Goal: Contribute content: Contribute content

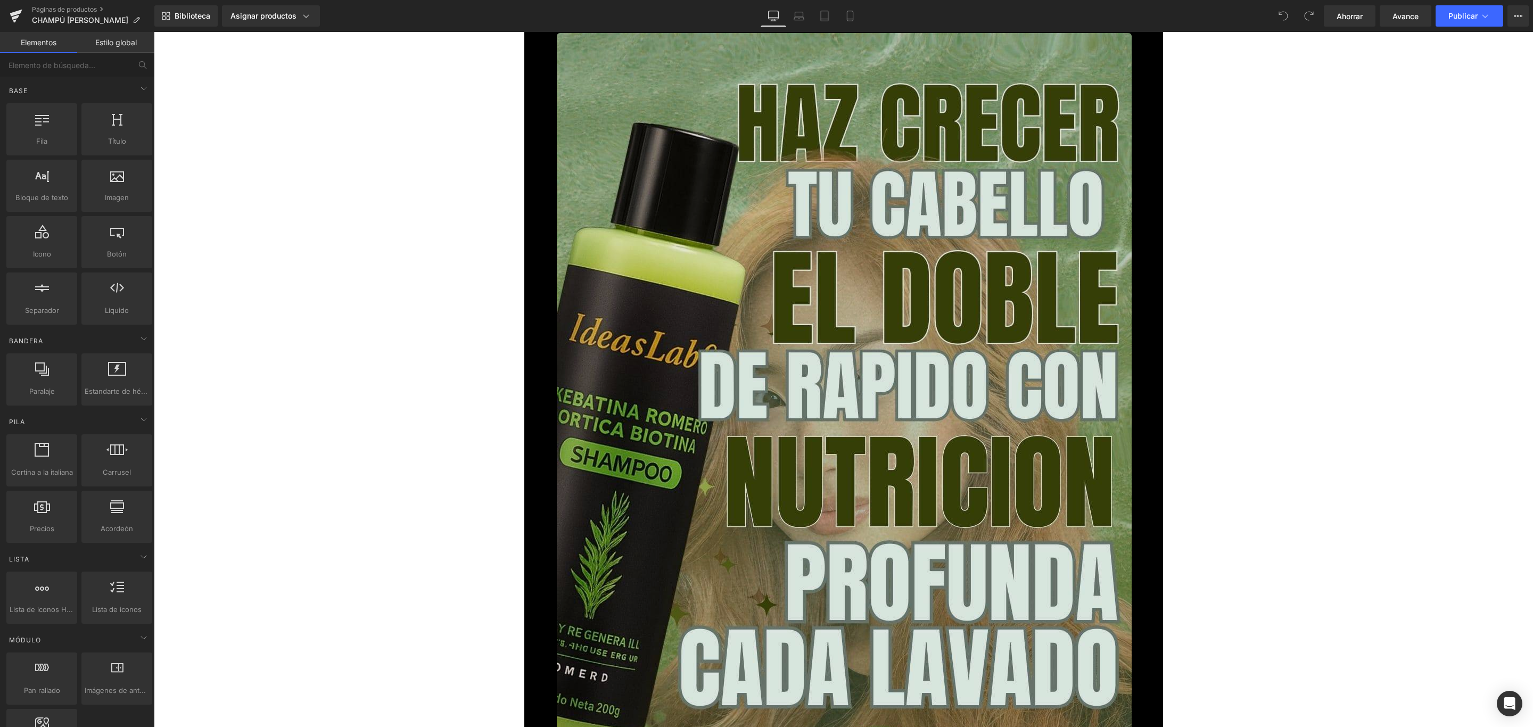
click at [710, 163] on img at bounding box center [844, 544] width 575 height 1022
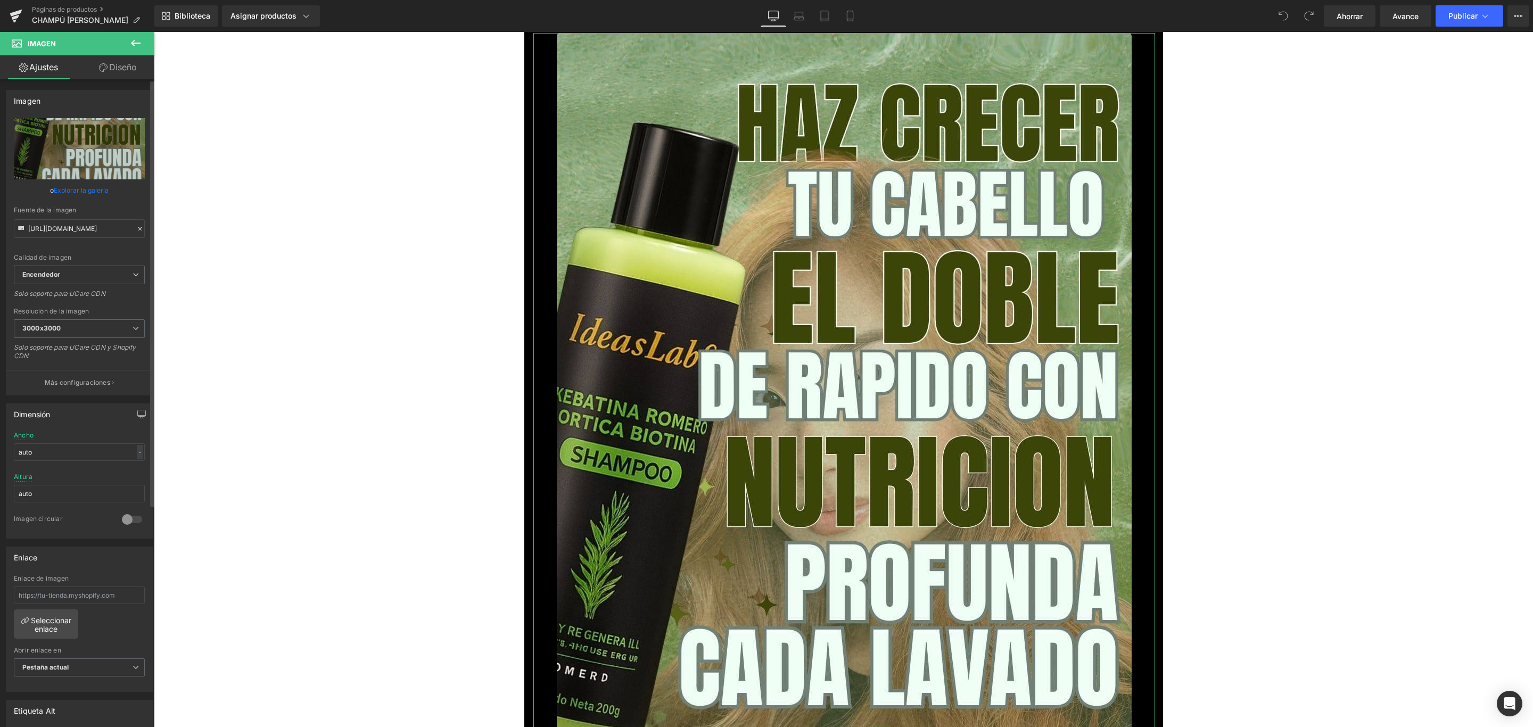
click at [74, 191] on font "Explorar la galería" at bounding box center [81, 190] width 55 height 8
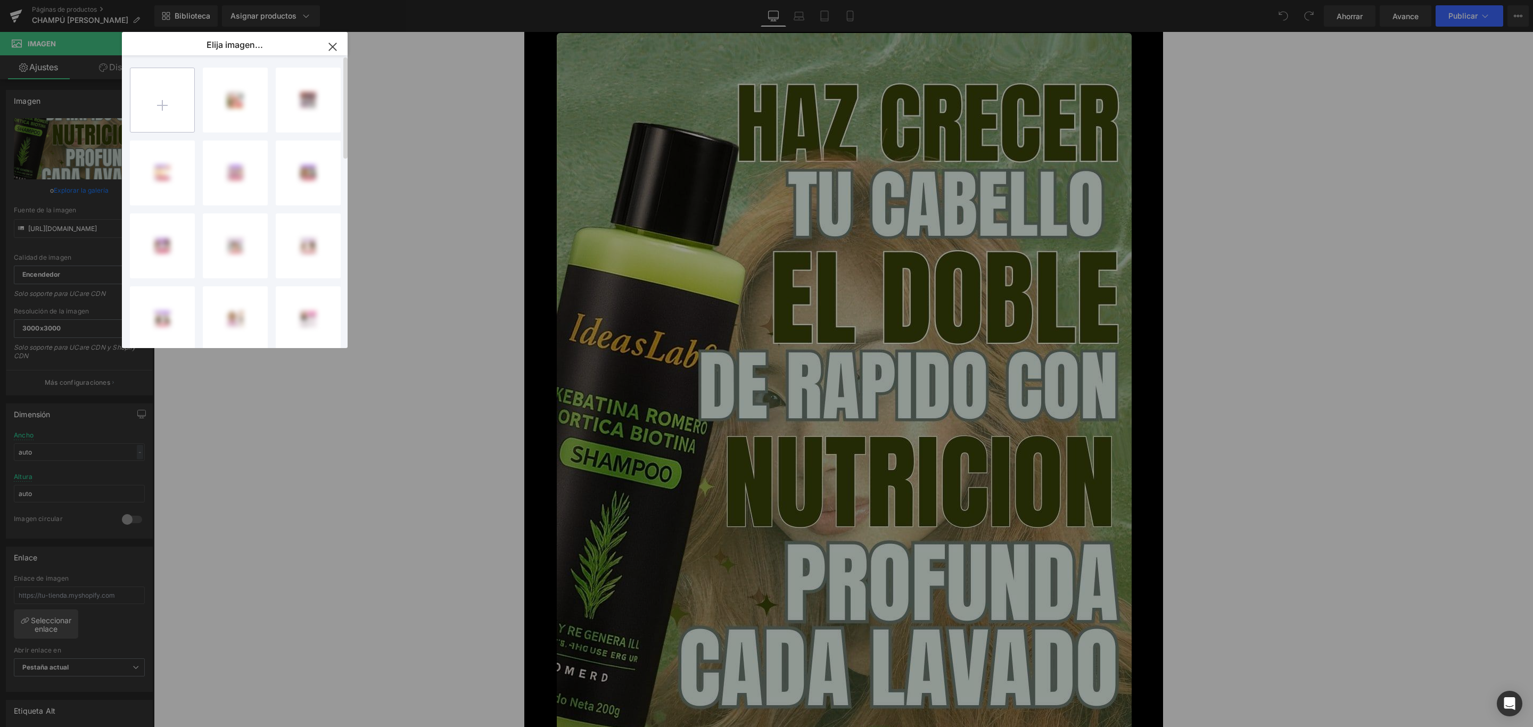
click at [171, 112] on input "file" at bounding box center [162, 100] width 64 height 64
type input "C:\fakepath\1_optimized.jpg"
click at [189, 93] on input "file" at bounding box center [162, 100] width 64 height 64
type input "C:\fakepath\2_optimized.jpg"
click at [168, 100] on input "file" at bounding box center [162, 100] width 64 height 64
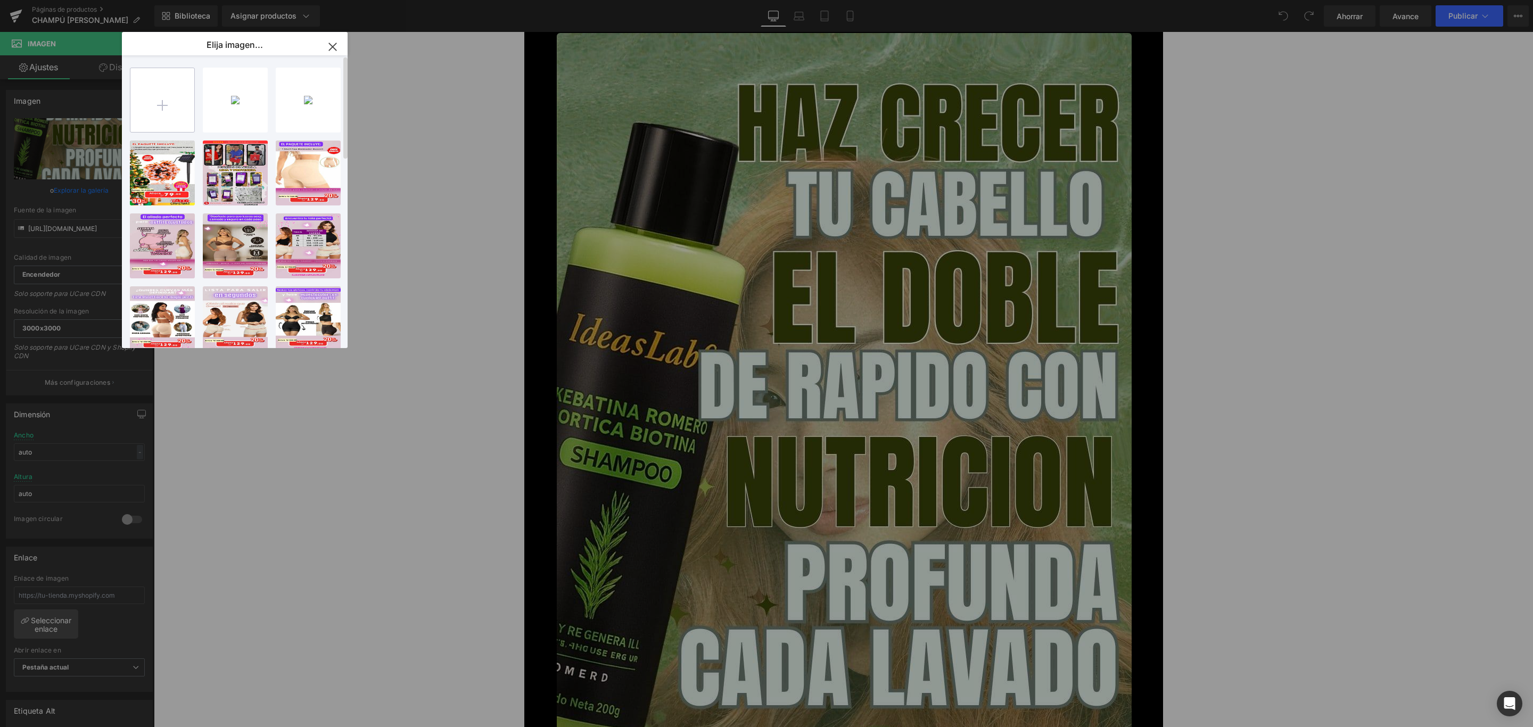
type input "C:\fakepath\3_optimized.jpg"
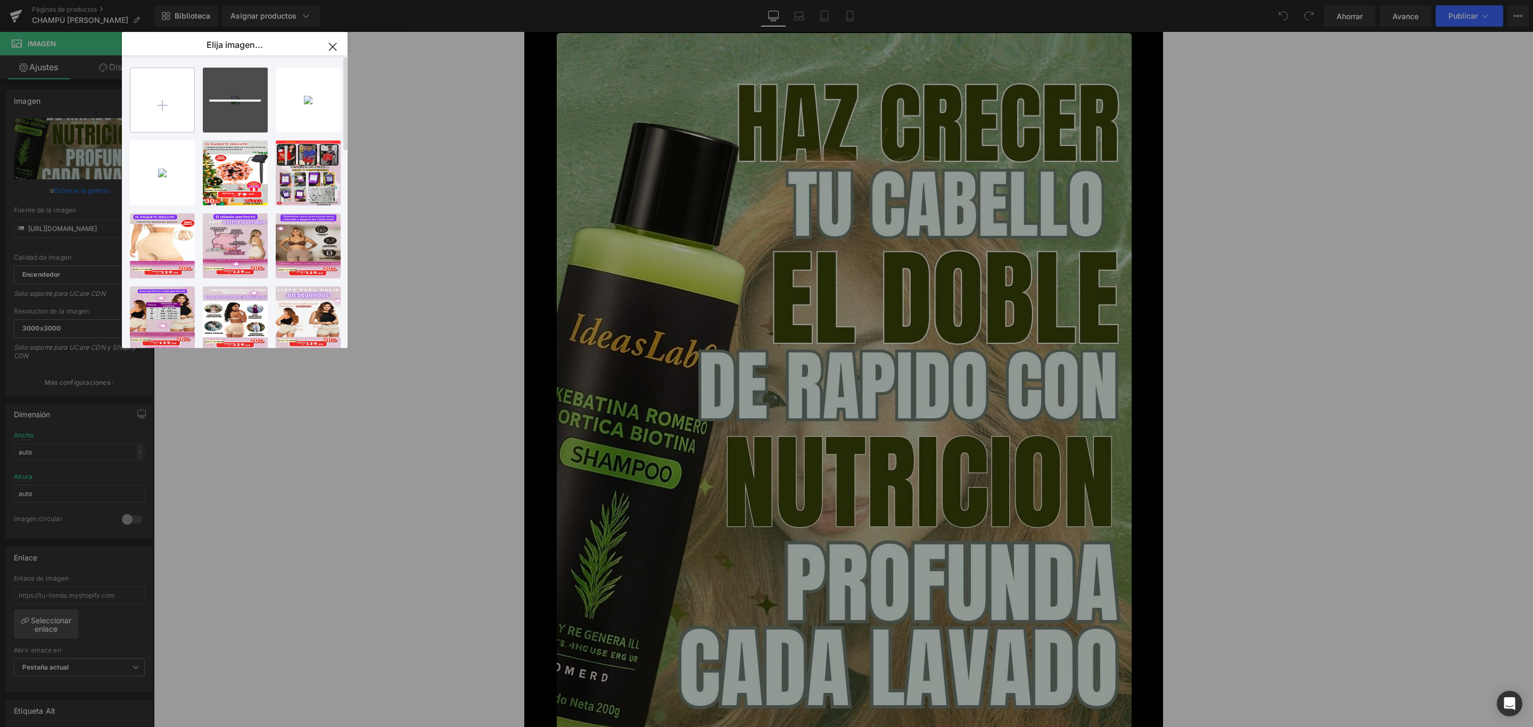
click at [191, 88] on input "file" at bounding box center [162, 100] width 64 height 64
type input "C:\fakepath\4_optimized.jpg"
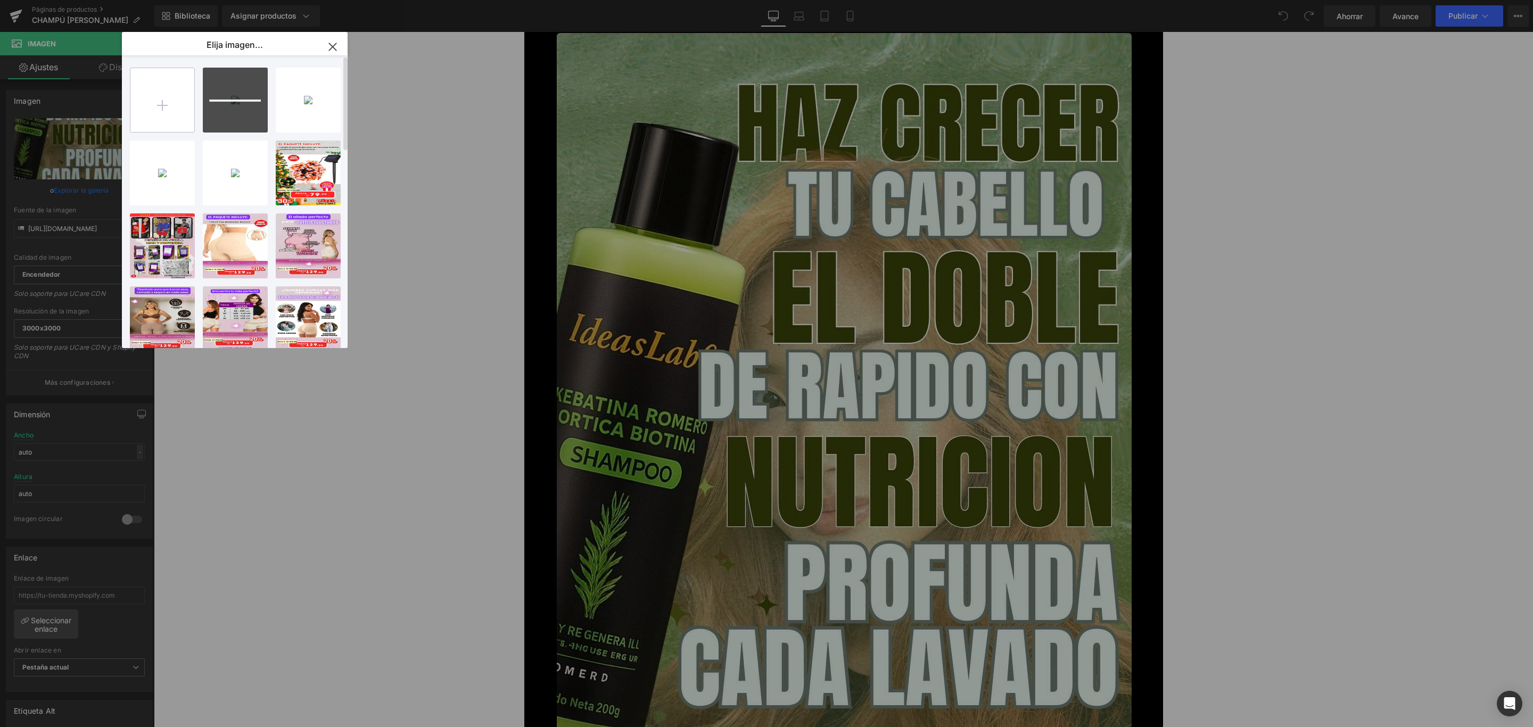
click at [161, 99] on input "file" at bounding box center [162, 100] width 64 height 64
type input "C:\fakepath\5_optimized.jpg"
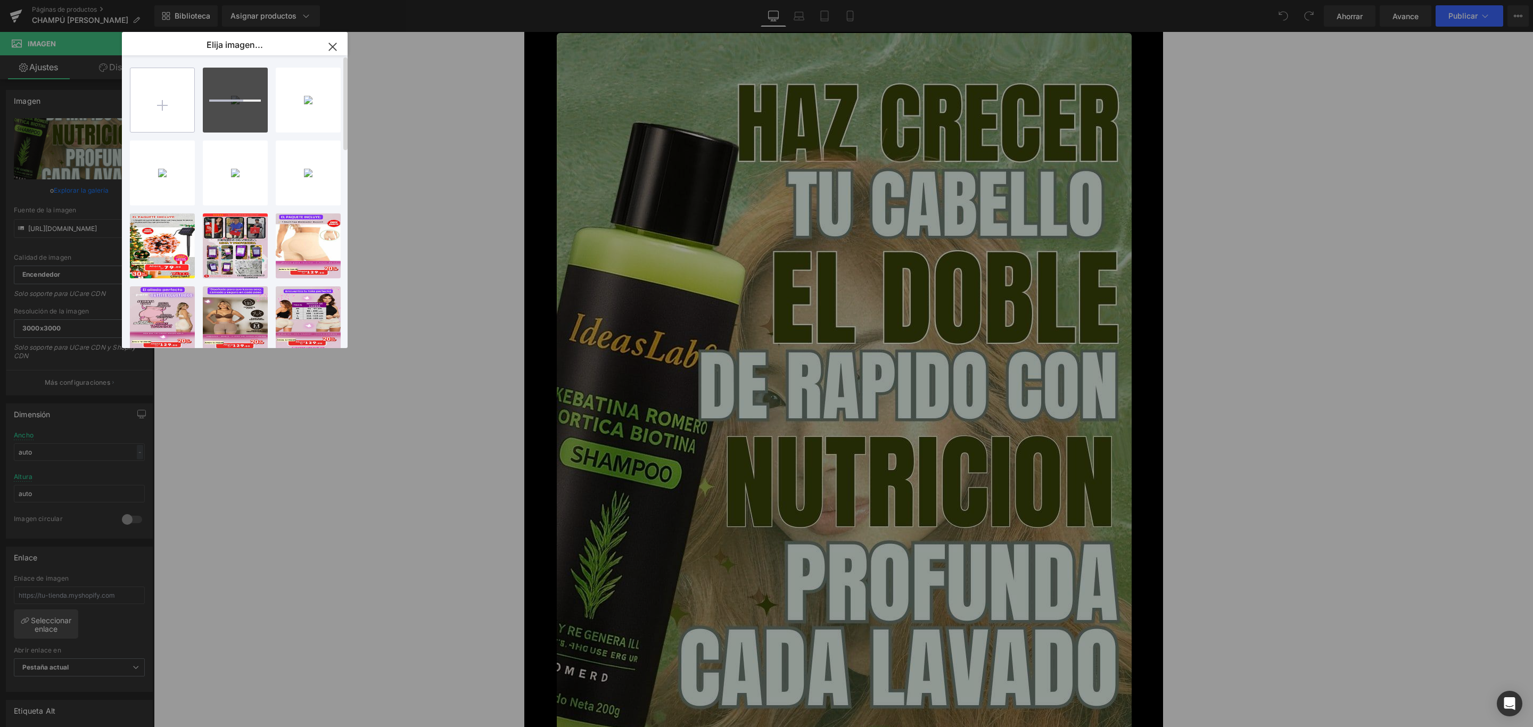
click at [168, 95] on input "file" at bounding box center [162, 100] width 64 height 64
type input "C:\fakepath\6_optimized.jpg"
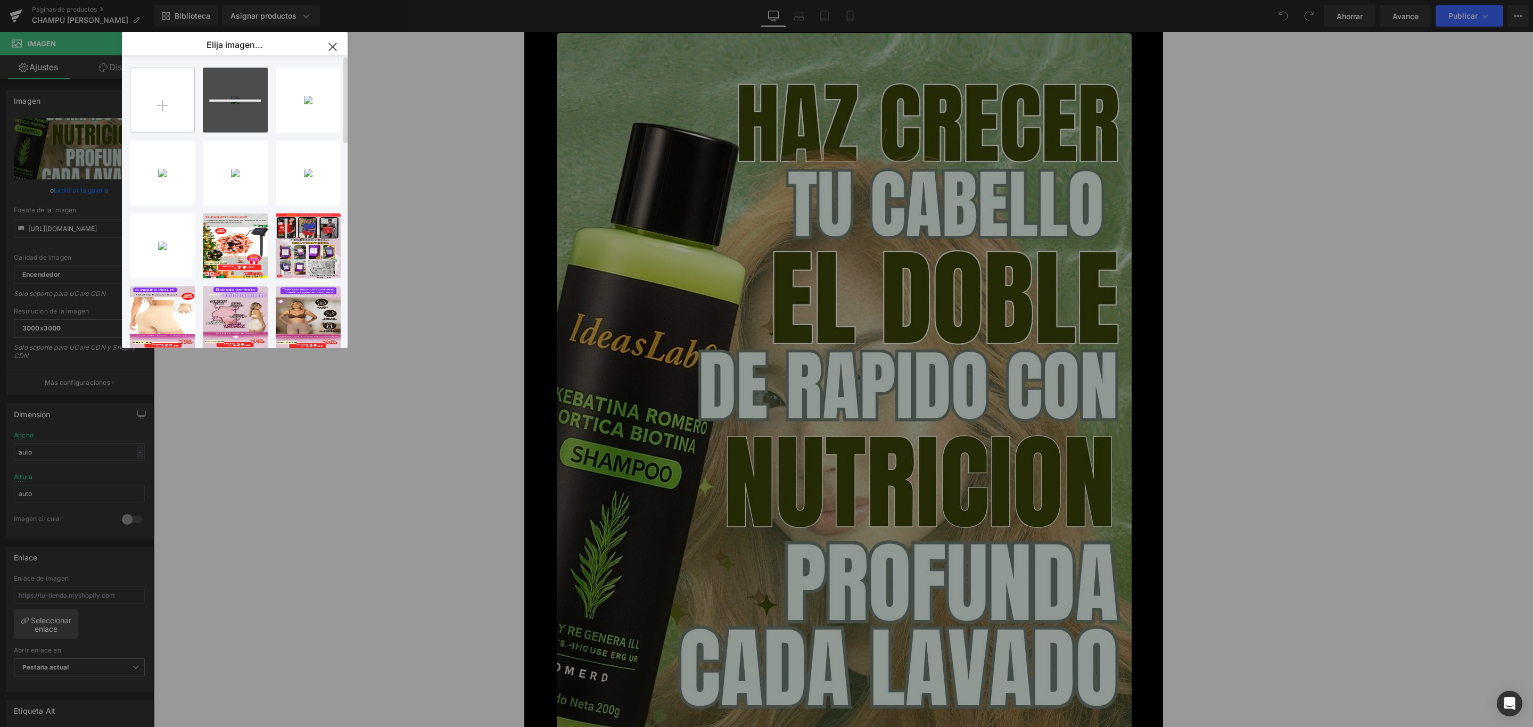
click at [184, 97] on input "file" at bounding box center [162, 100] width 64 height 64
type input "C:\fakepath\7_optimized.jpg"
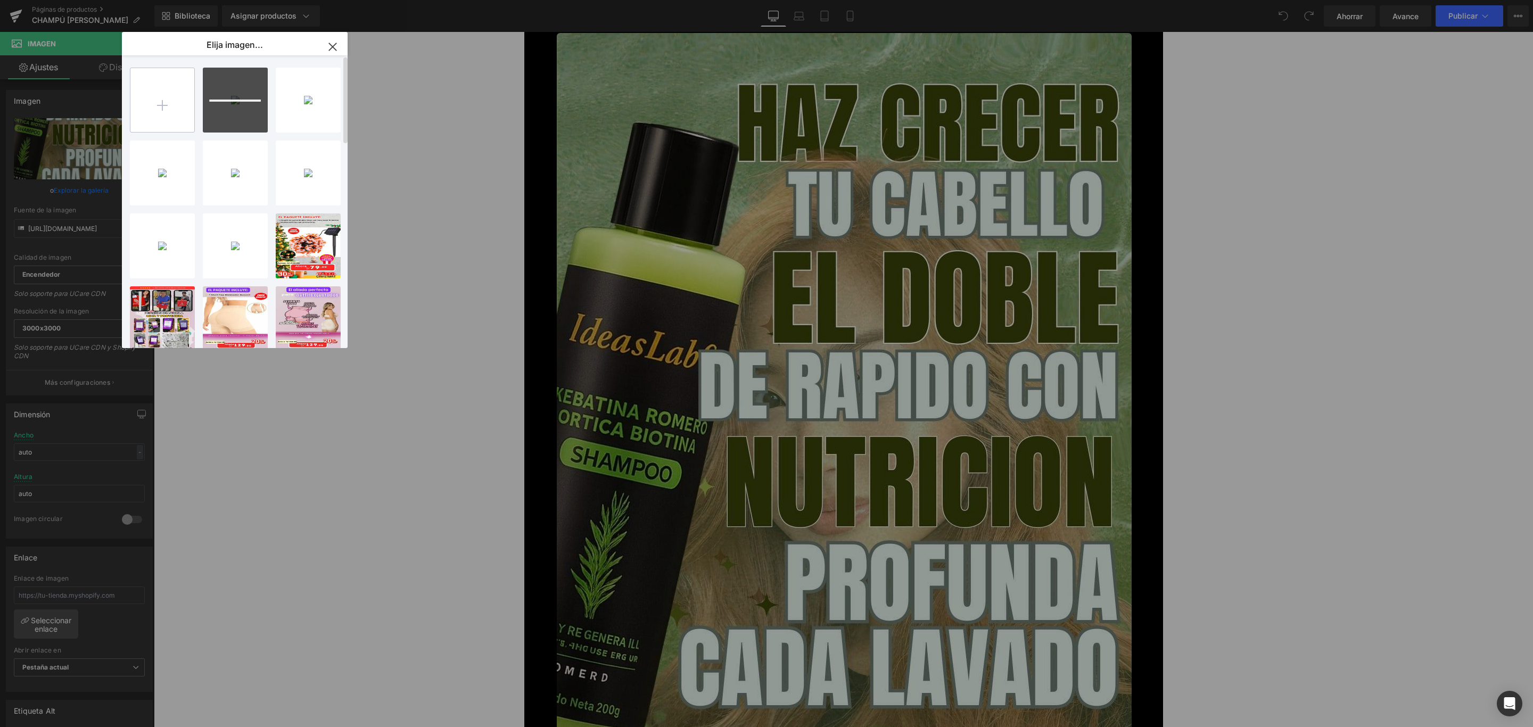
click at [184, 112] on input "file" at bounding box center [162, 100] width 64 height 64
type input "C:\fakepath\8_optimized.jpg"
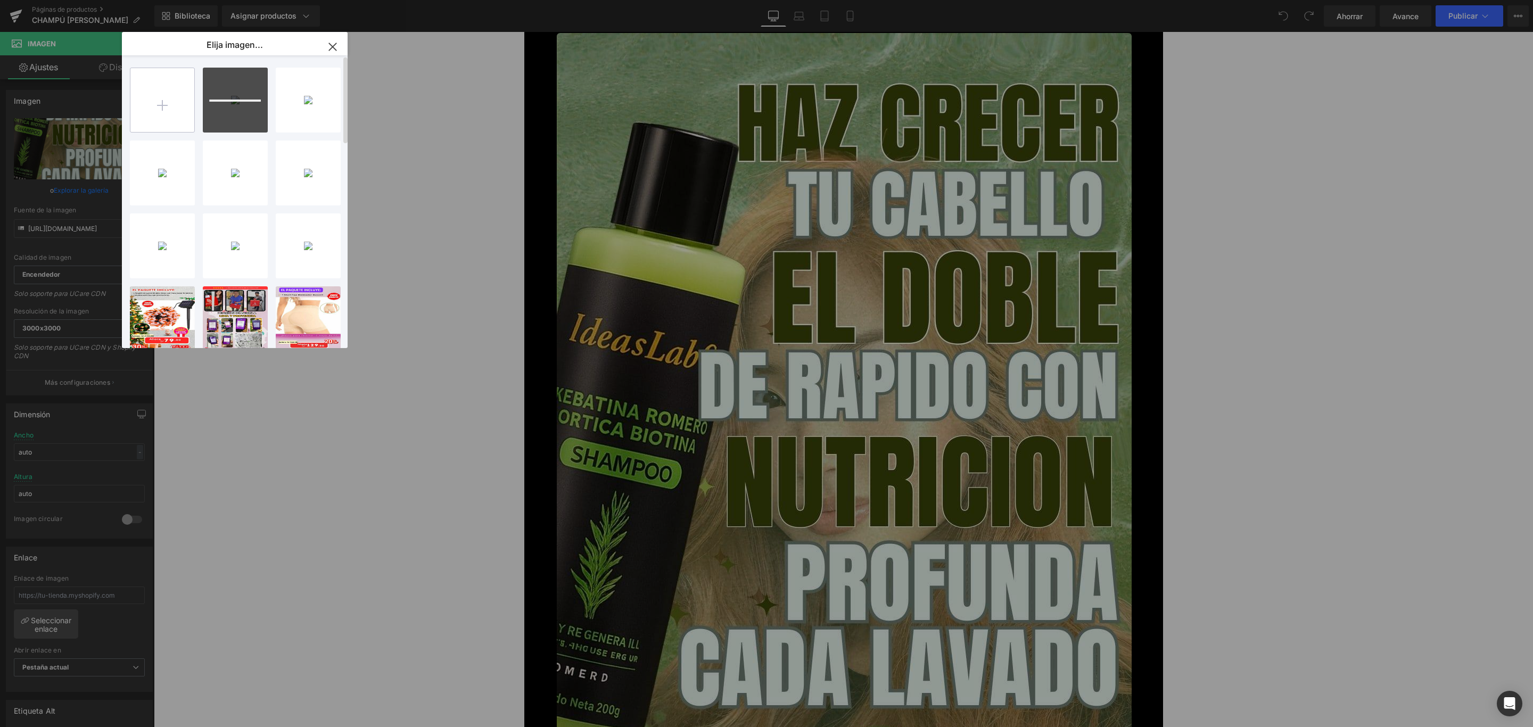
click at [151, 128] on input "file" at bounding box center [162, 100] width 64 height 64
type input "C:\fakepath\9_optimized.jpg"
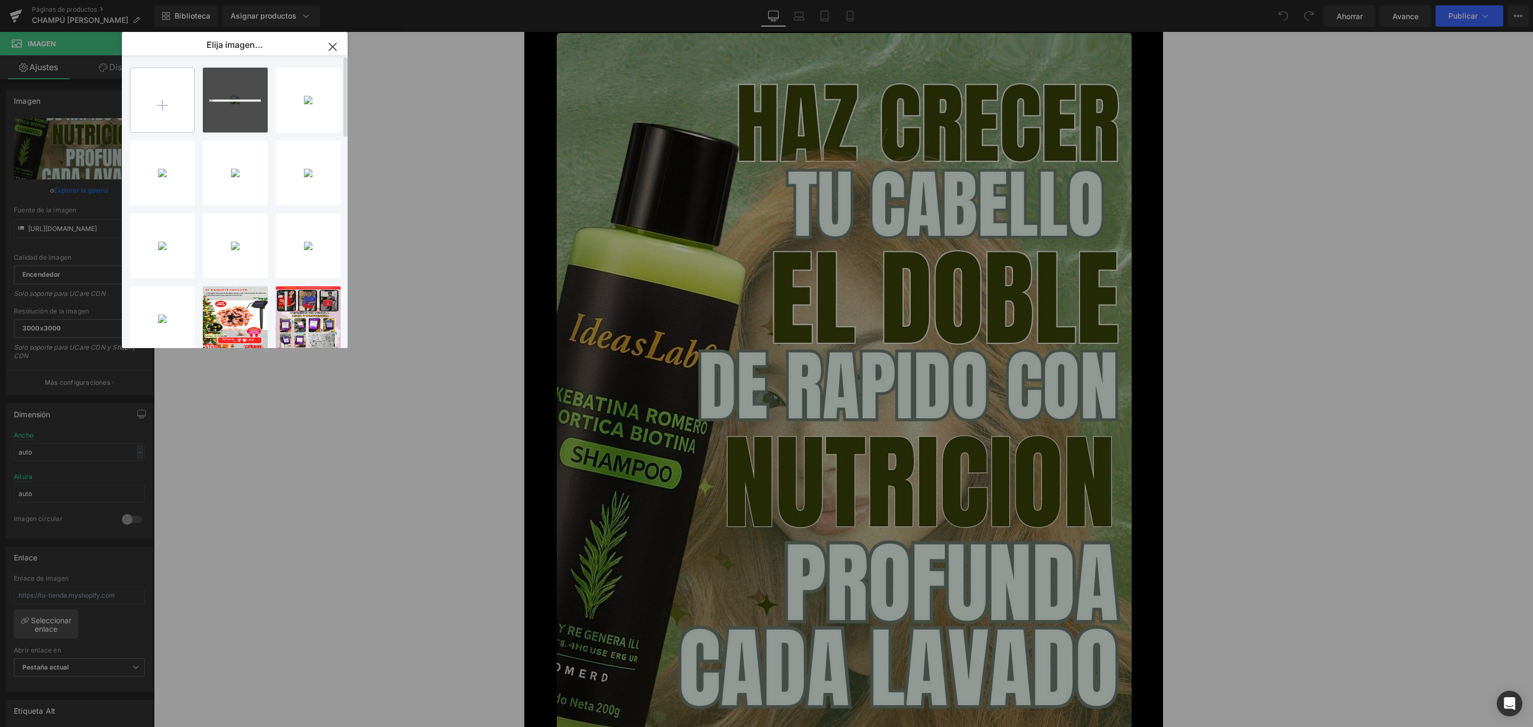
click at [144, 87] on input "file" at bounding box center [162, 100] width 64 height 64
type input "C:\fakepath\10_optimized.jpg"
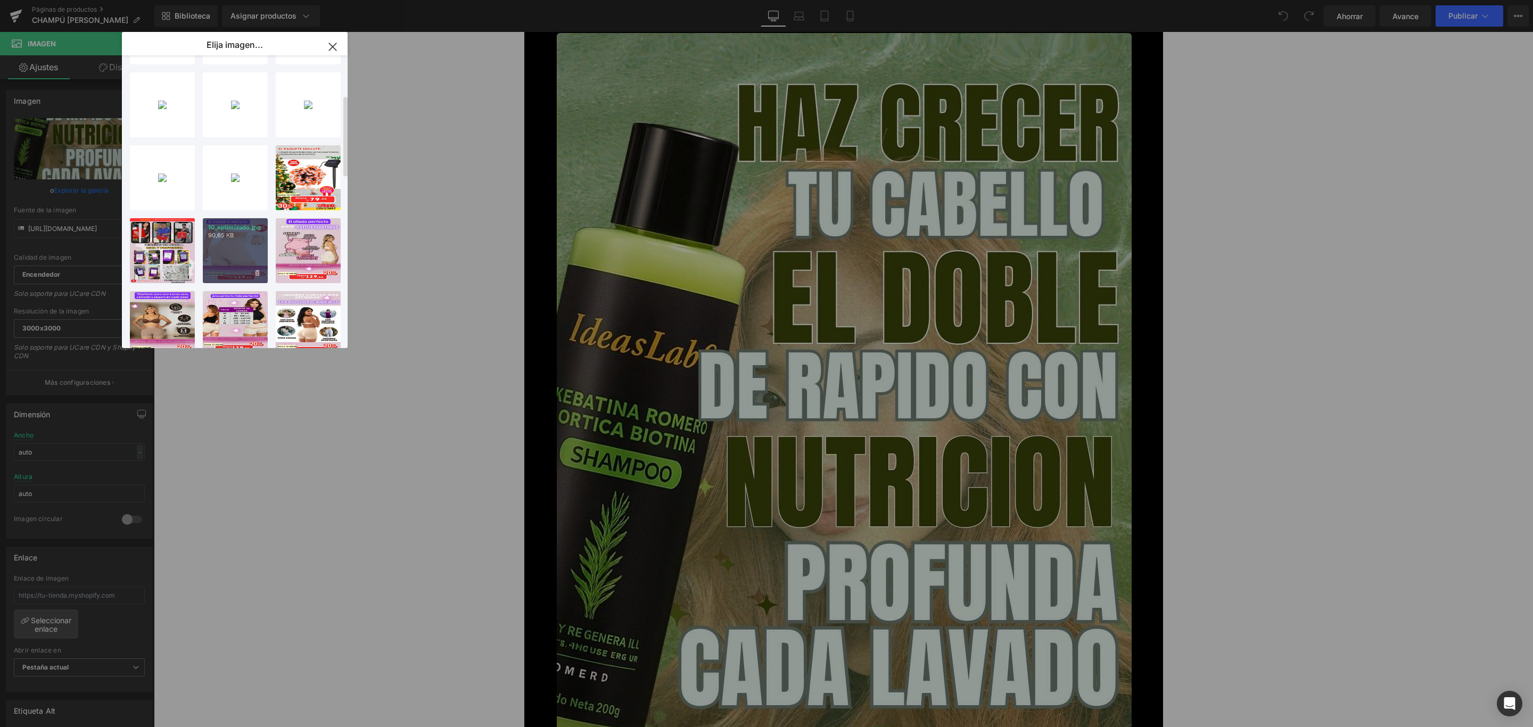
scroll to position [160, 0]
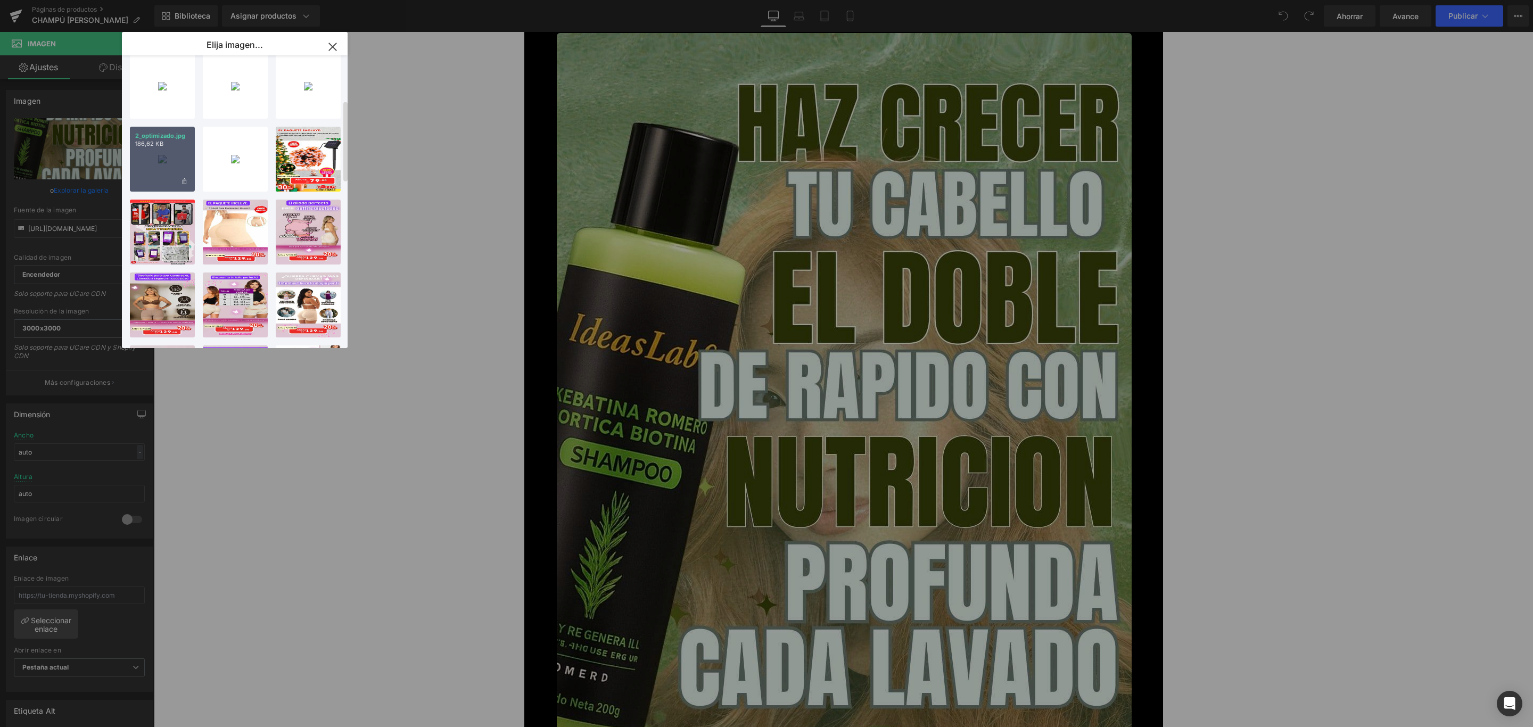
click at [163, 149] on div "2_optimizado.jpg 186,62 KB" at bounding box center [162, 159] width 65 height 65
type input "[URL][DOMAIN_NAME]"
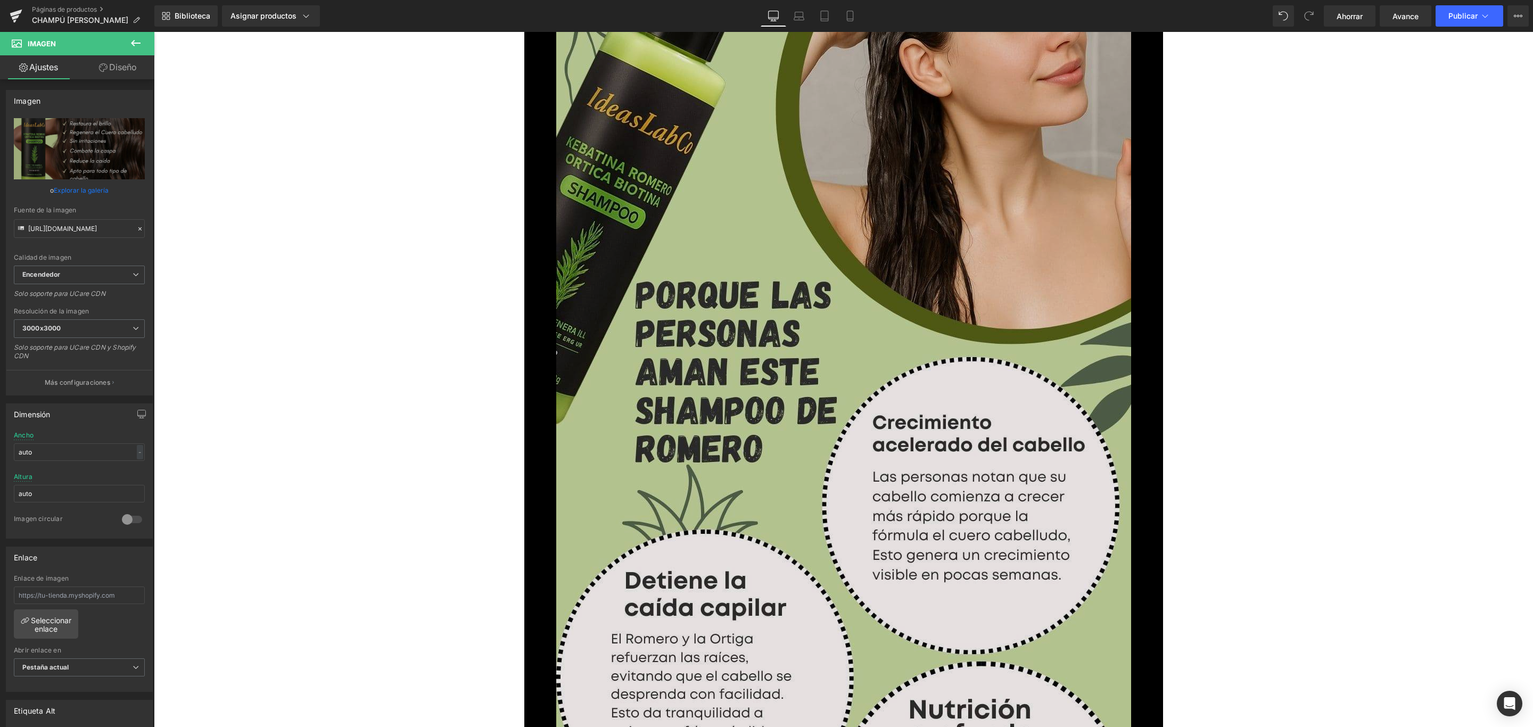
scroll to position [1517, 0]
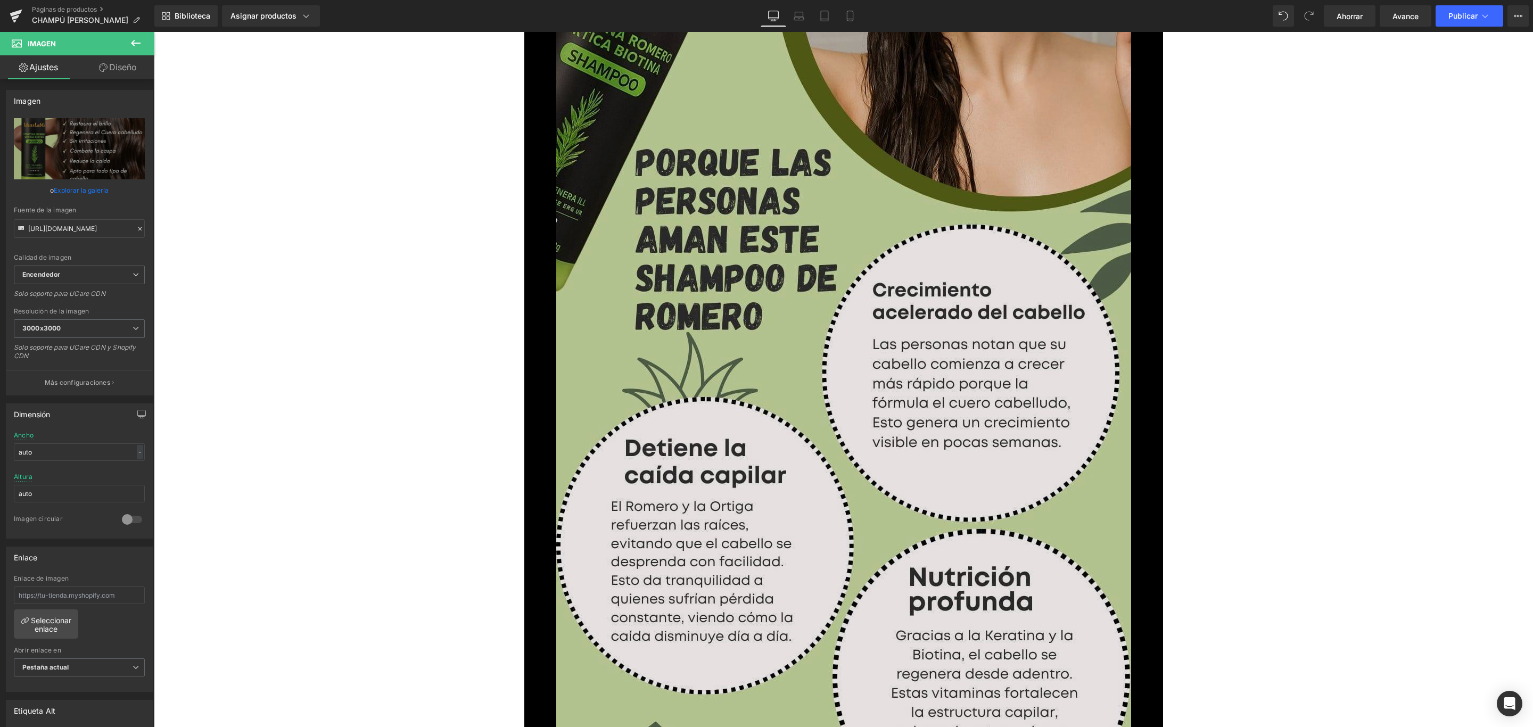
drag, startPoint x: 822, startPoint y: 339, endPoint x: 817, endPoint y: 337, distance: 5.6
click at [820, 339] on img at bounding box center [843, 358] width 575 height 1022
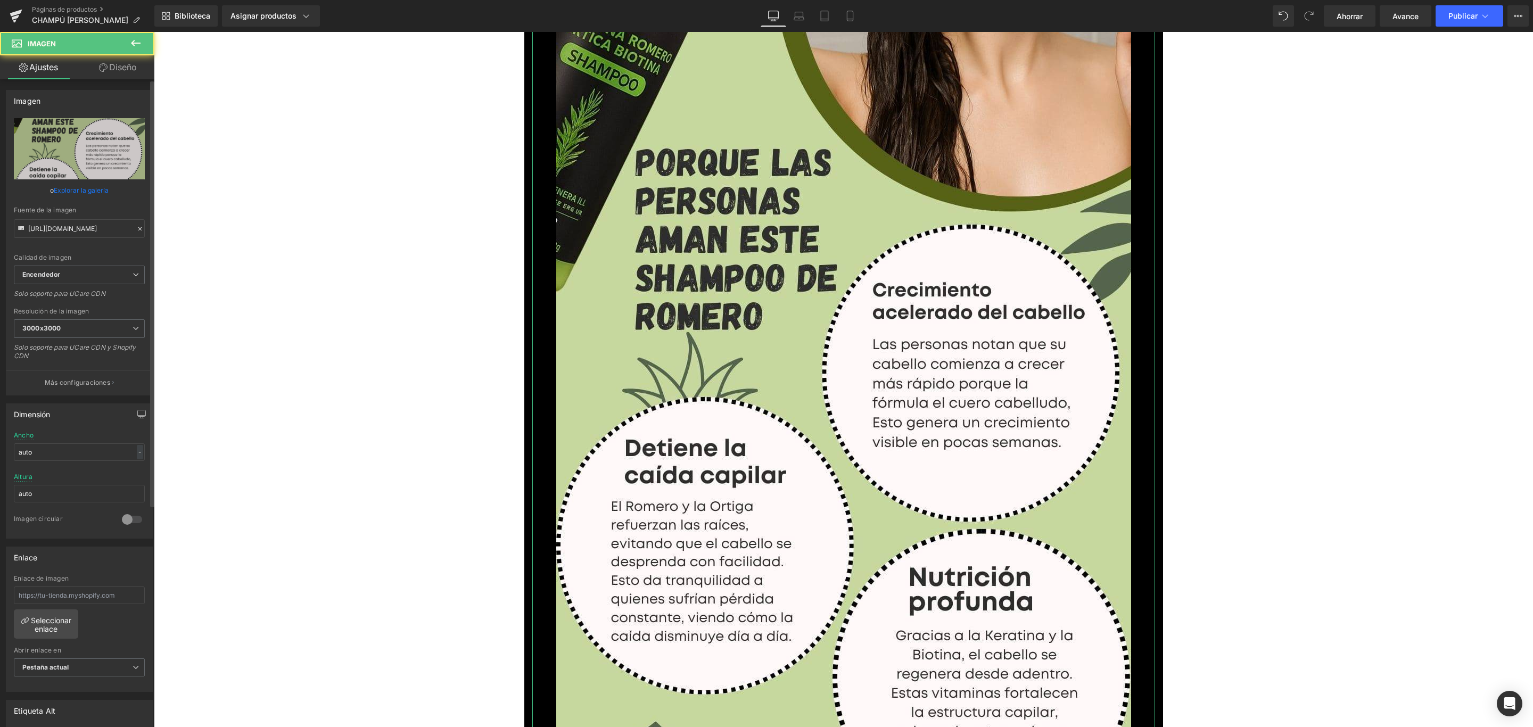
click at [76, 185] on link "Explorar la galería" at bounding box center [81, 190] width 55 height 19
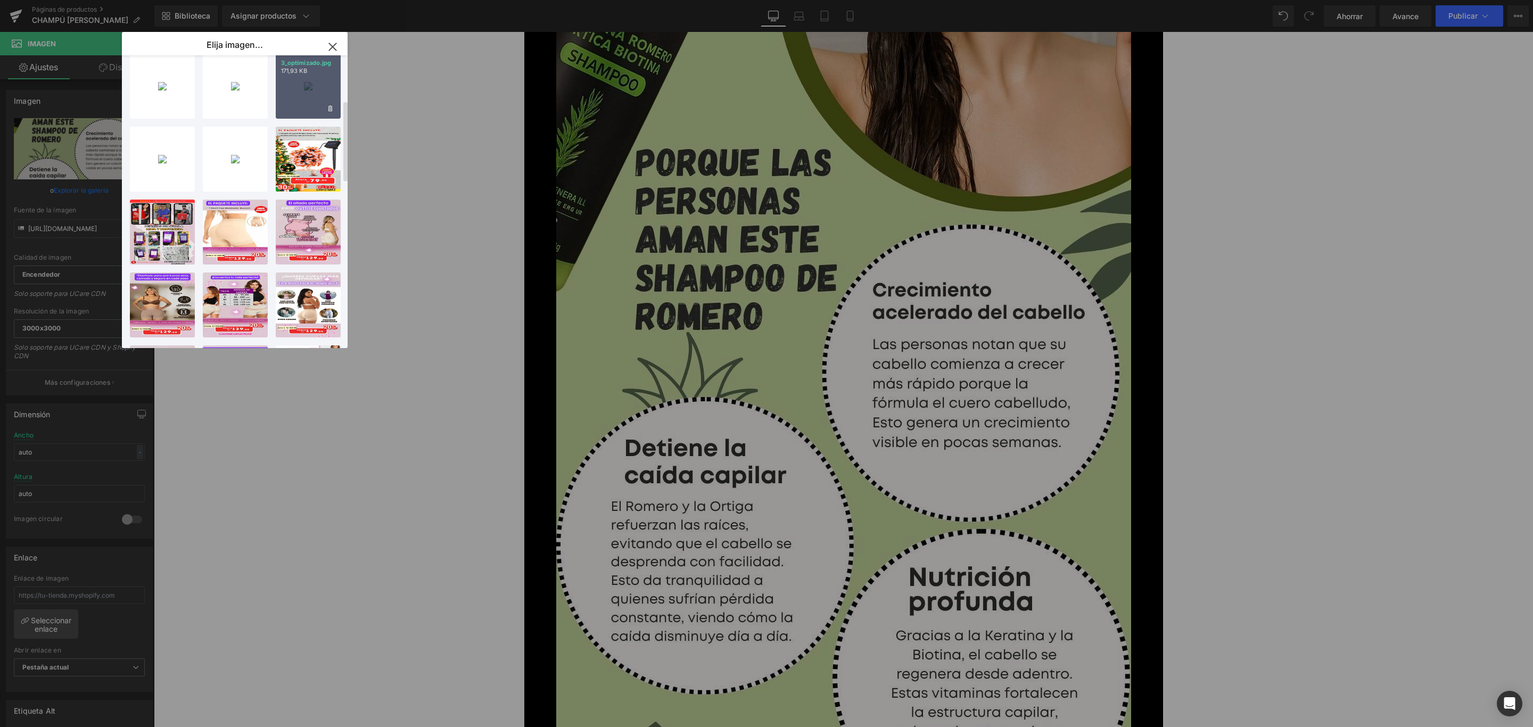
click at [302, 69] on font "171,93 KB" at bounding box center [294, 70] width 26 height 7
type input "[URL][DOMAIN_NAME]"
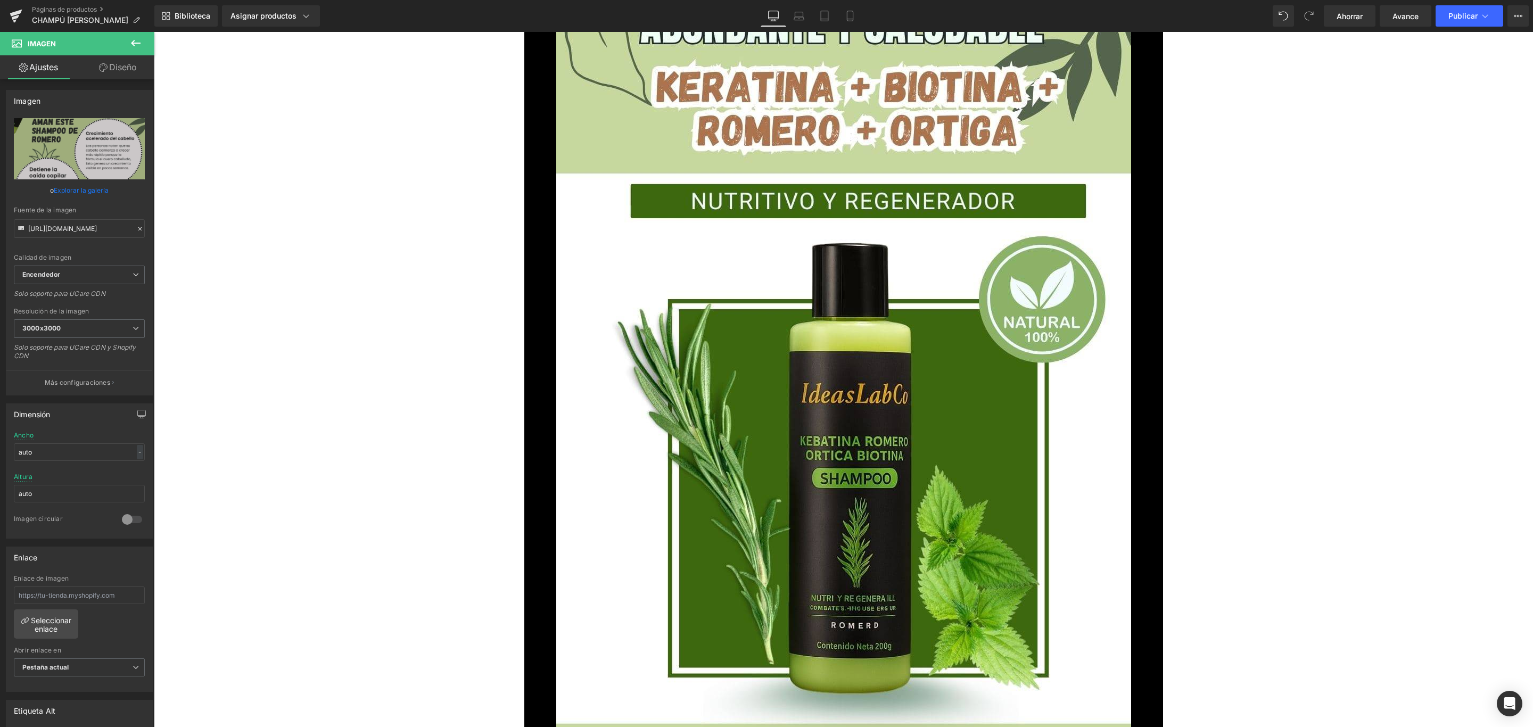
scroll to position [2475, 0]
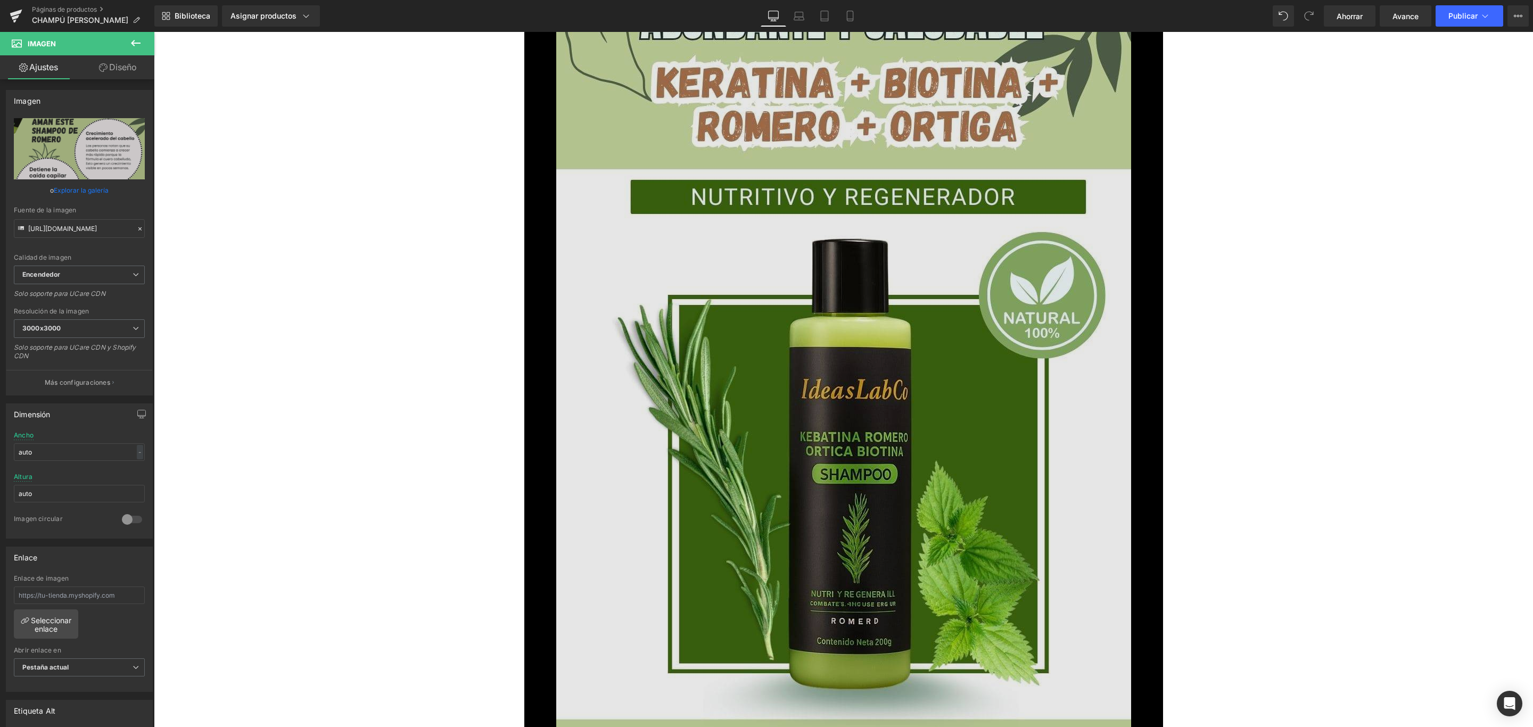
click at [892, 356] on img at bounding box center [843, 448] width 575 height 1022
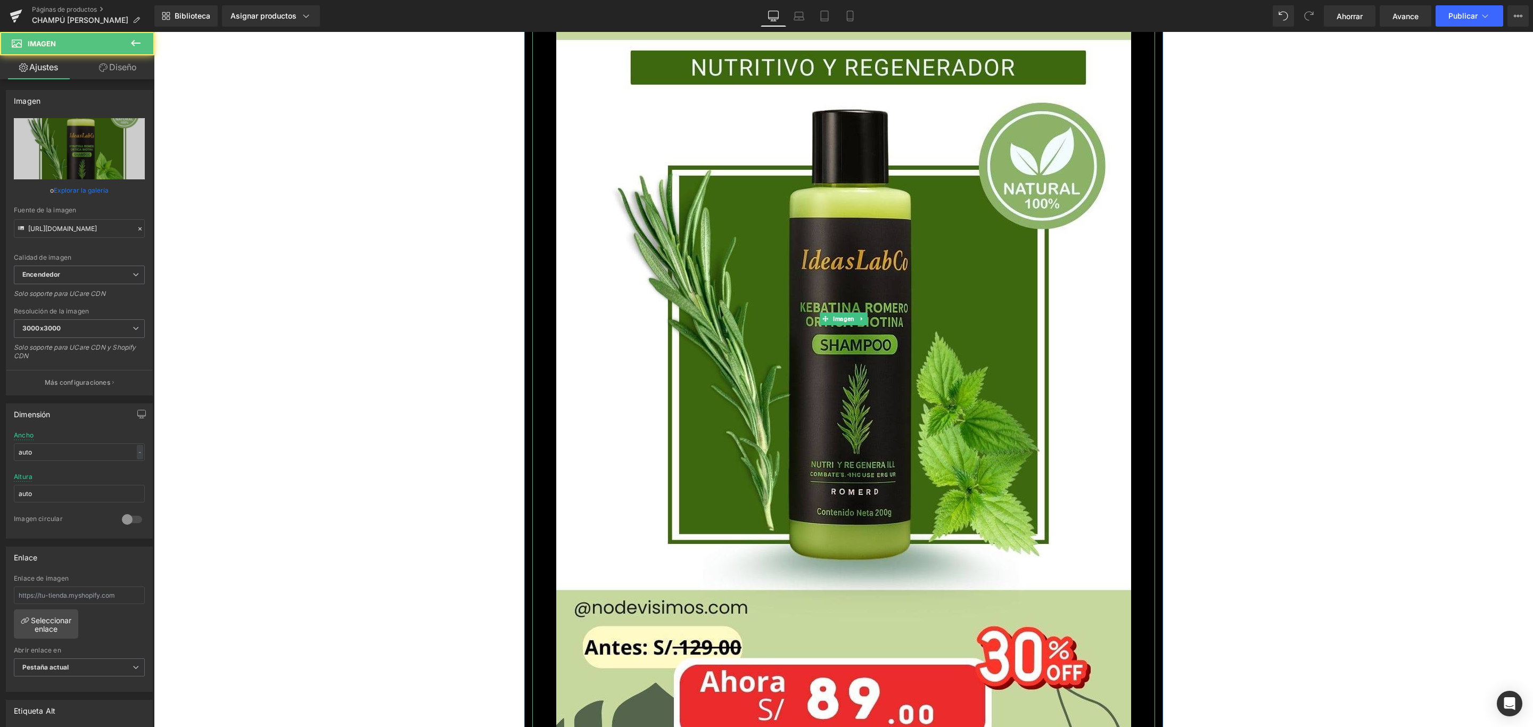
scroll to position [2795, 0]
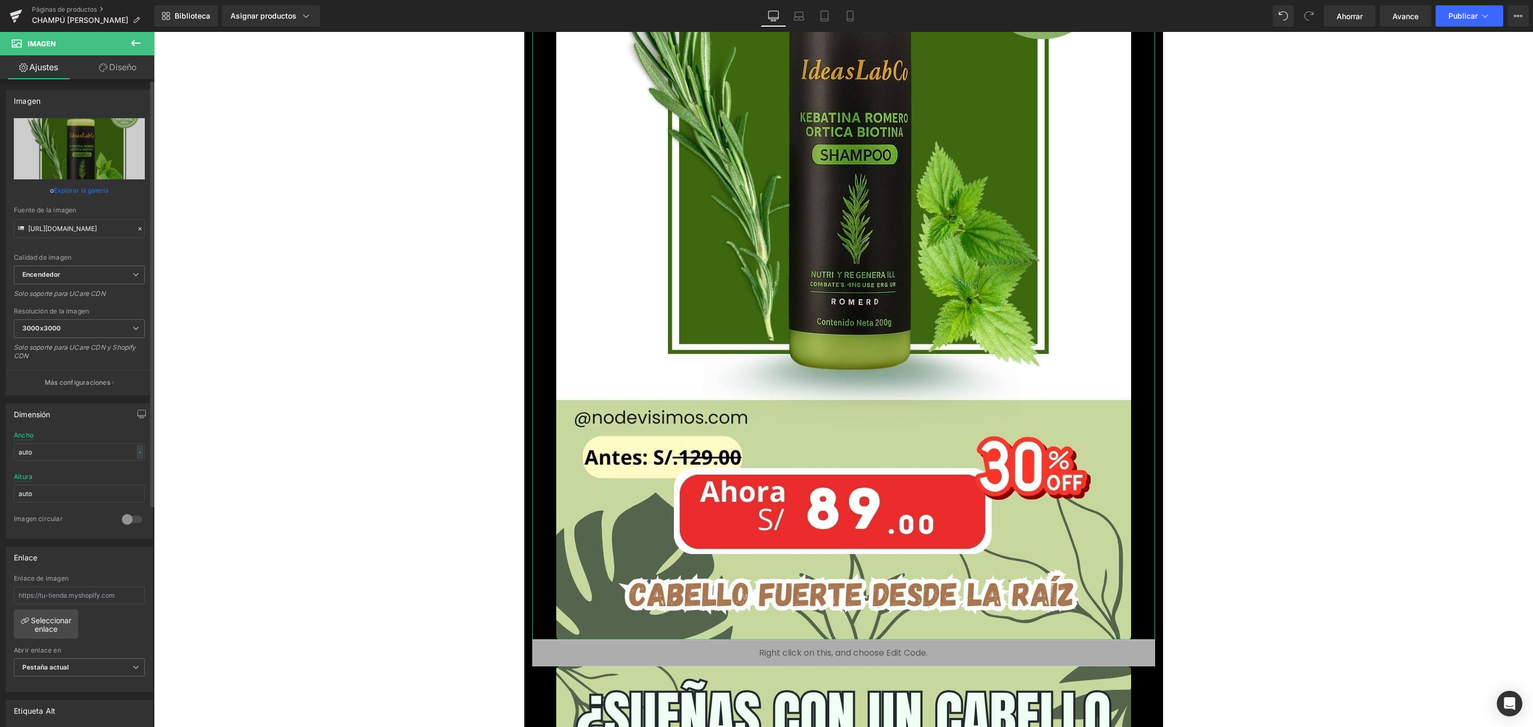
click at [87, 187] on font "Explorar la galería" at bounding box center [81, 190] width 55 height 8
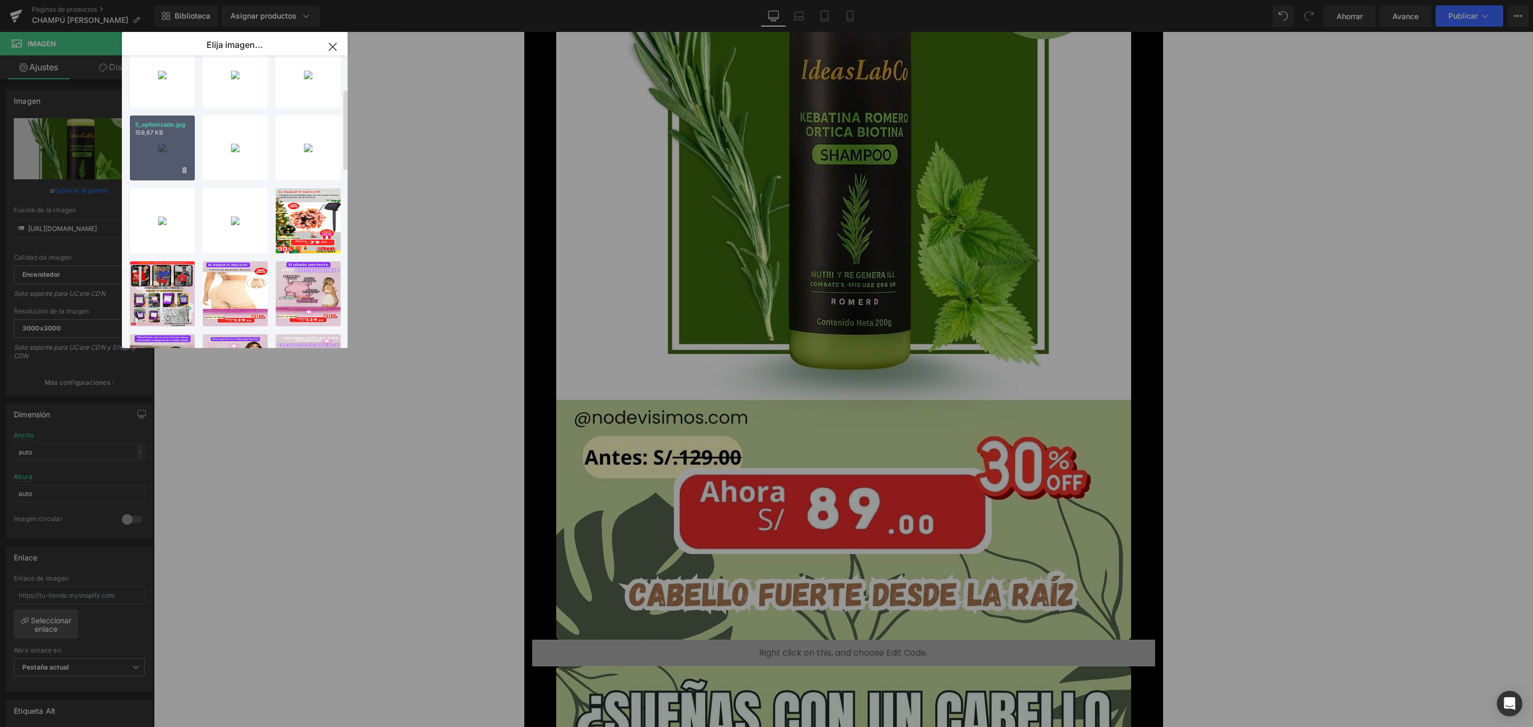
scroll to position [80, 0]
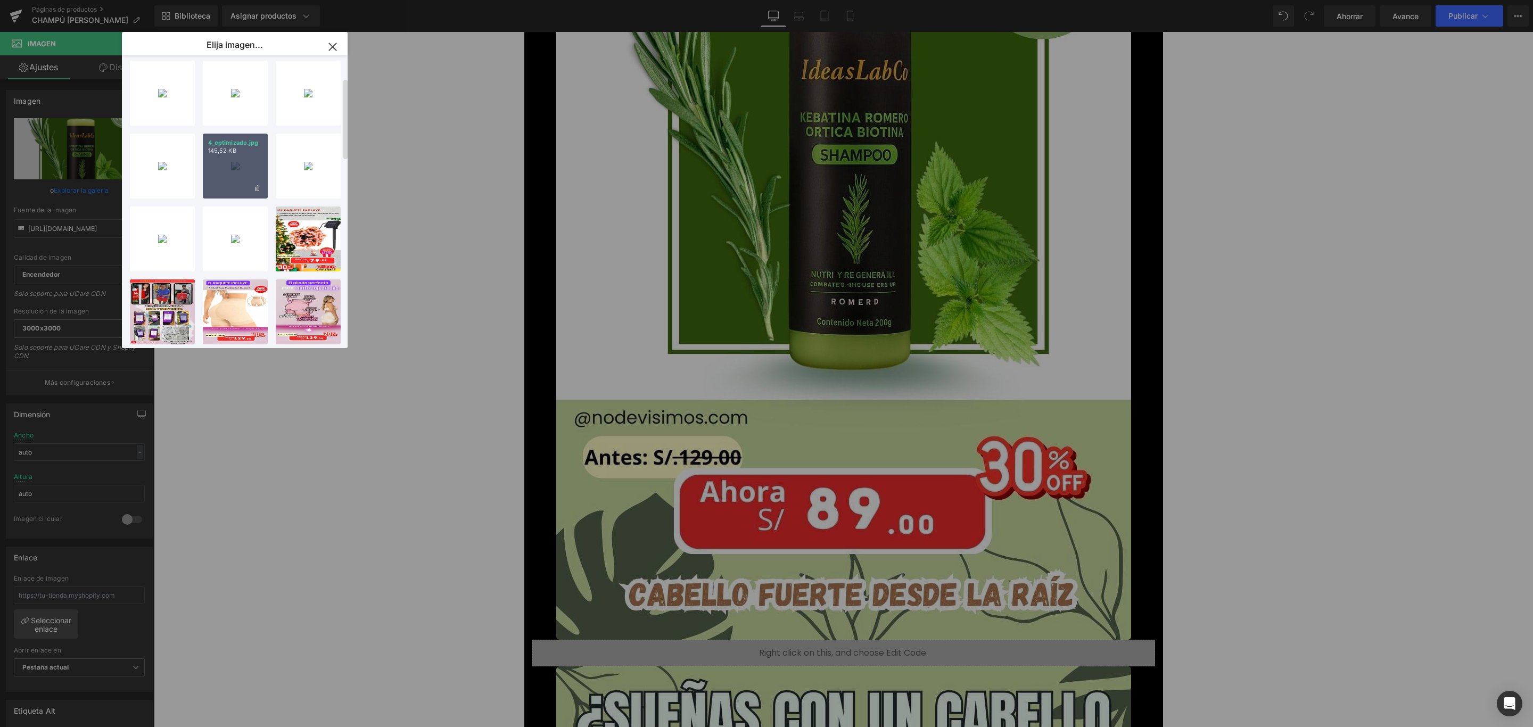
click at [237, 151] on p "145,52 KB" at bounding box center [235, 151] width 54 height 8
type input "[URL][DOMAIN_NAME]"
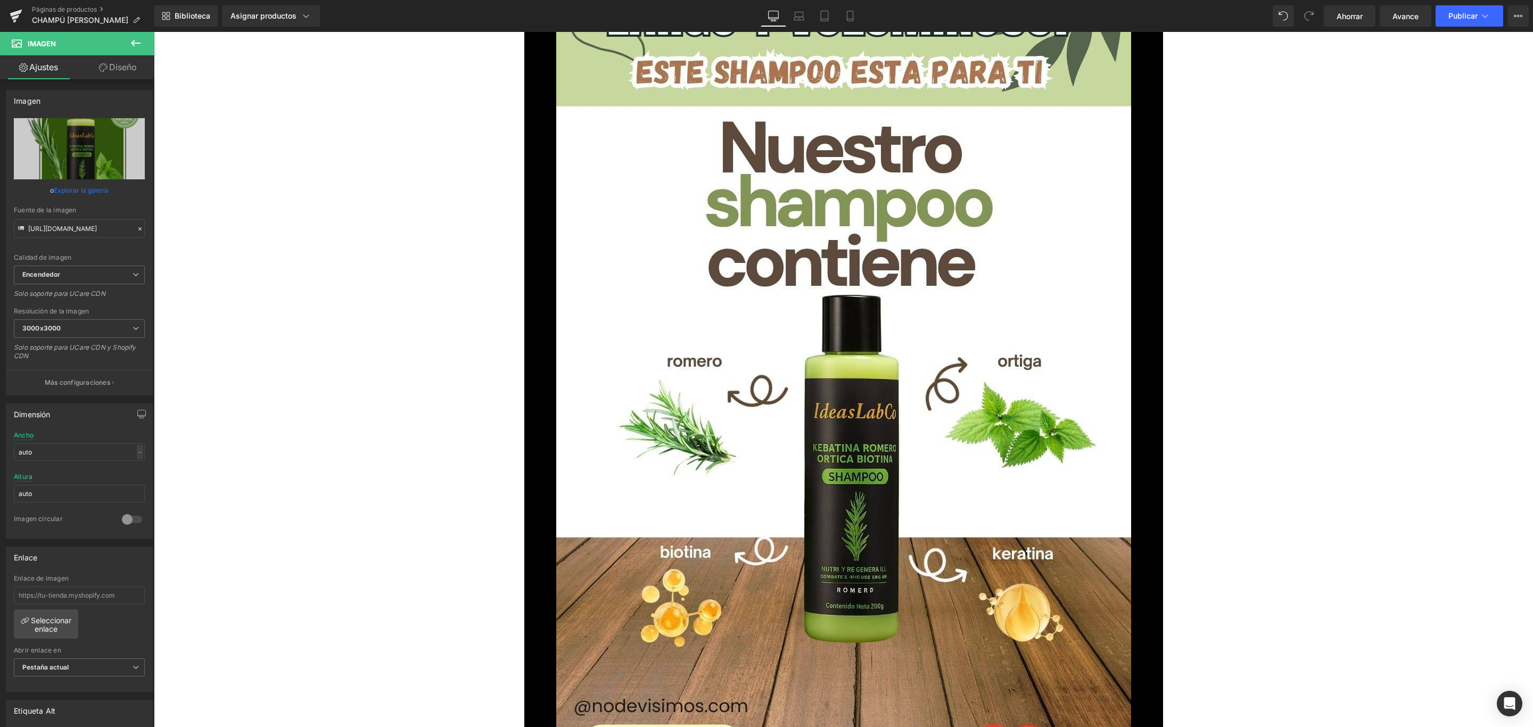
scroll to position [3673, 0]
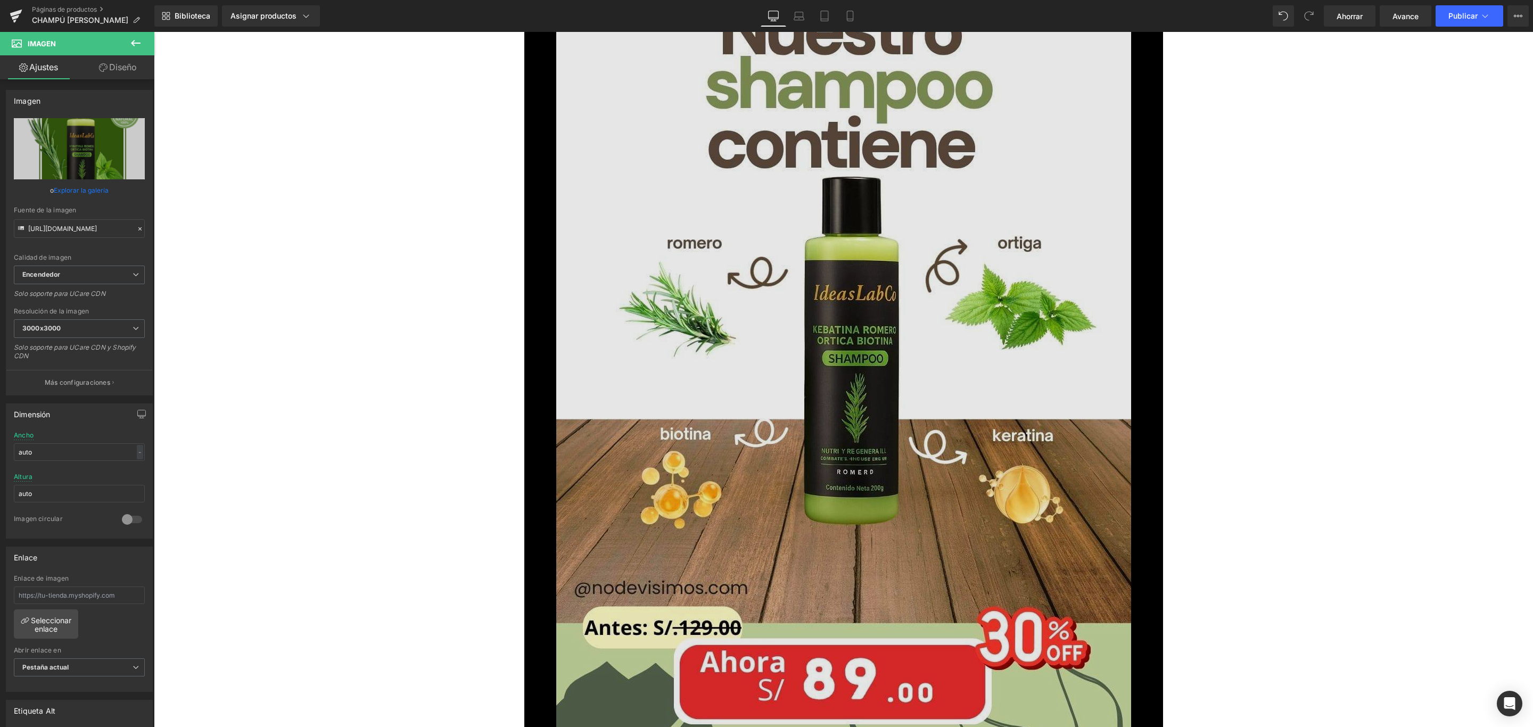
click at [809, 318] on img at bounding box center [843, 299] width 575 height 1022
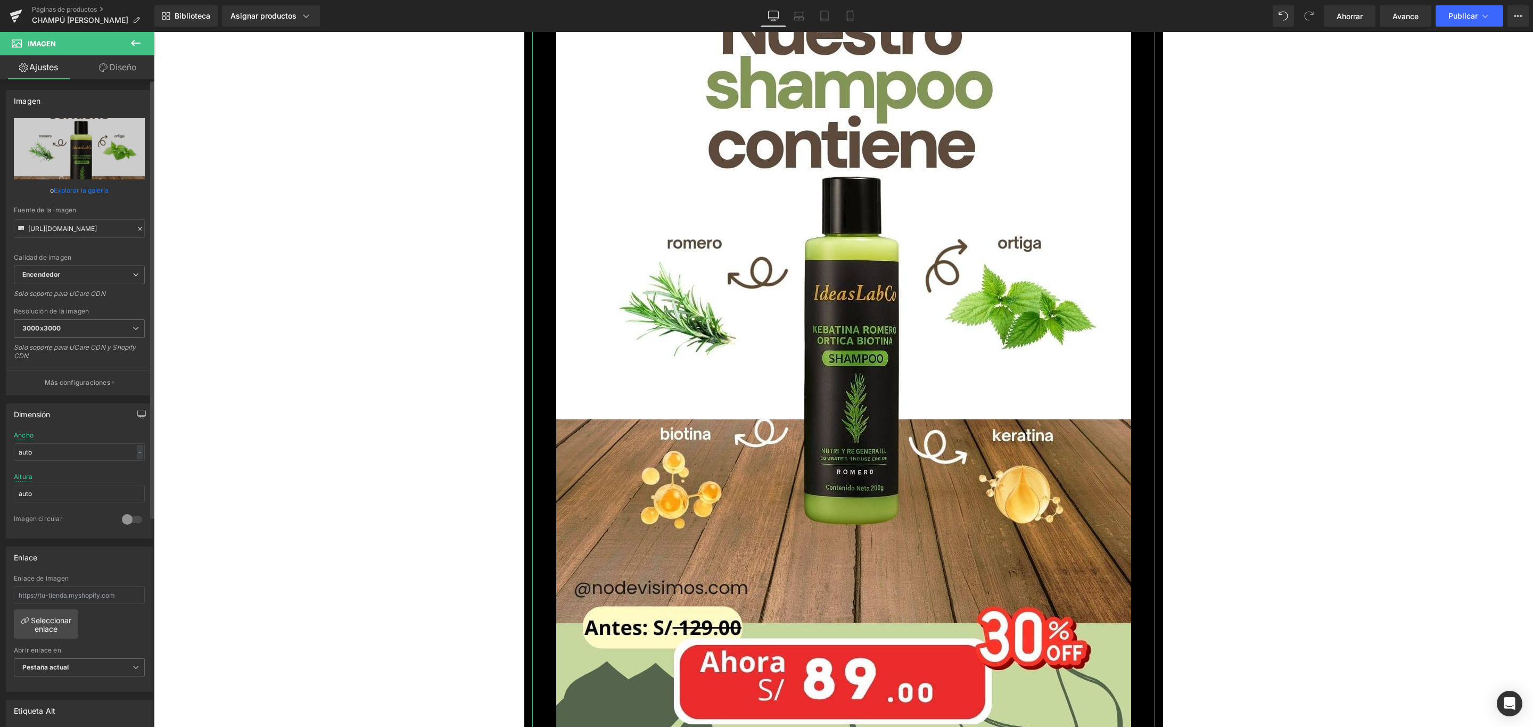
click at [92, 194] on font "Explorar la galería" at bounding box center [81, 190] width 55 height 8
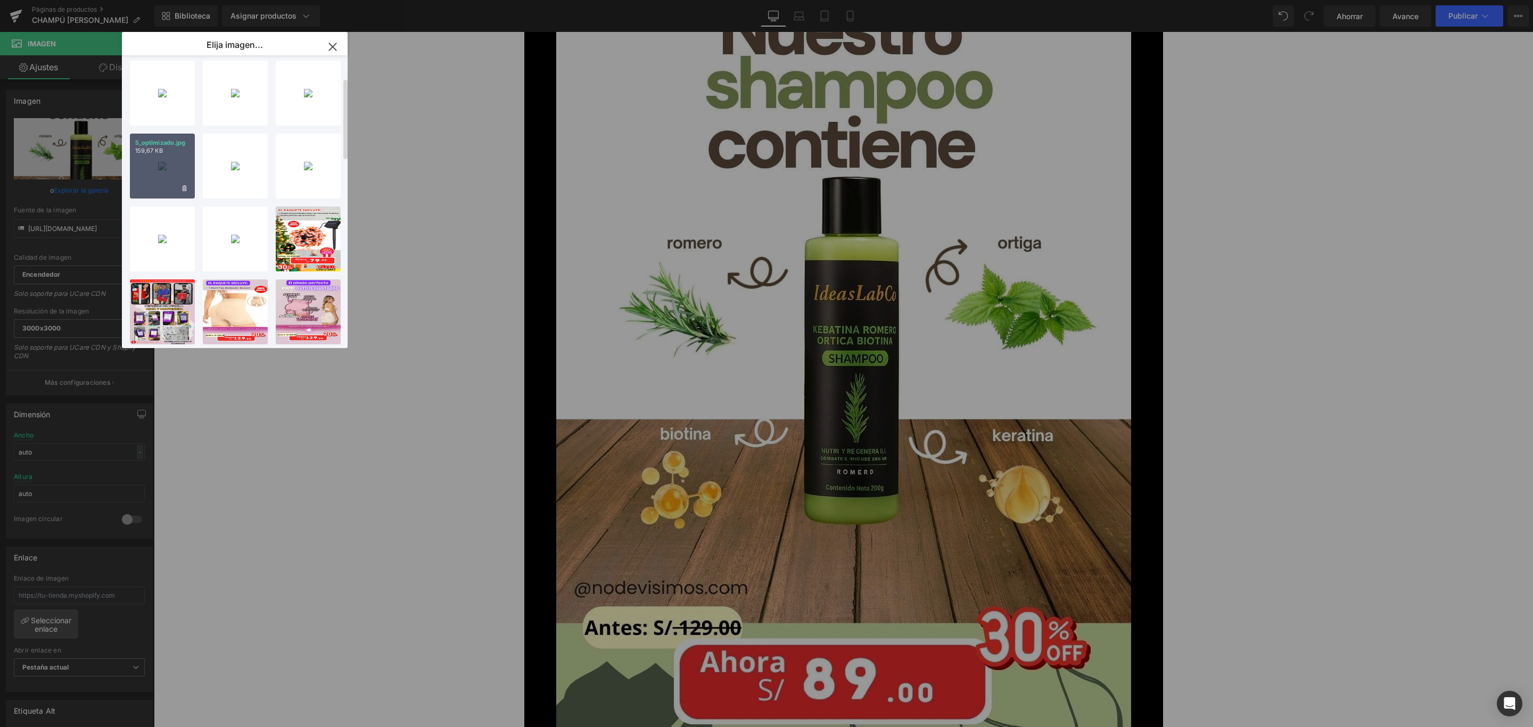
click at [172, 155] on div "5_optimizado.jpg 159,67 KB" at bounding box center [162, 166] width 65 height 65
type input "[URL][DOMAIN_NAME]"
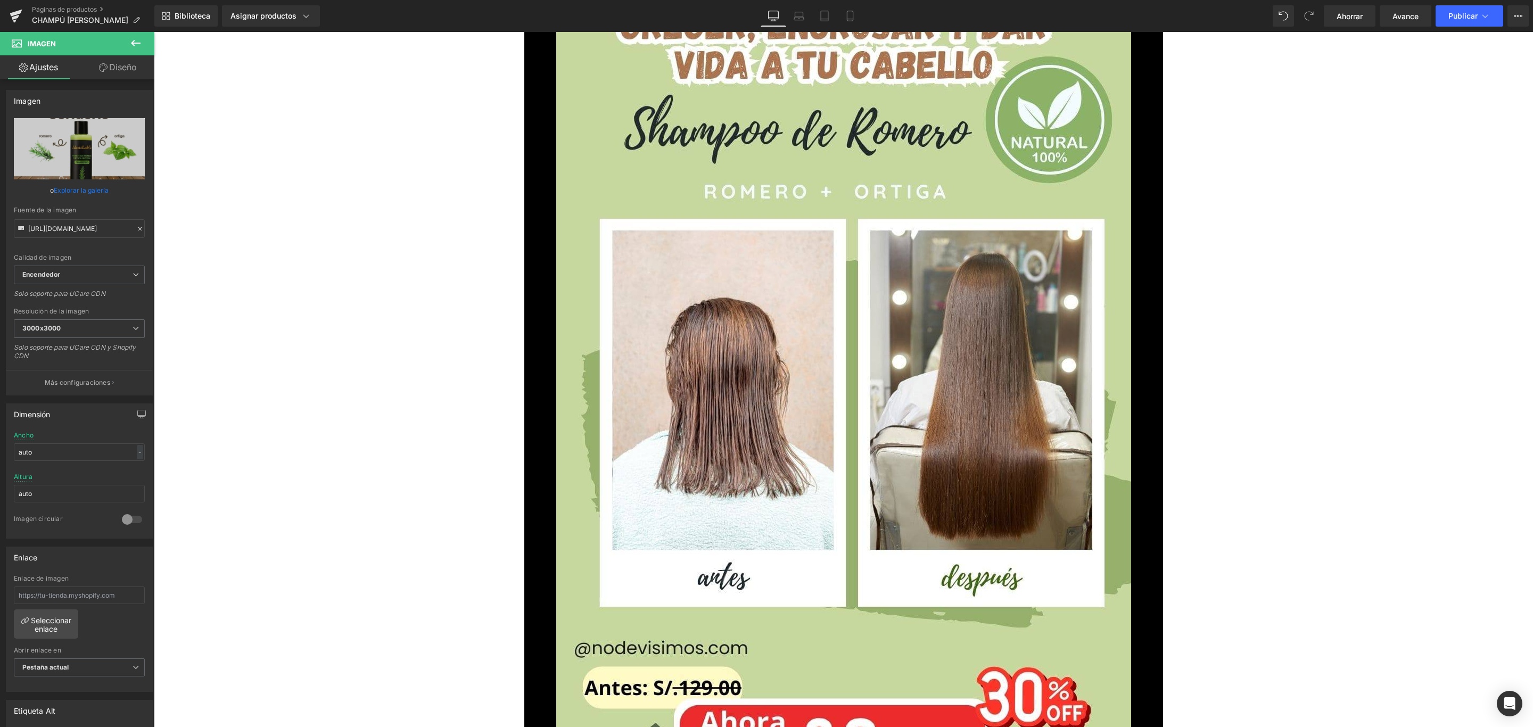
scroll to position [4711, 0]
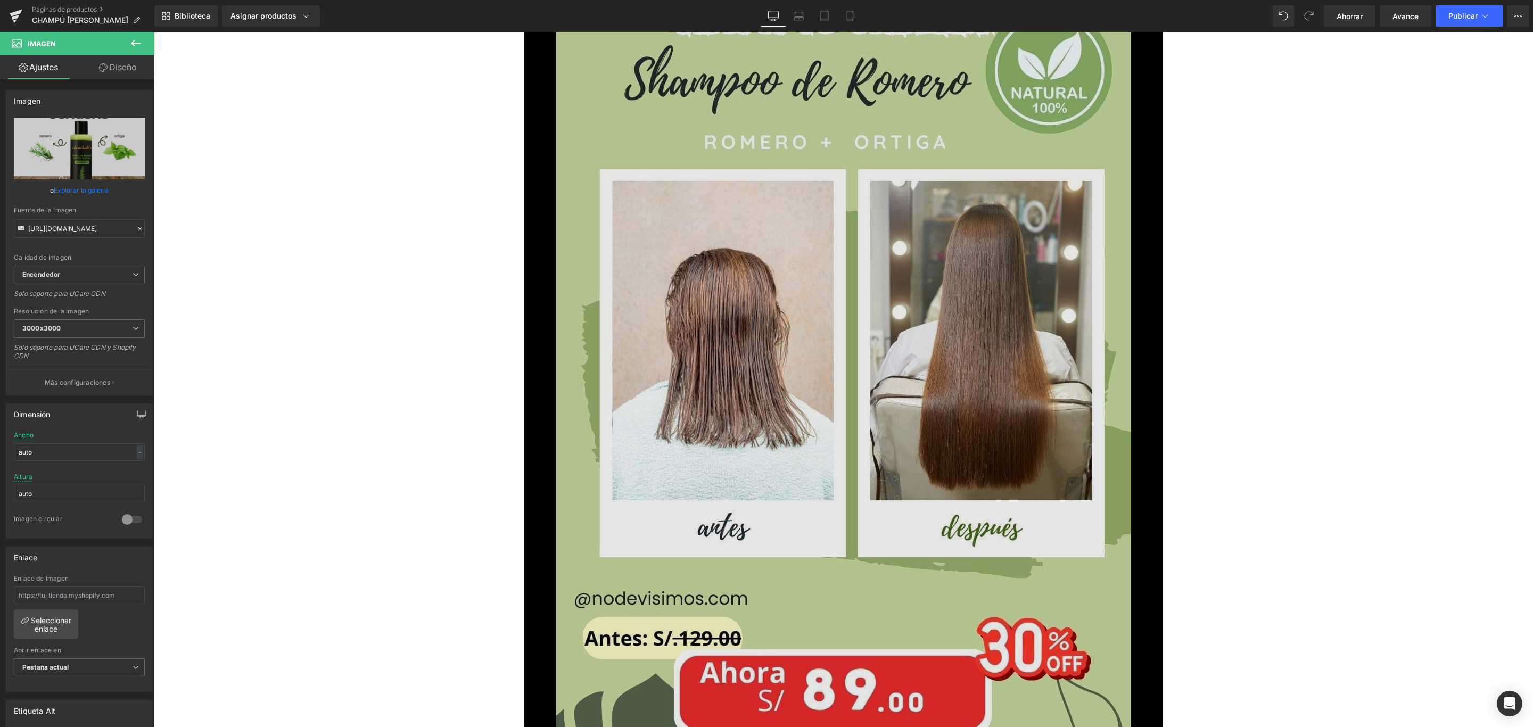
click at [854, 238] on img at bounding box center [843, 310] width 575 height 1022
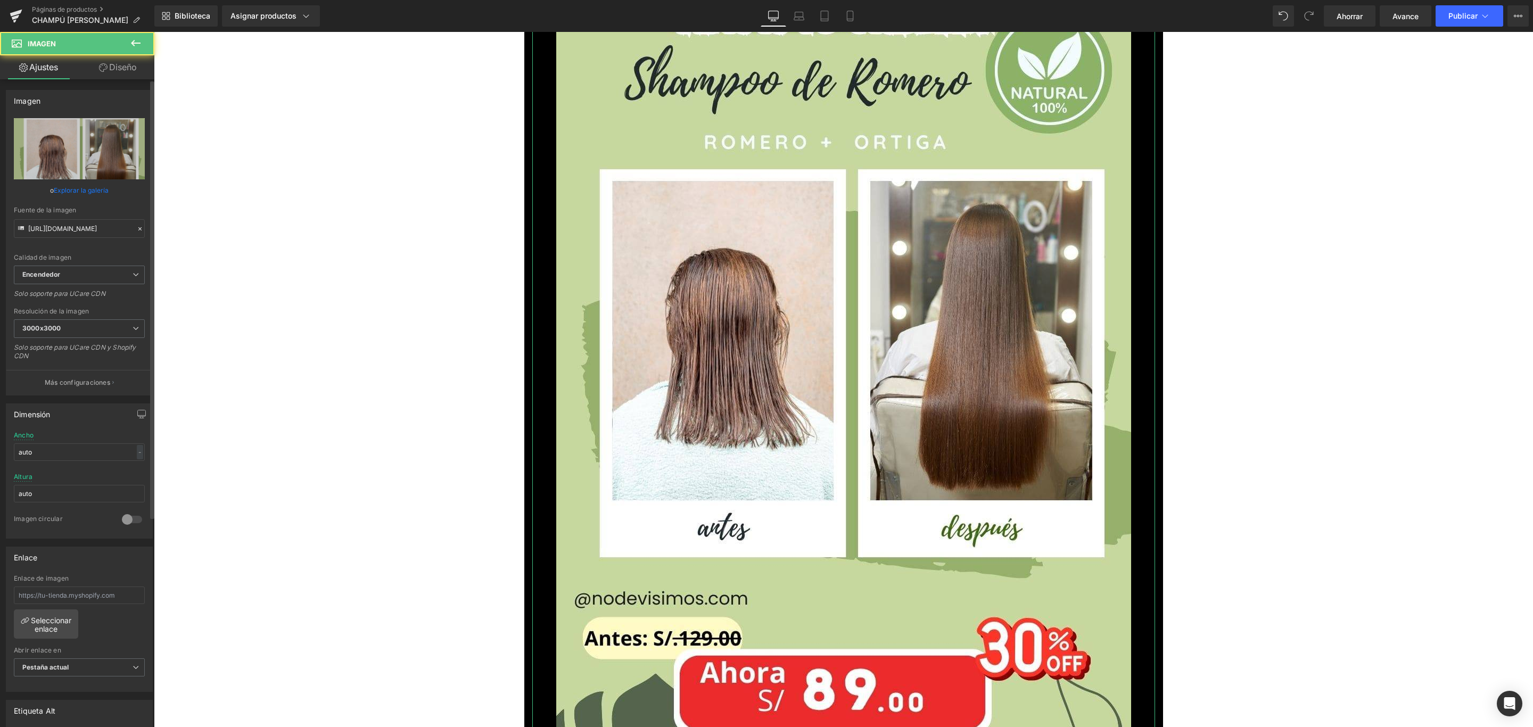
click at [92, 192] on font "Explorar la galería" at bounding box center [81, 190] width 55 height 8
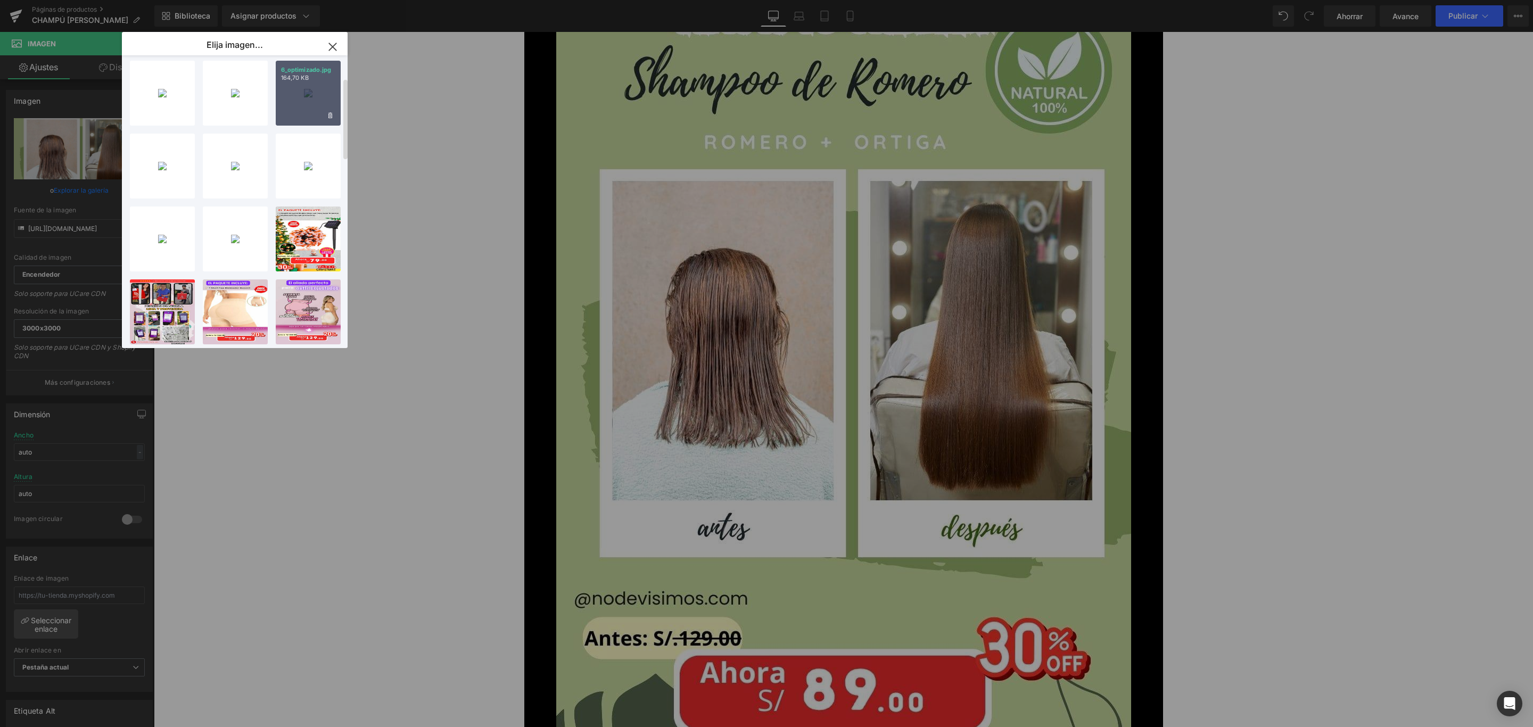
click at [309, 95] on div "6_optimizado.jpg 164,70 KB" at bounding box center [308, 93] width 65 height 65
type input "[URL][DOMAIN_NAME]"
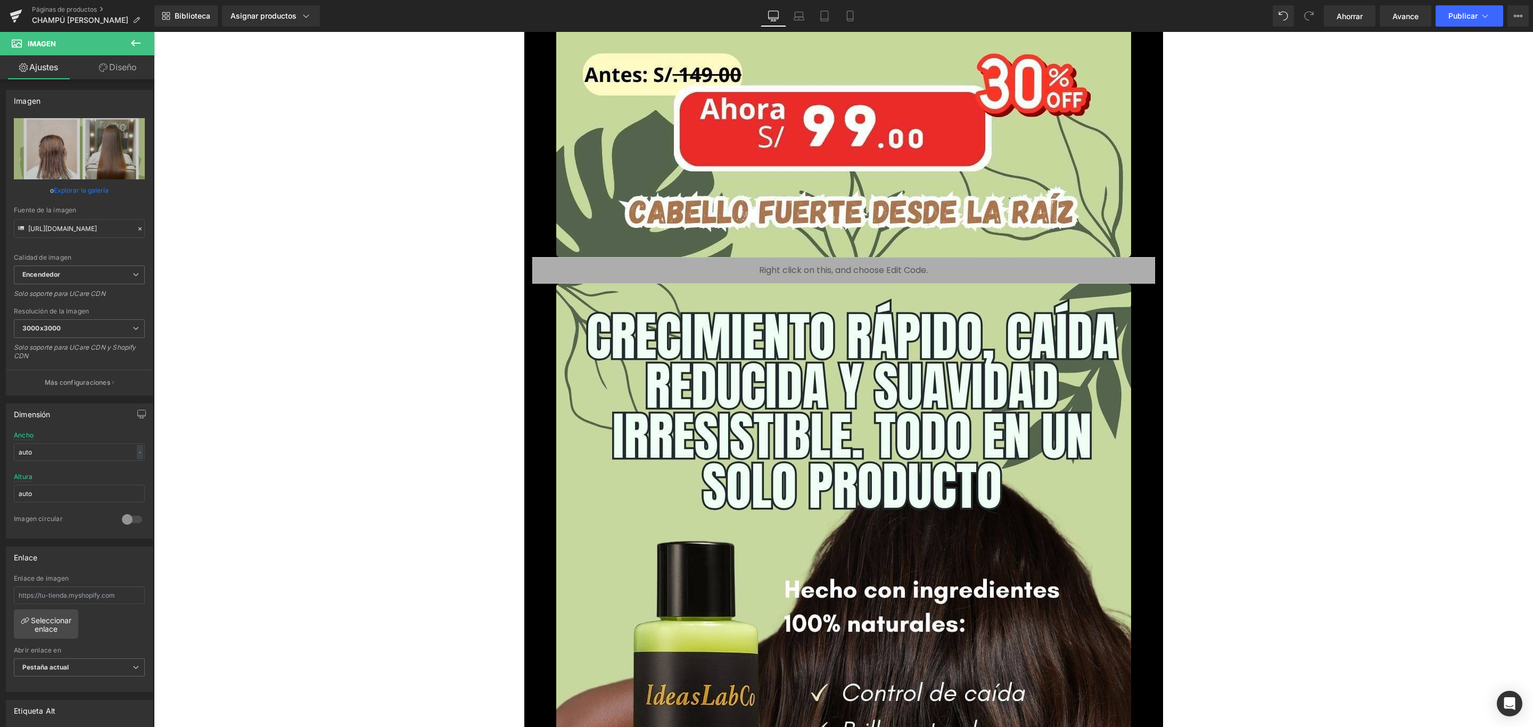
scroll to position [5510, 0]
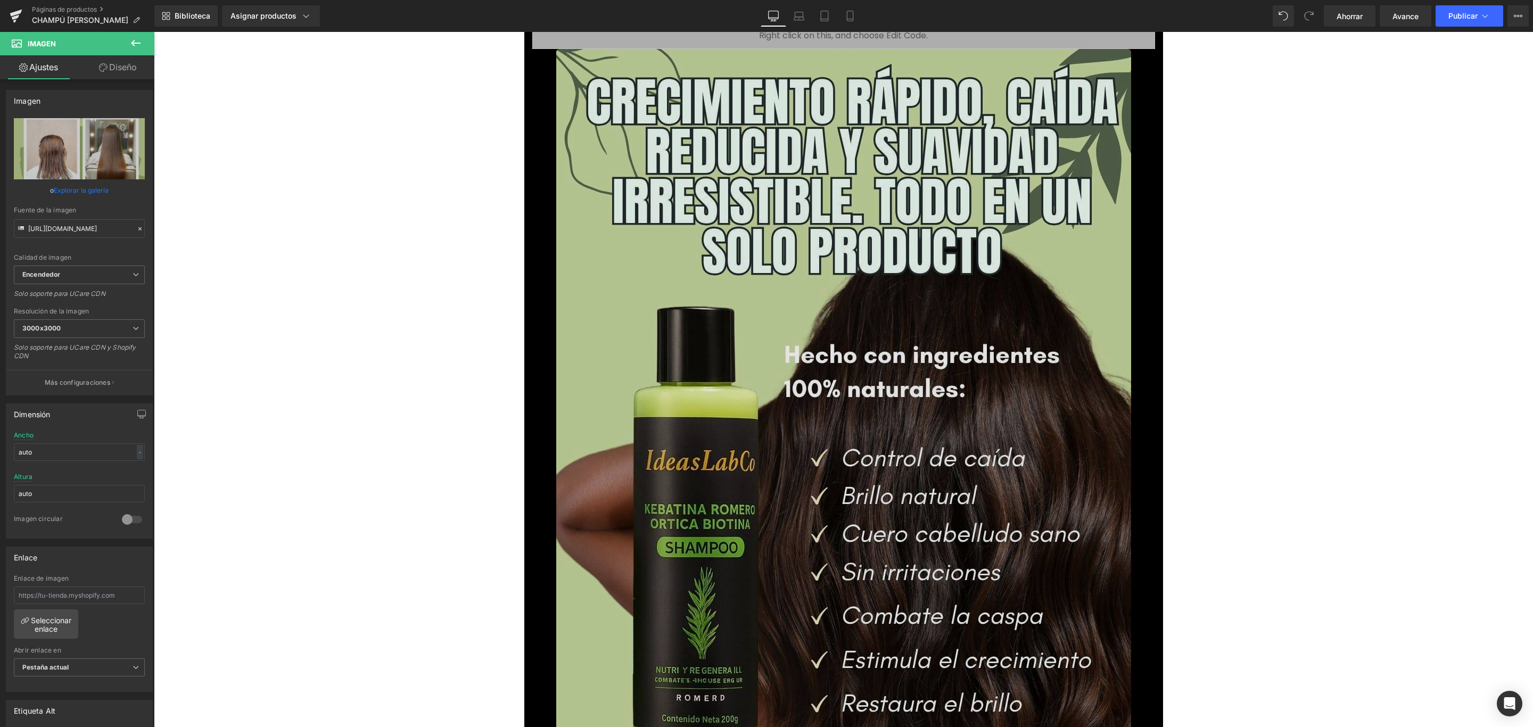
click at [927, 486] on img at bounding box center [843, 560] width 575 height 1022
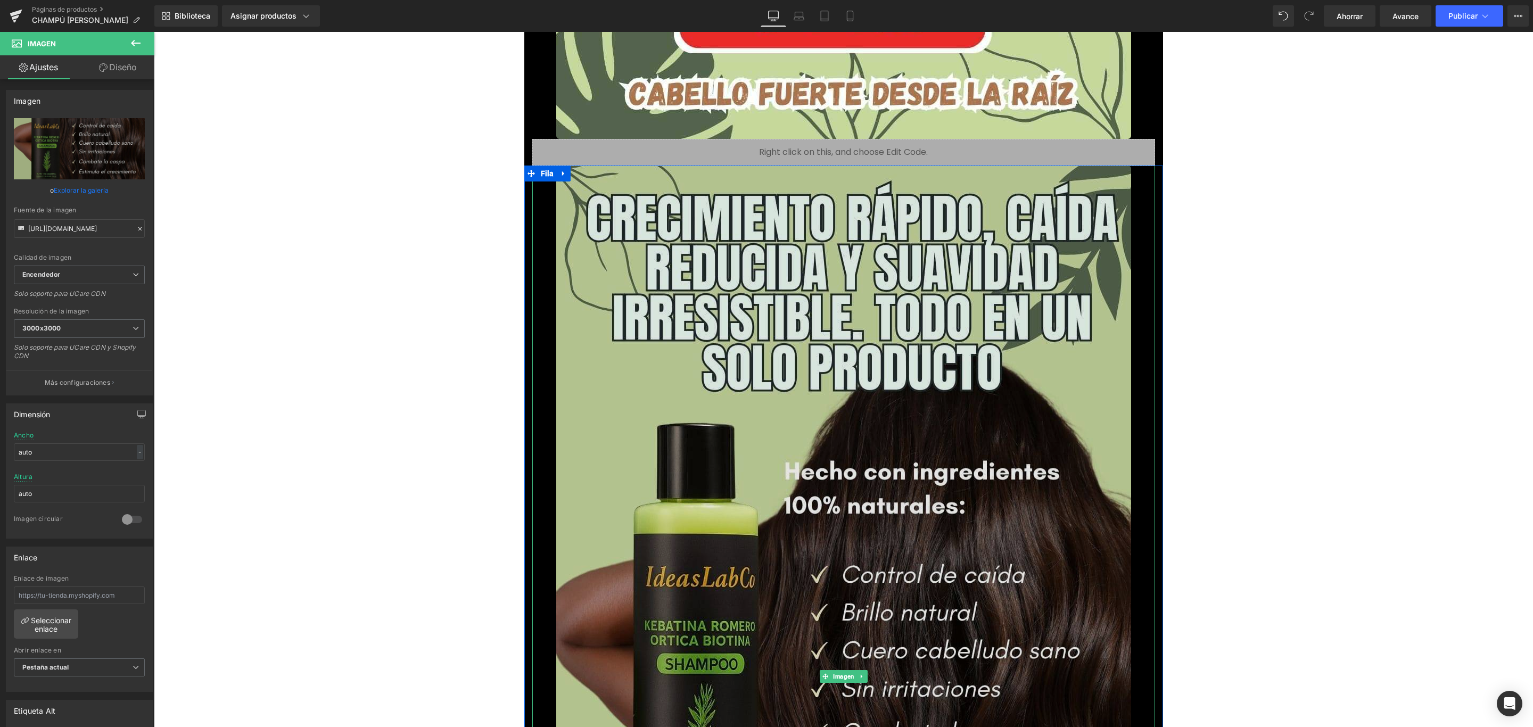
scroll to position [5270, 0]
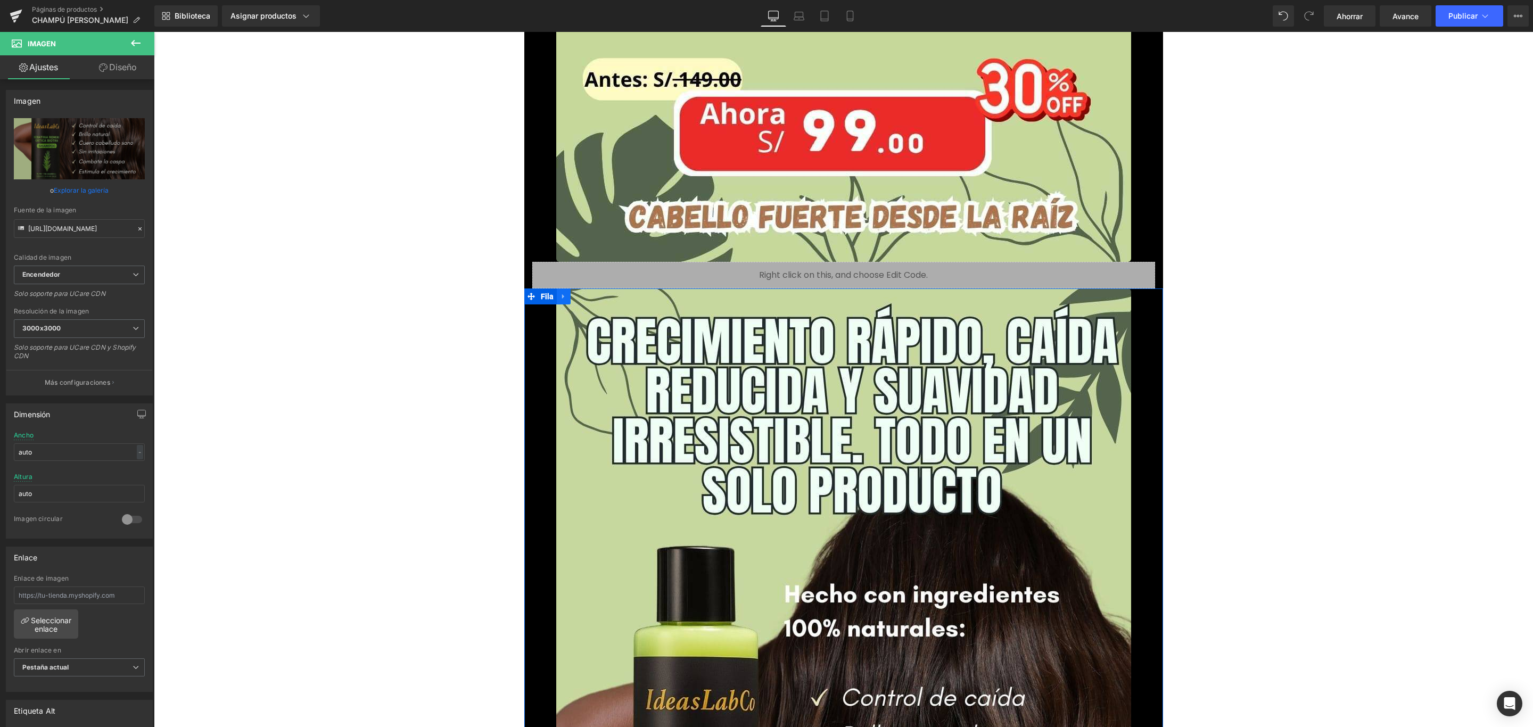
click at [557, 295] on link at bounding box center [564, 297] width 14 height 16
click at [588, 295] on icon at bounding box center [591, 296] width 7 height 7
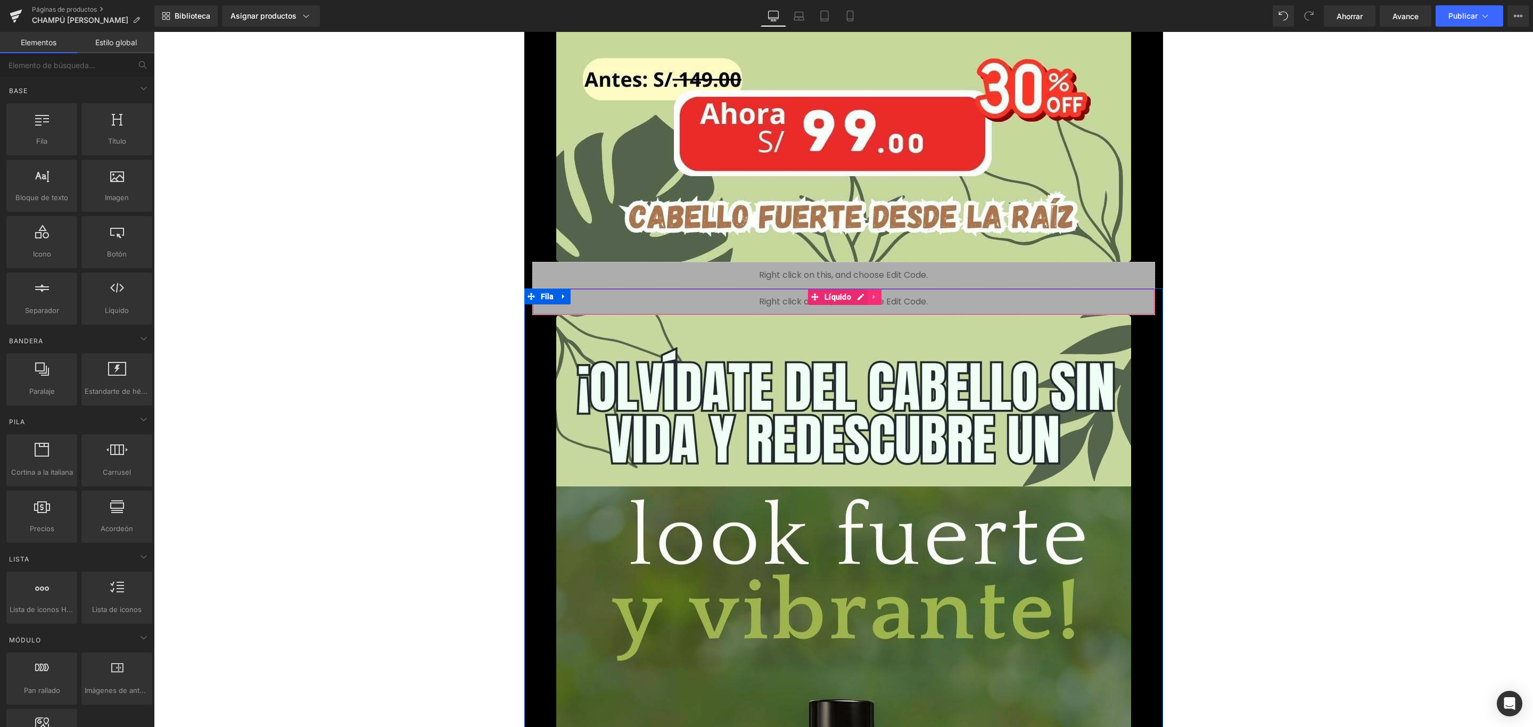
click at [871, 297] on icon at bounding box center [874, 297] width 7 height 8
click at [878, 298] on icon at bounding box center [881, 296] width 7 height 7
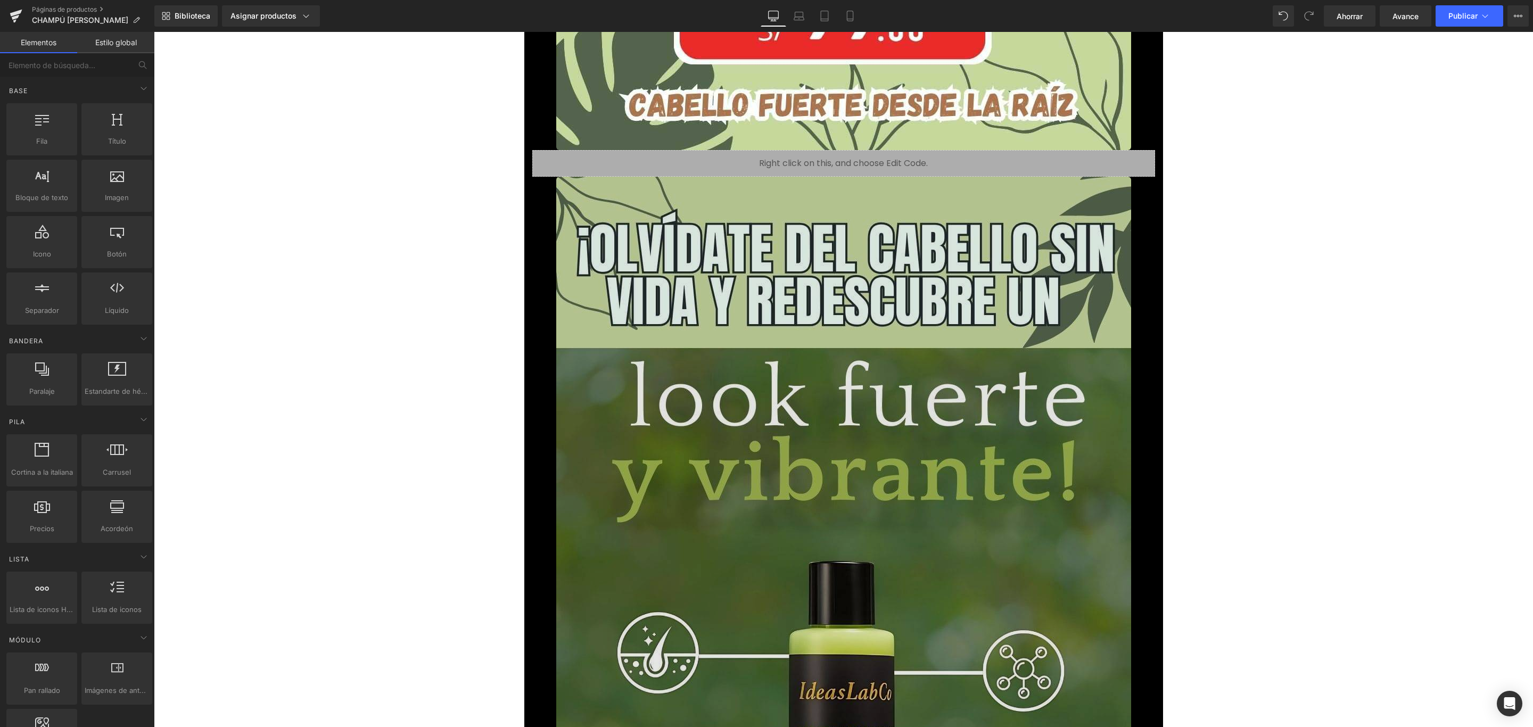
scroll to position [5589, 0]
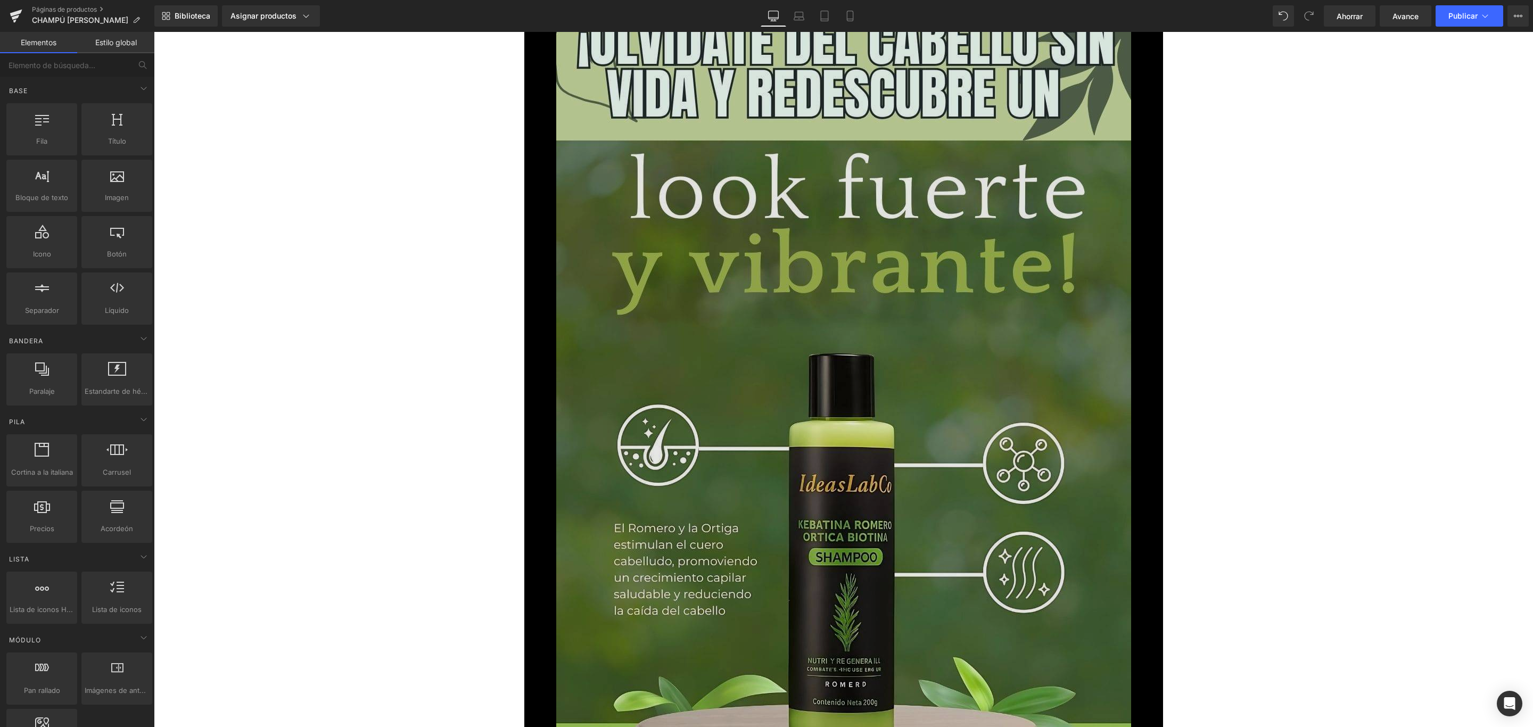
click at [905, 350] on img at bounding box center [843, 480] width 575 height 1022
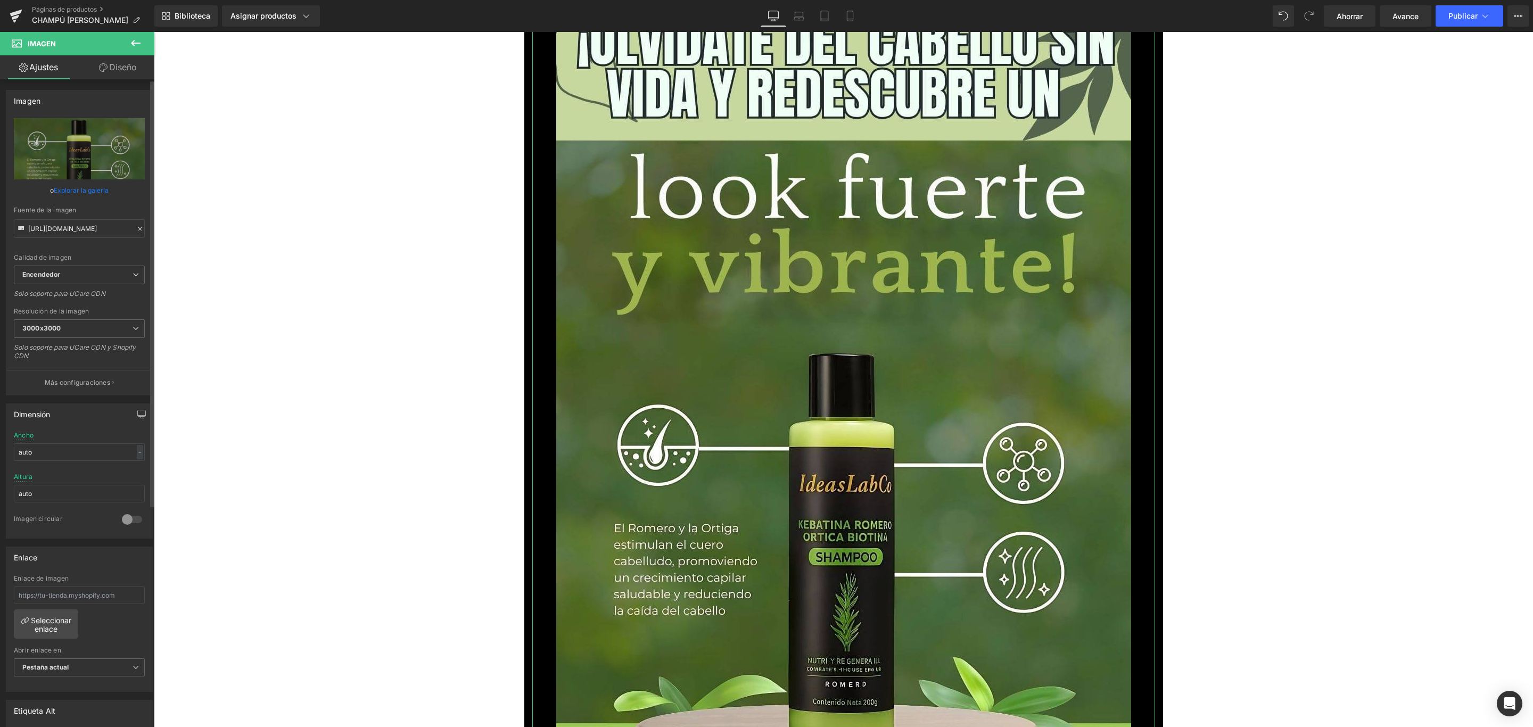
click at [65, 184] on link "Explorar la galería" at bounding box center [81, 190] width 55 height 19
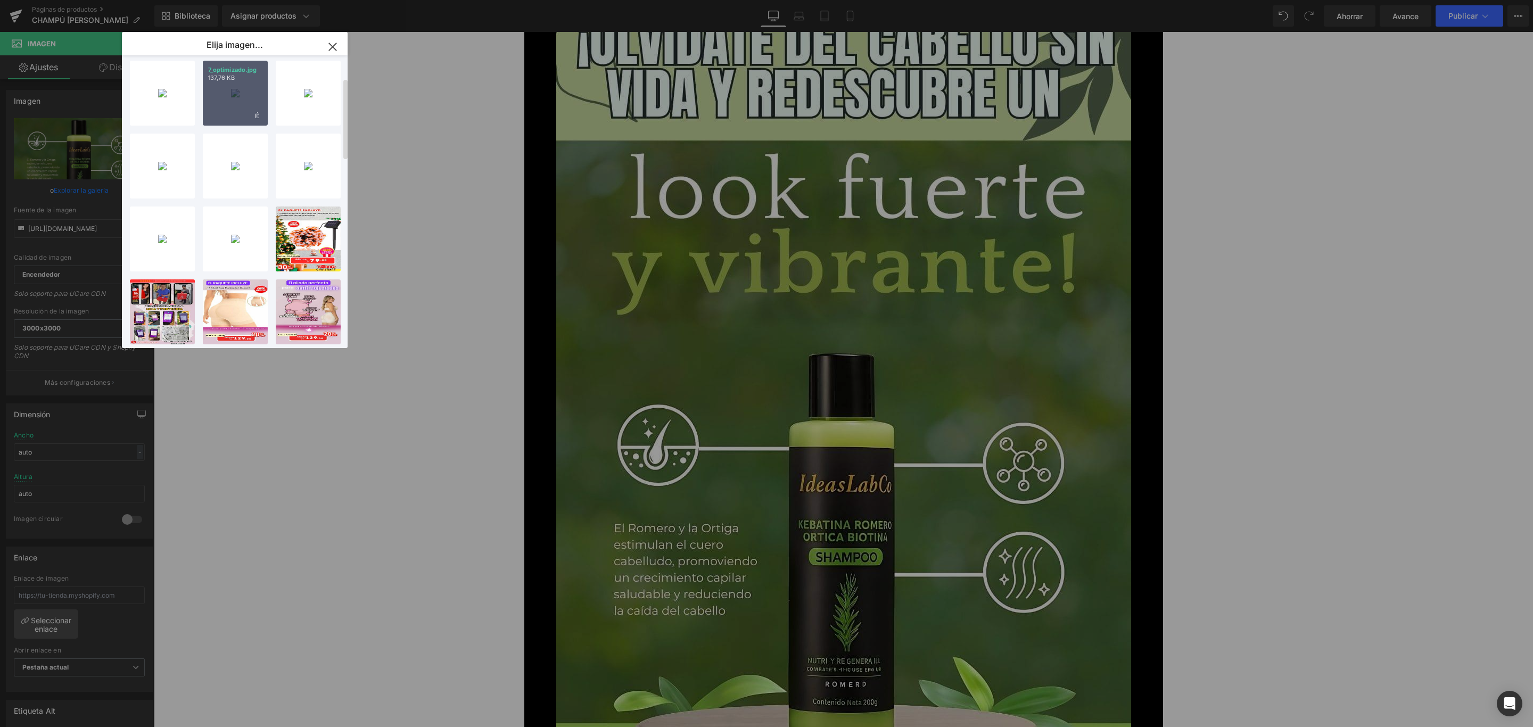
click at [233, 90] on div "7_optimizado.jpg 137,76 KB" at bounding box center [235, 93] width 65 height 65
type input "[URL][DOMAIN_NAME]"
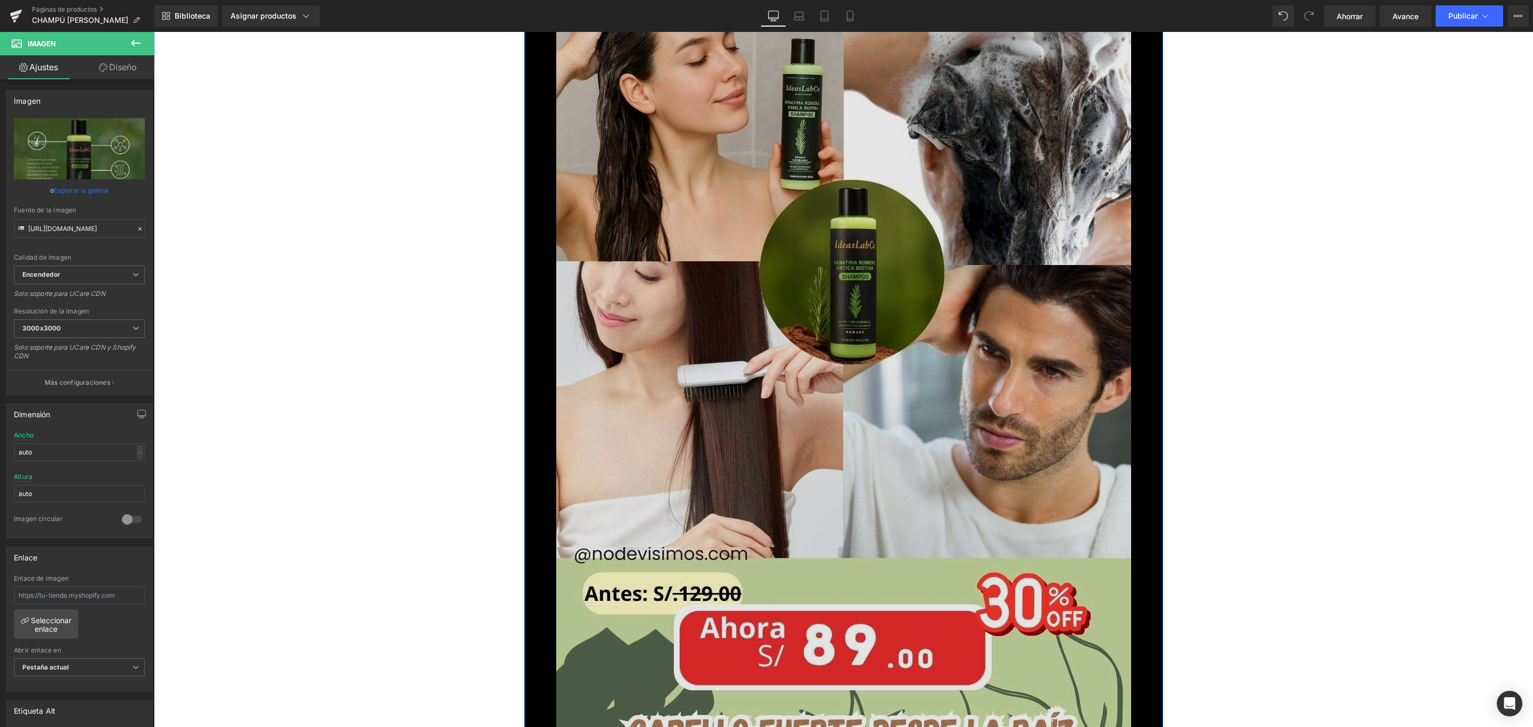
scroll to position [6867, 0]
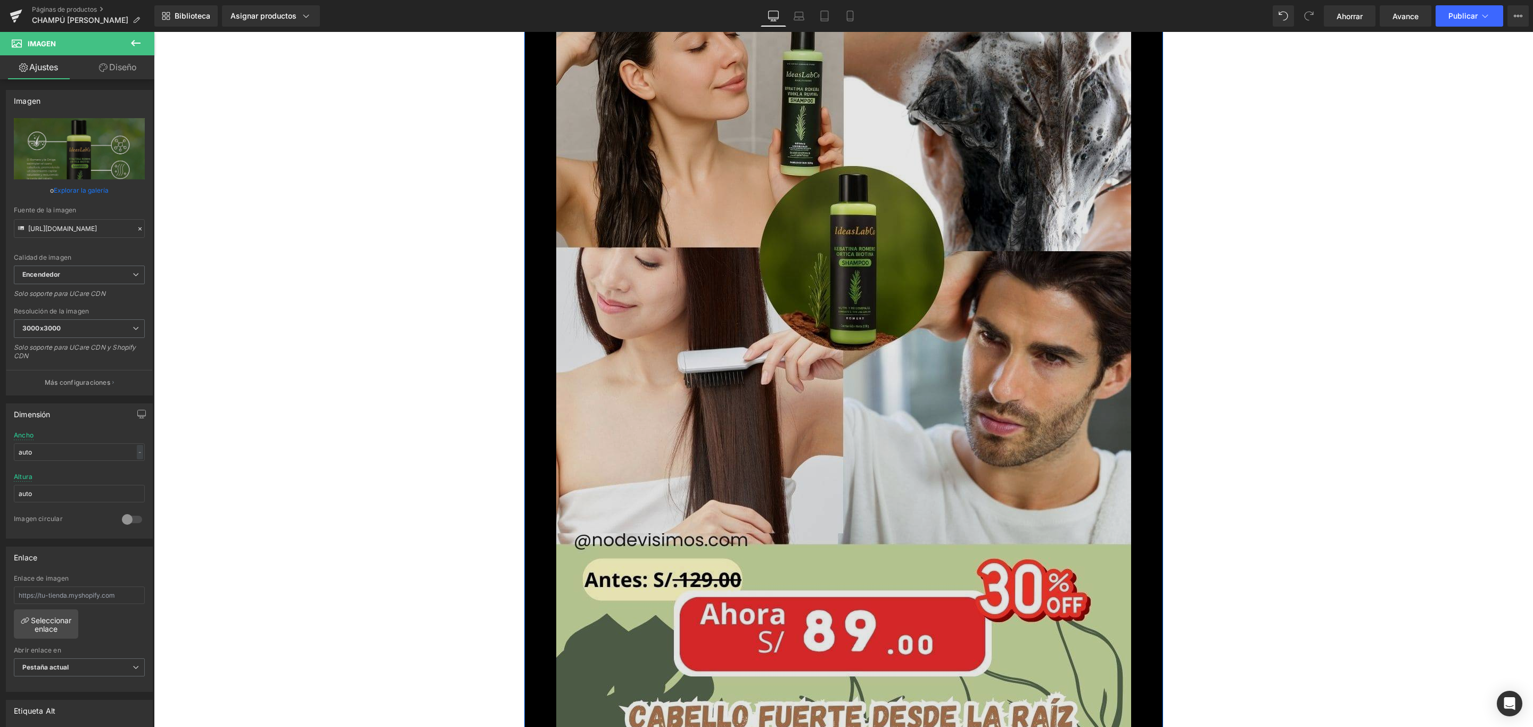
click at [812, 364] on img at bounding box center [843, 251] width 575 height 1022
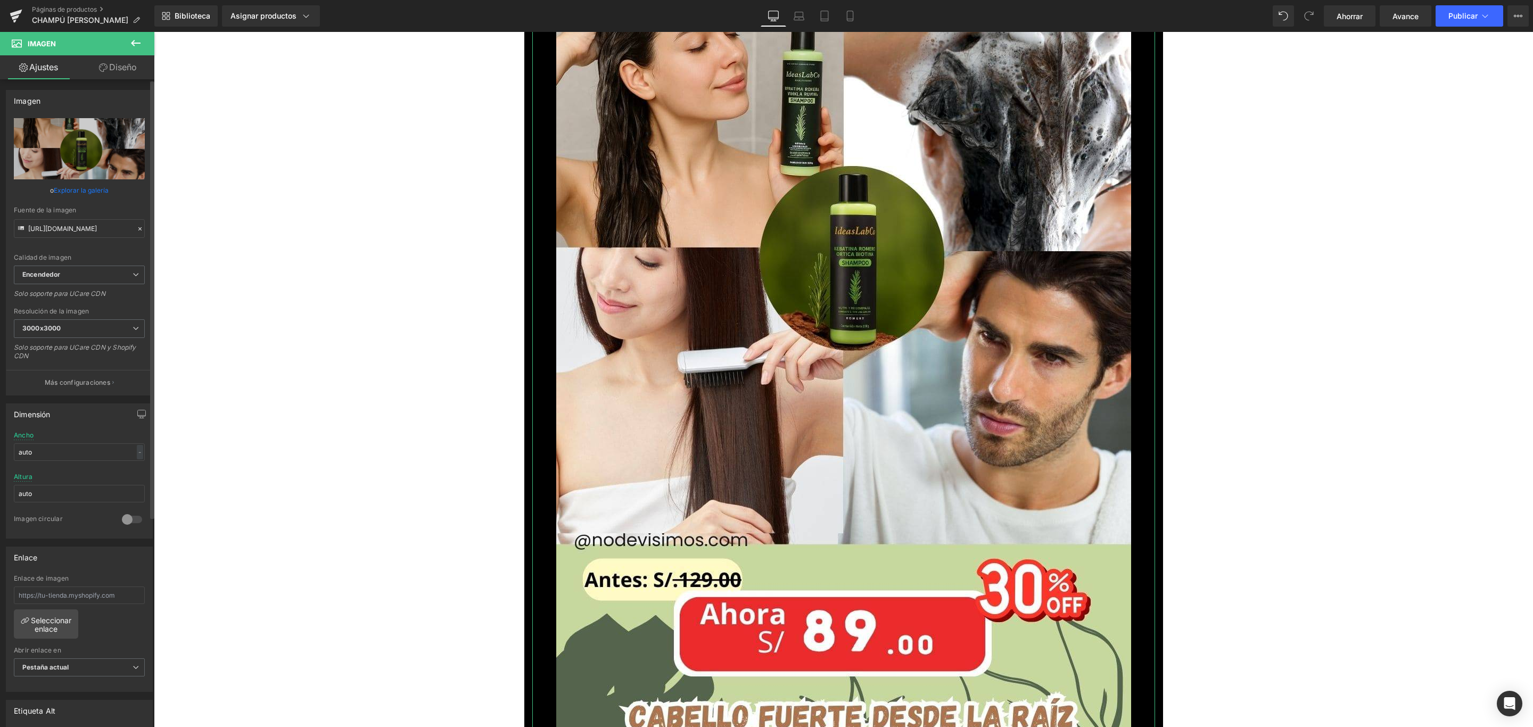
click at [73, 187] on font "Explorar la galería" at bounding box center [81, 190] width 55 height 8
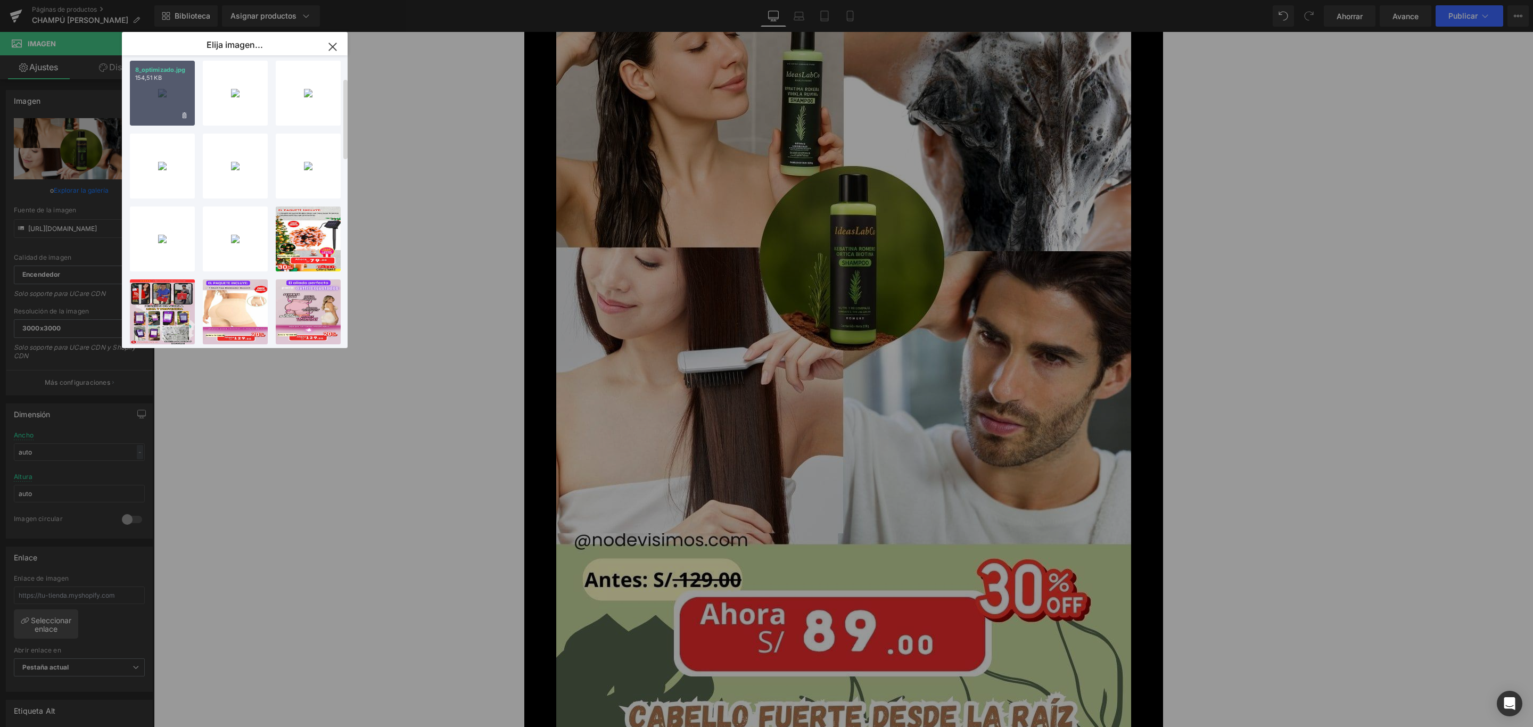
click at [143, 74] on font "154,51 KB" at bounding box center [148, 77] width 27 height 7
type input "[URL][DOMAIN_NAME]"
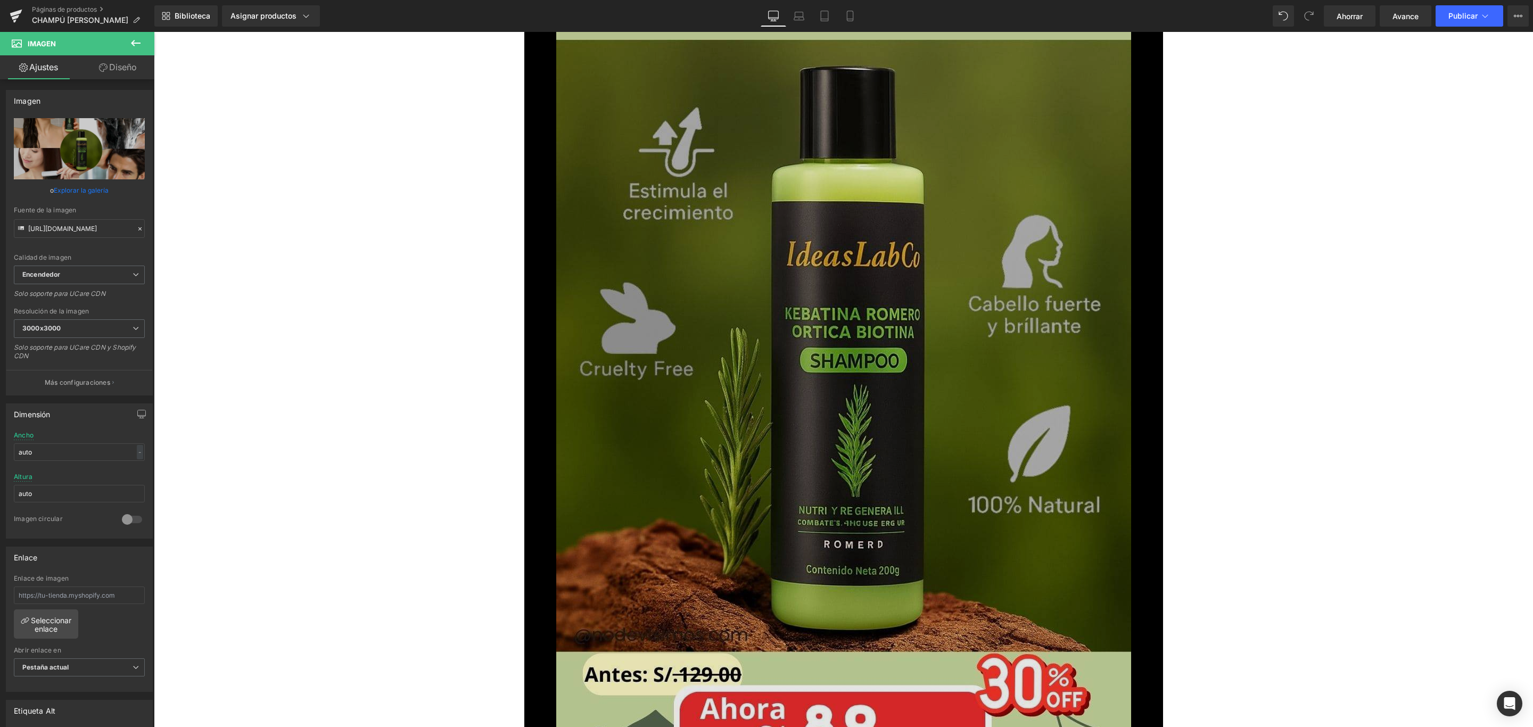
scroll to position [8065, 0]
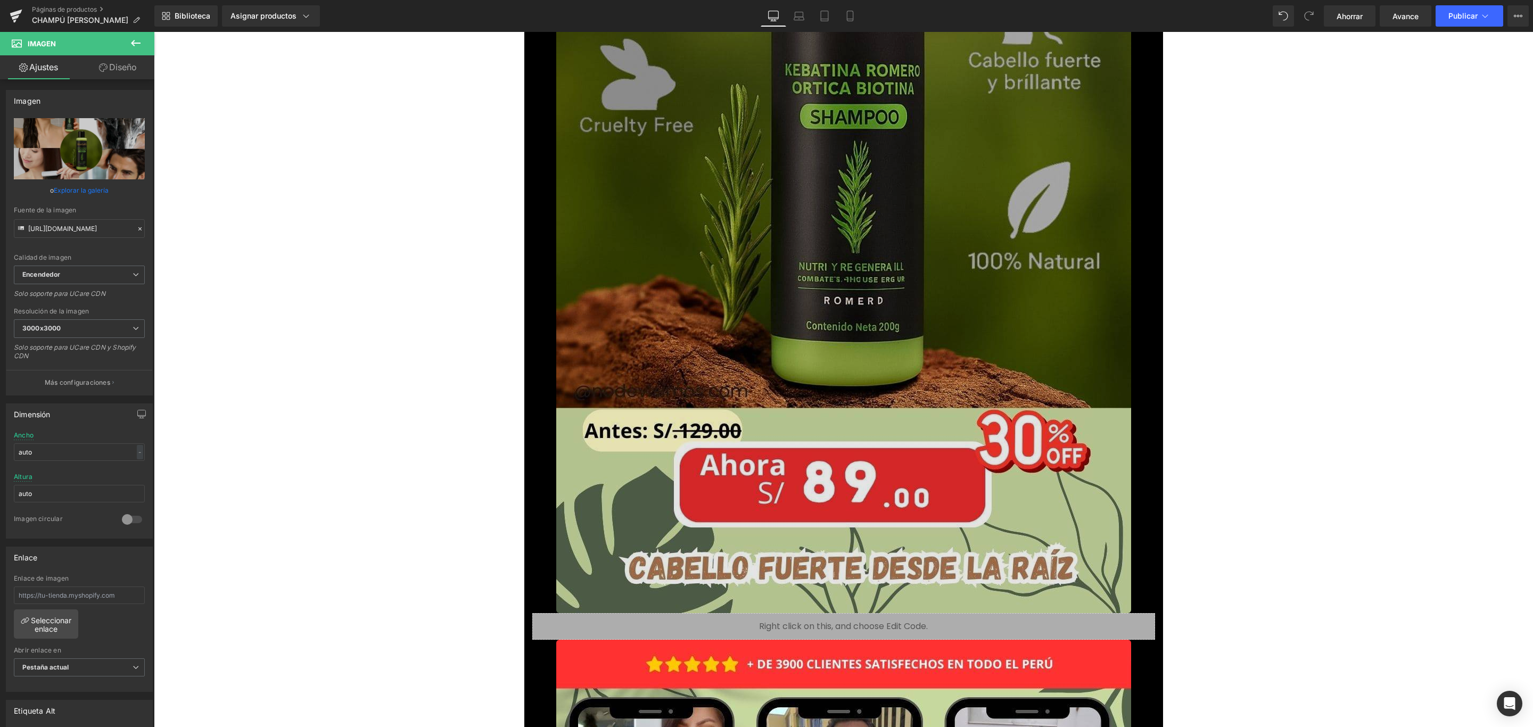
drag, startPoint x: 857, startPoint y: 271, endPoint x: 902, endPoint y: 264, distance: 45.9
click at [857, 271] on img at bounding box center [843, 102] width 575 height 1022
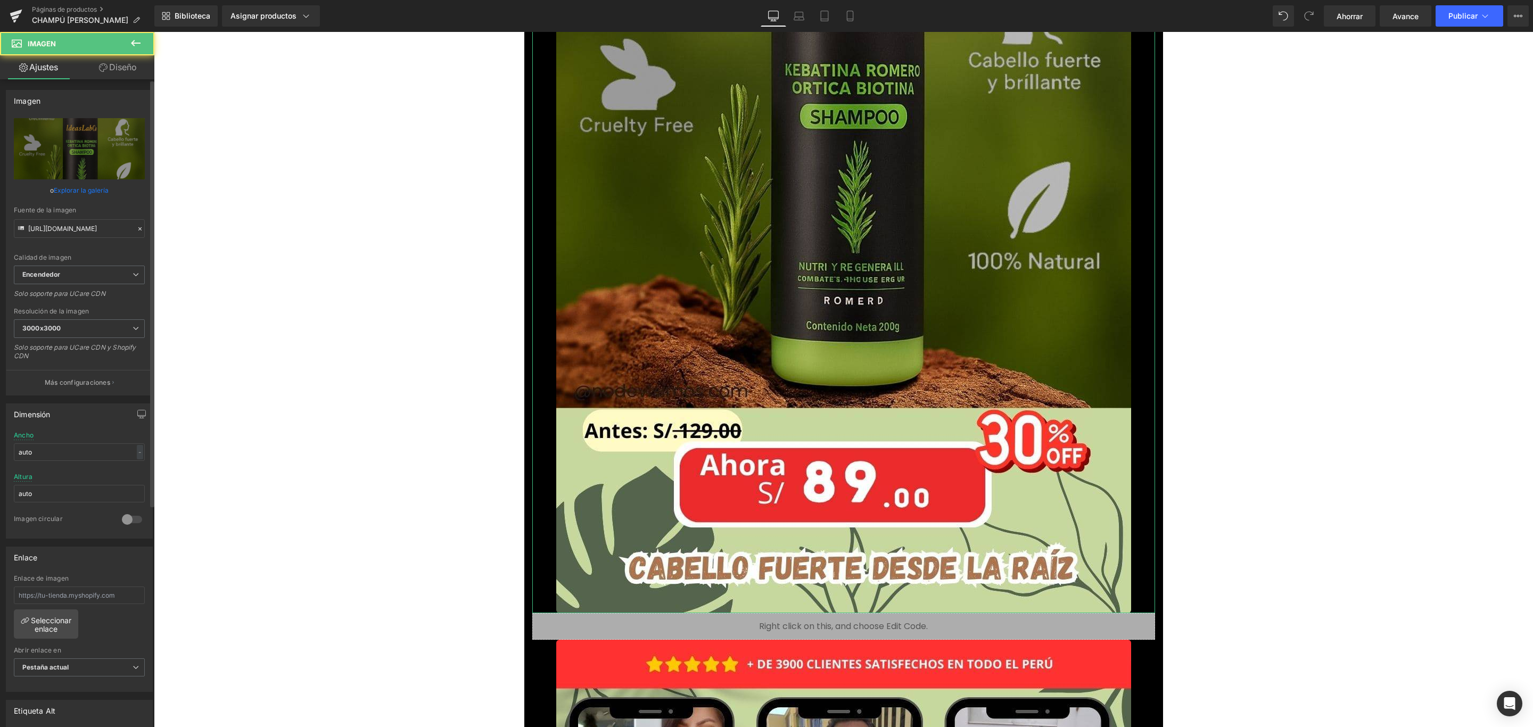
click at [97, 191] on font "Explorar la galería" at bounding box center [81, 190] width 55 height 8
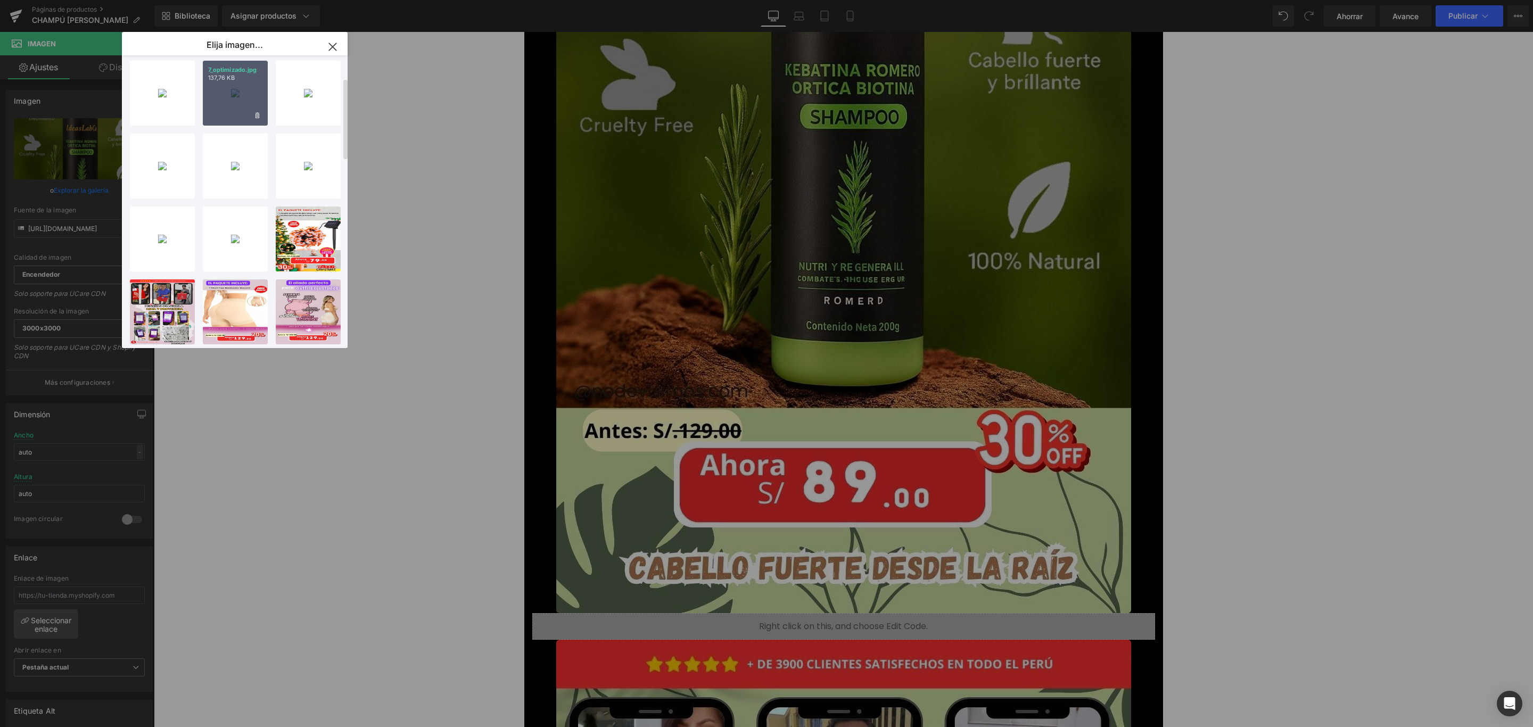
click at [245, 79] on p "137,76 KB" at bounding box center [235, 78] width 54 height 8
type input "[URL][DOMAIN_NAME]"
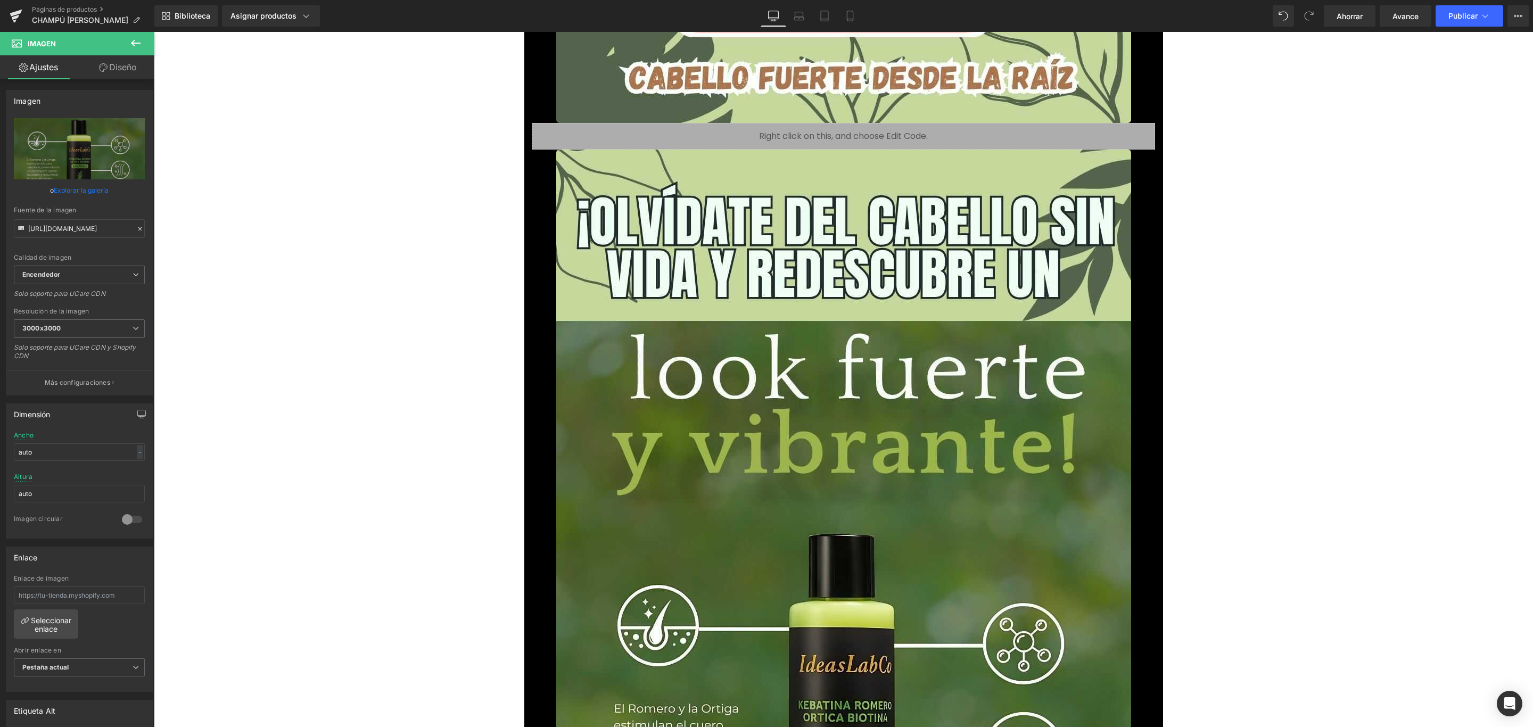
scroll to position [7506, 0]
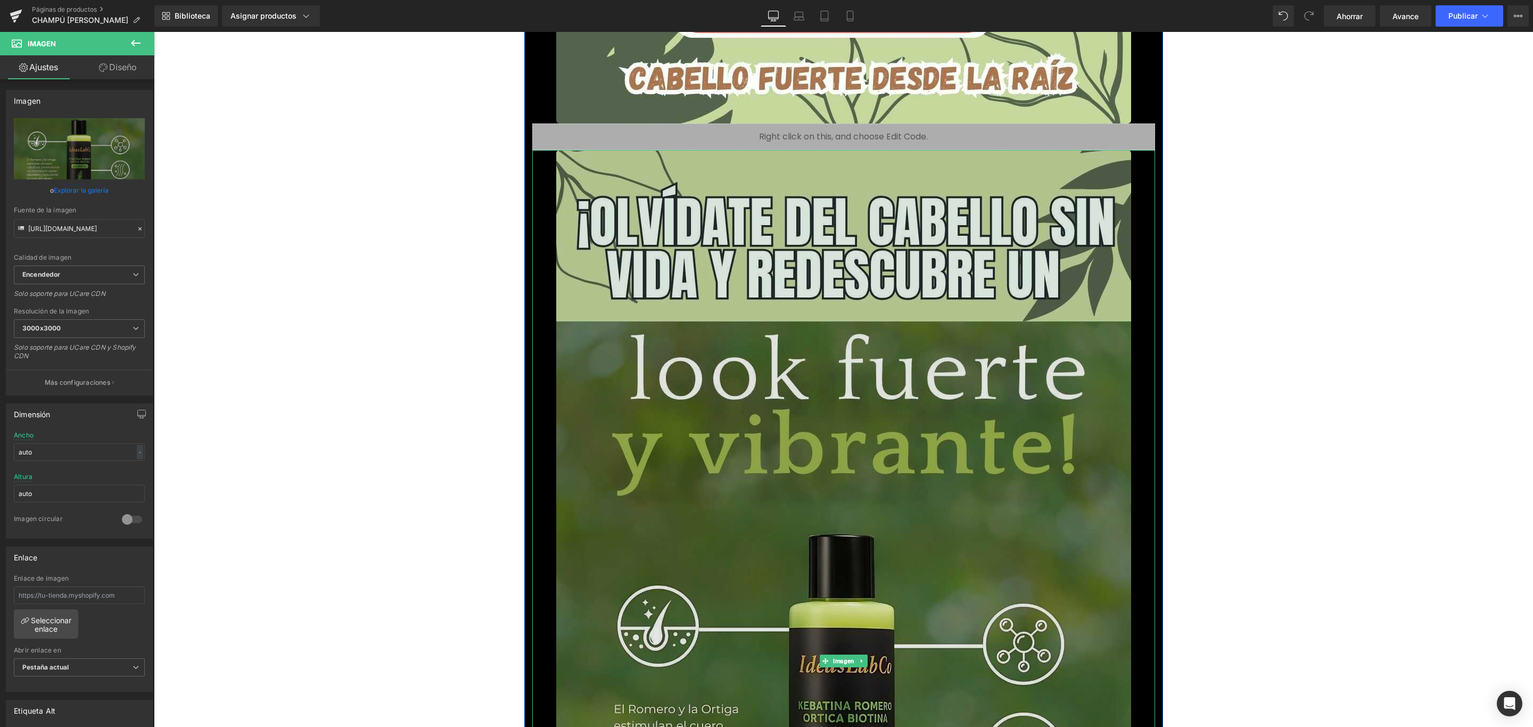
click at [827, 432] on img at bounding box center [843, 661] width 575 height 1022
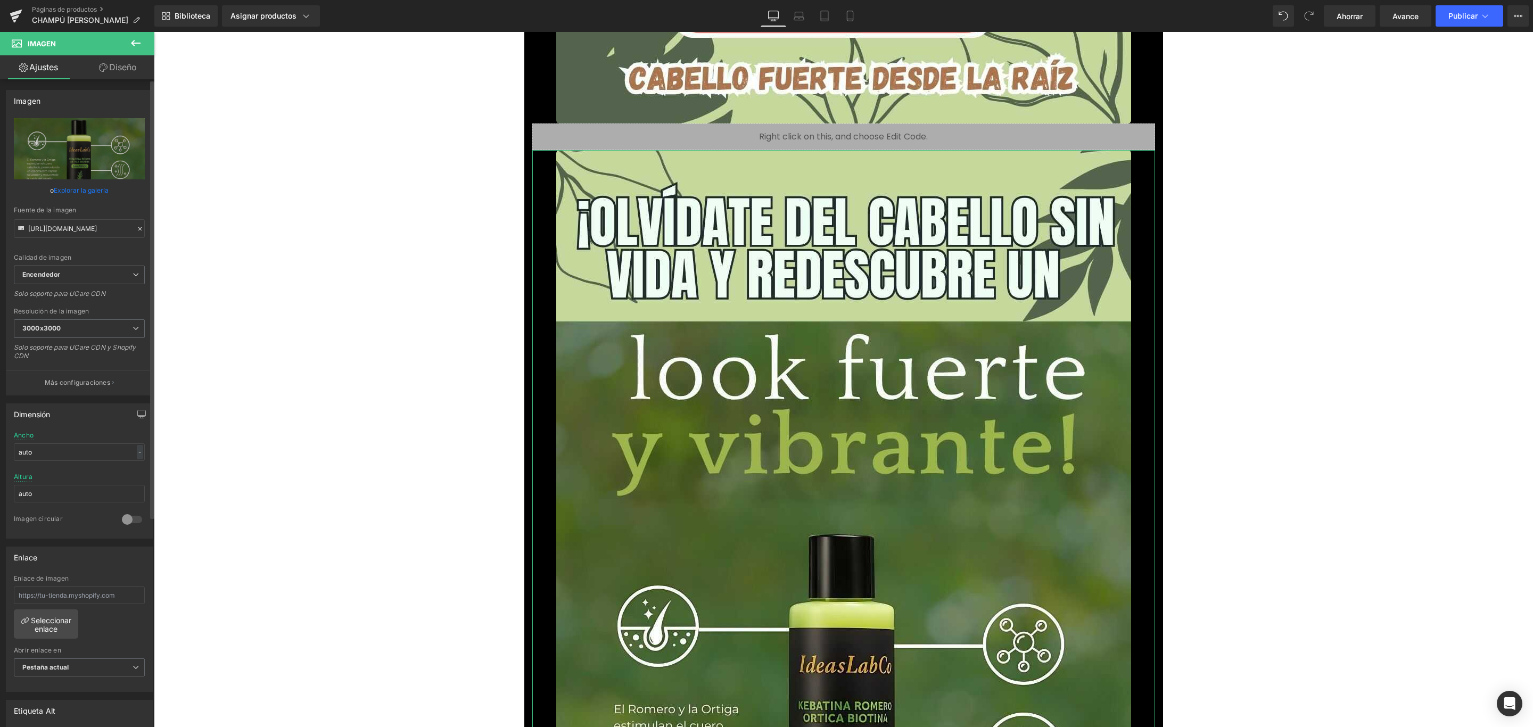
click at [90, 185] on link "Explorar la galería" at bounding box center [81, 190] width 55 height 19
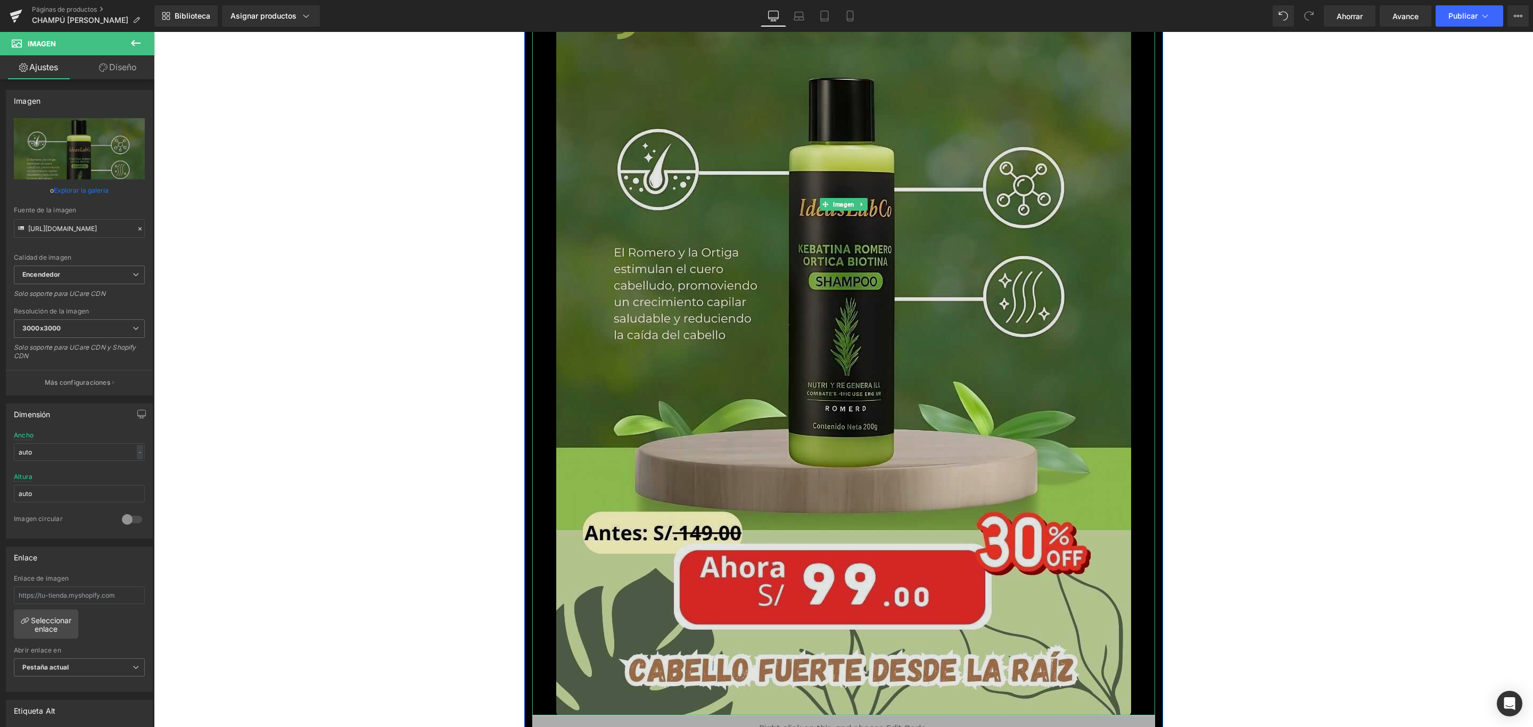
scroll to position [7985, 0]
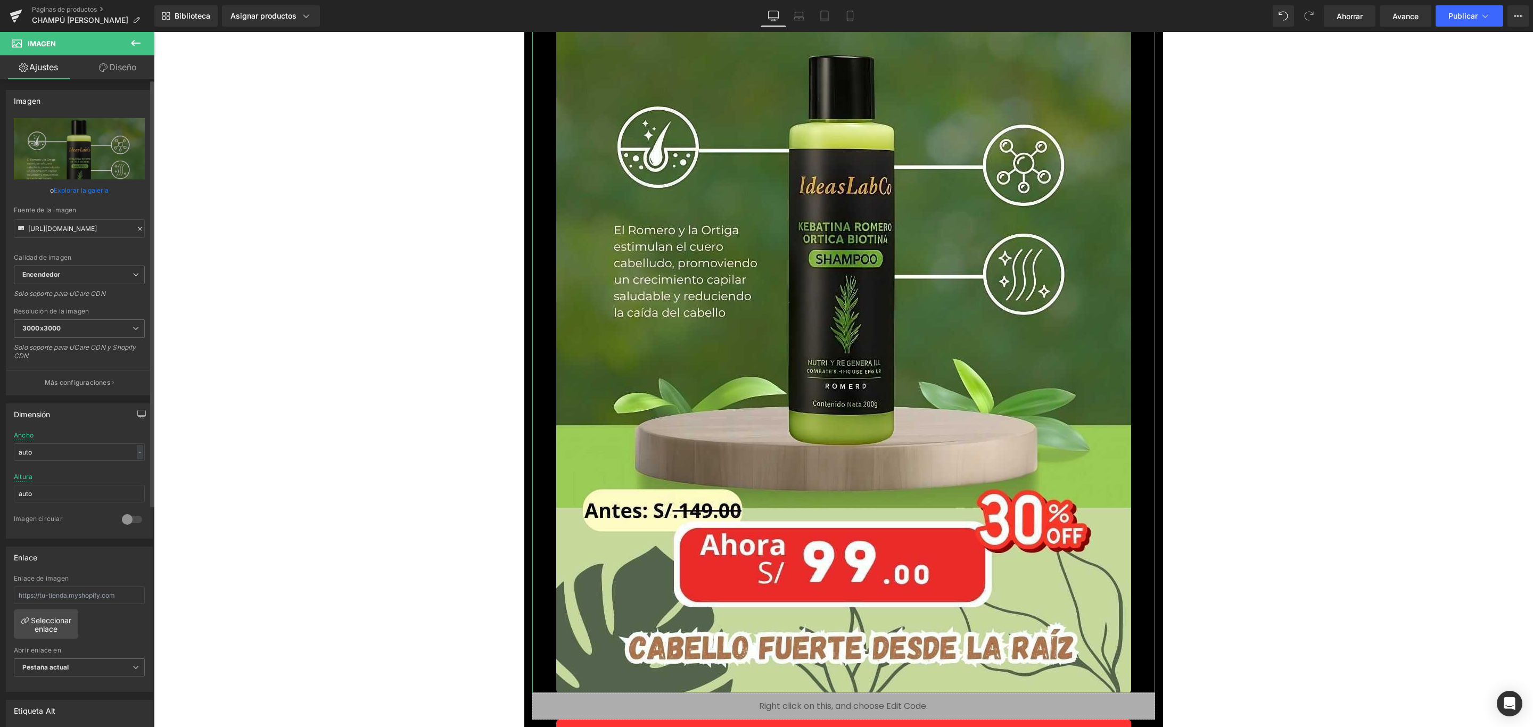
click at [69, 191] on font "Explorar la galería" at bounding box center [81, 190] width 55 height 8
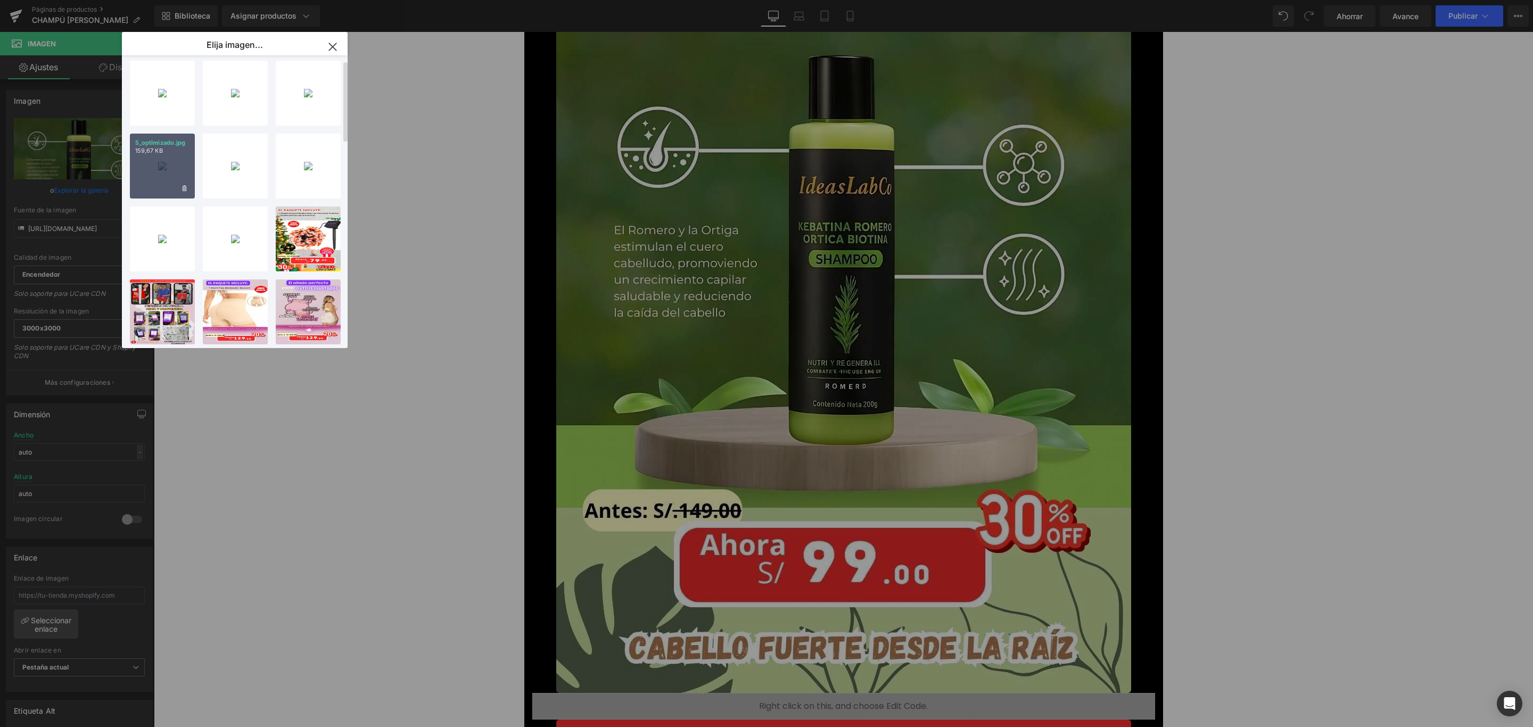
scroll to position [0, 0]
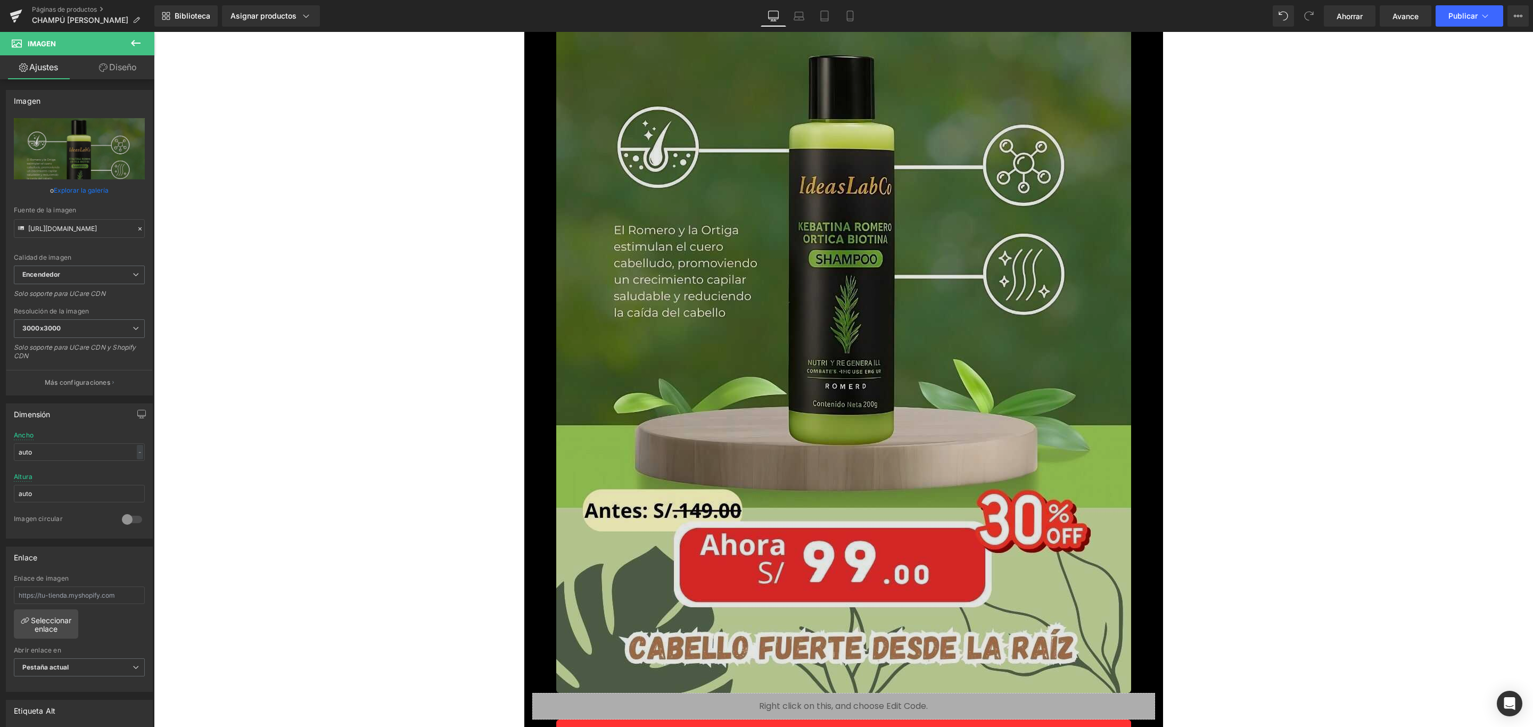
drag, startPoint x: 1045, startPoint y: 375, endPoint x: 881, endPoint y: 339, distance: 167.9
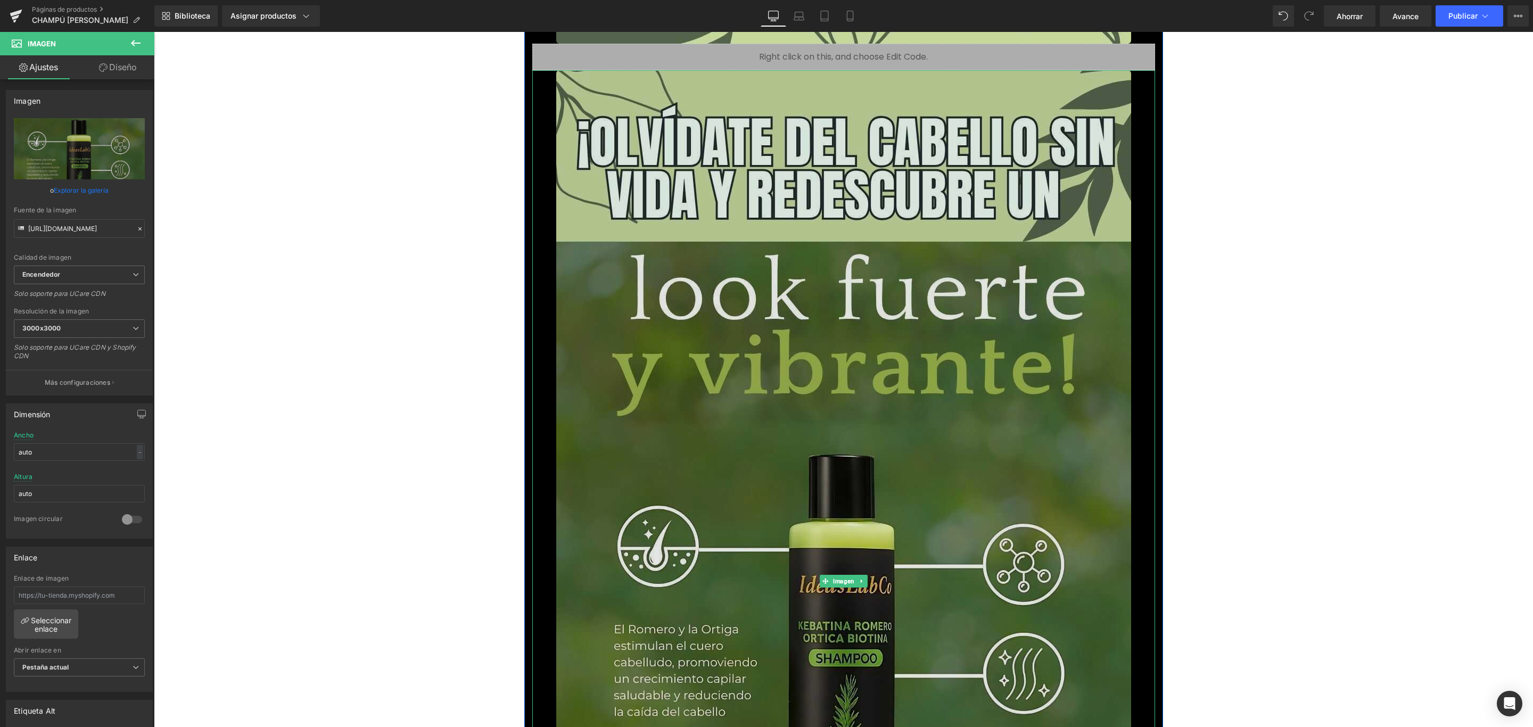
scroll to position [7745, 0]
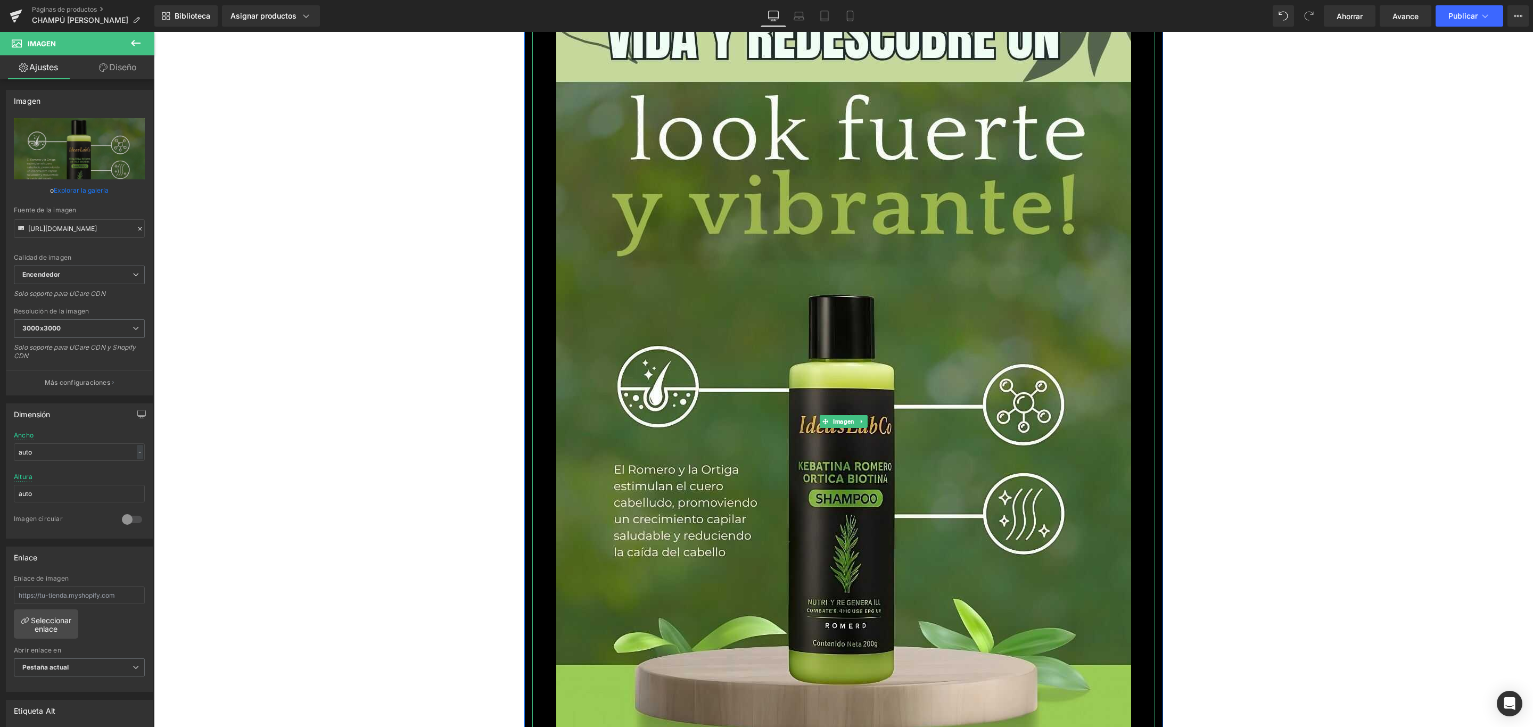
click at [936, 389] on img at bounding box center [843, 422] width 575 height 1022
click at [93, 190] on font "Explorar la galería" at bounding box center [81, 190] width 55 height 8
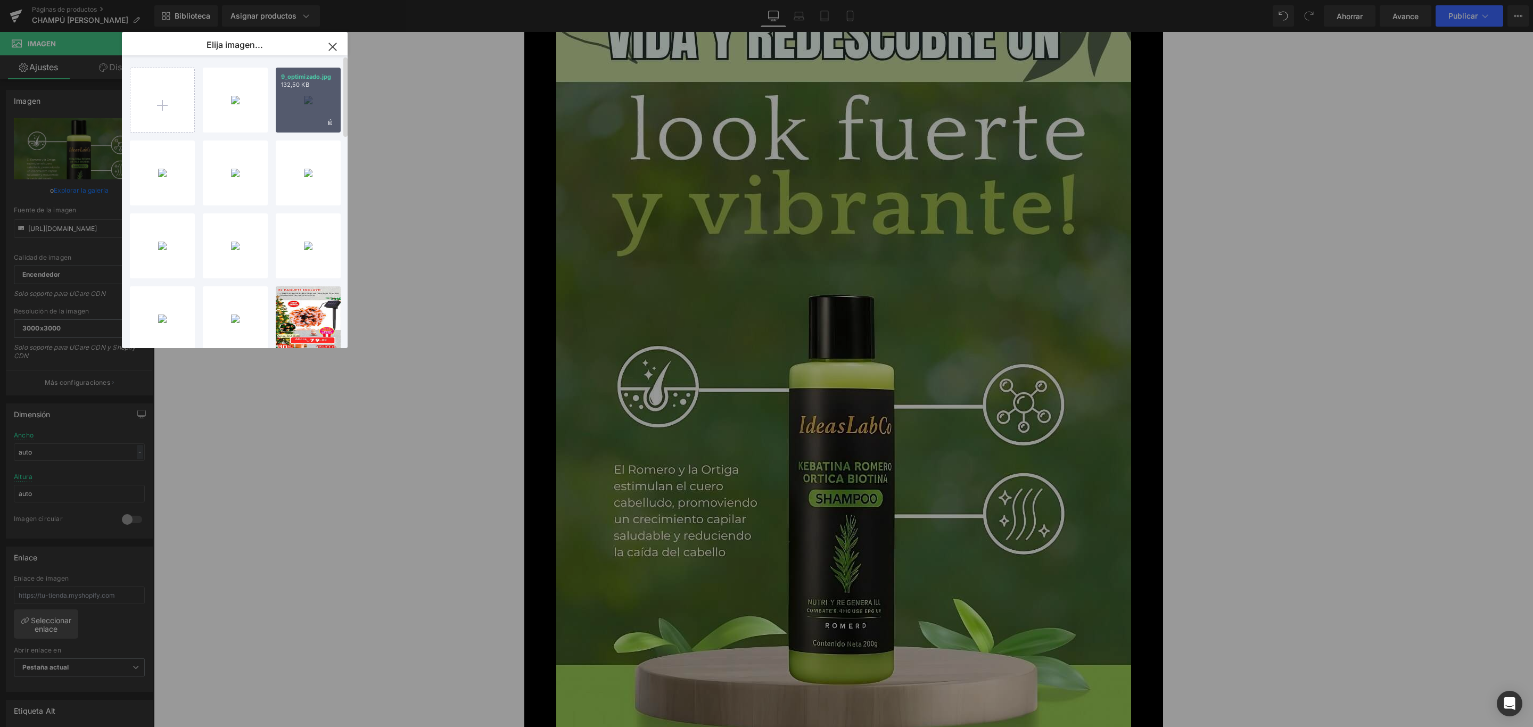
click at [326, 94] on div "9_optimizado.jpg 132,50 KB" at bounding box center [308, 100] width 65 height 65
type input "[URL][DOMAIN_NAME]"
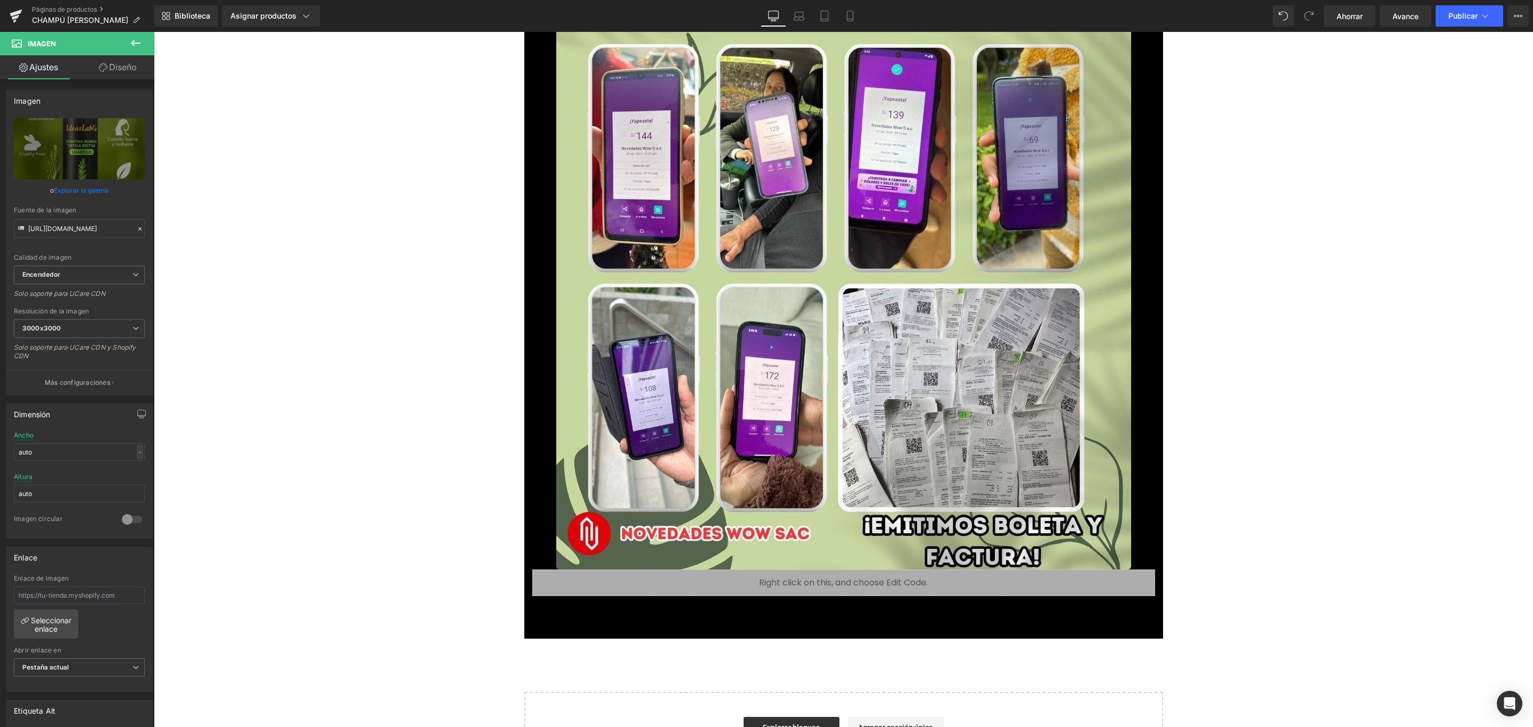
scroll to position [9208, 0]
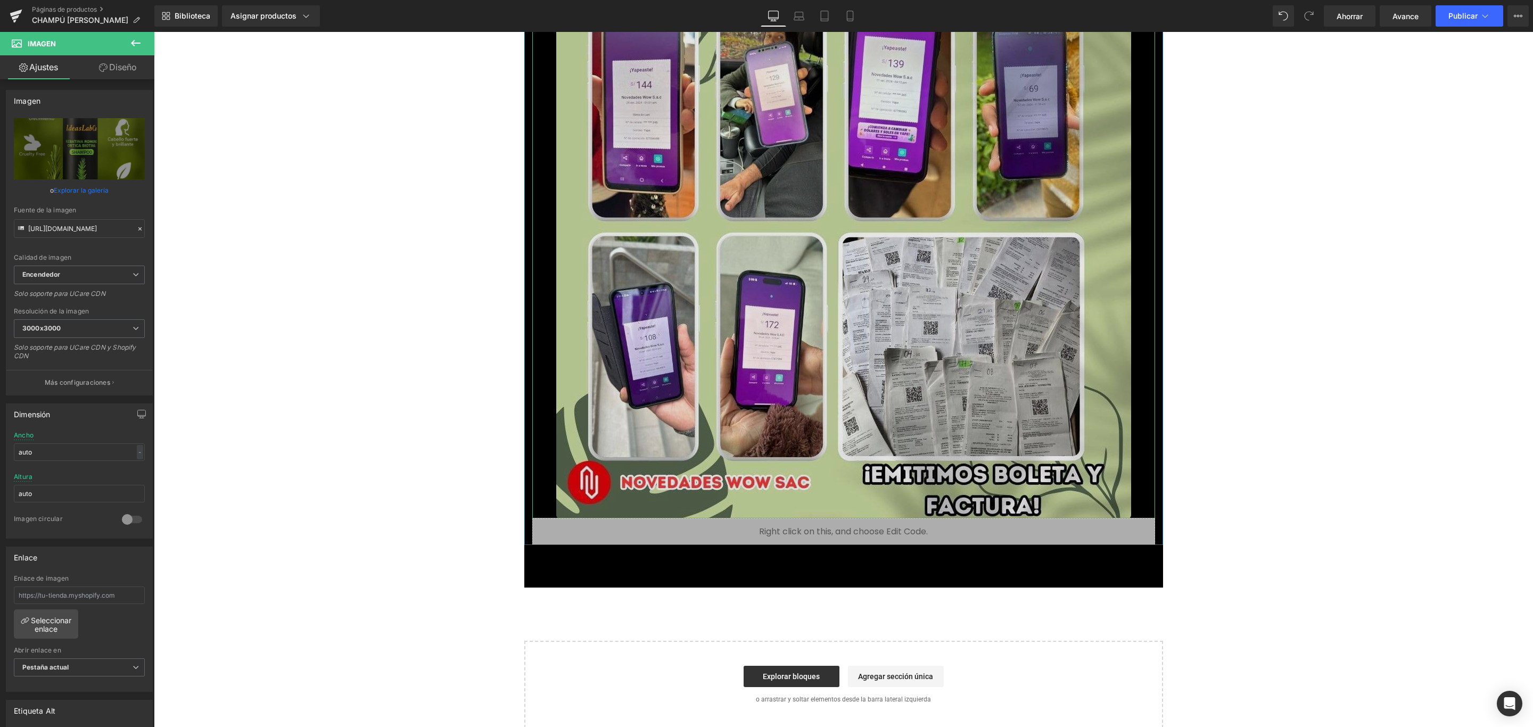
click at [787, 311] on img at bounding box center [843, 7] width 575 height 1022
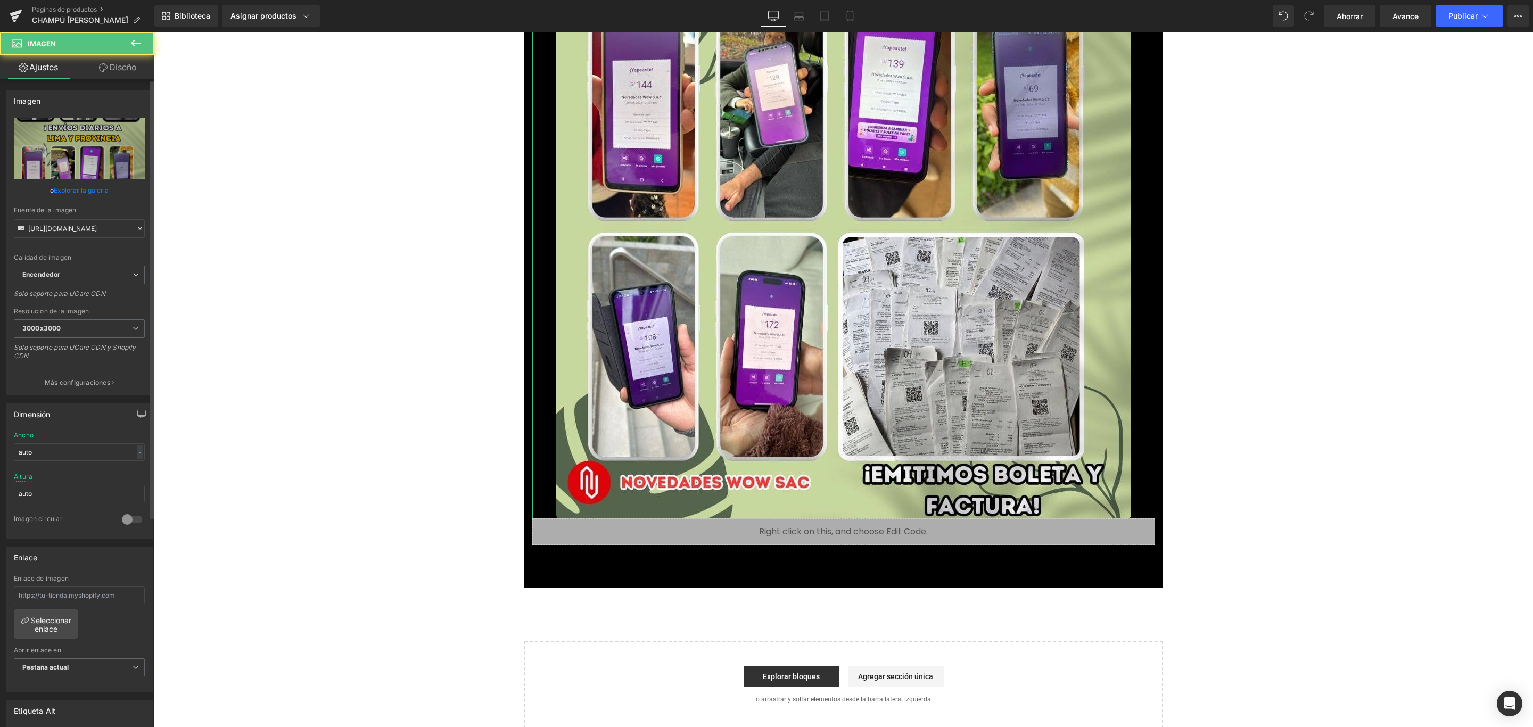
click at [74, 184] on link "Explorar la galería" at bounding box center [81, 190] width 55 height 19
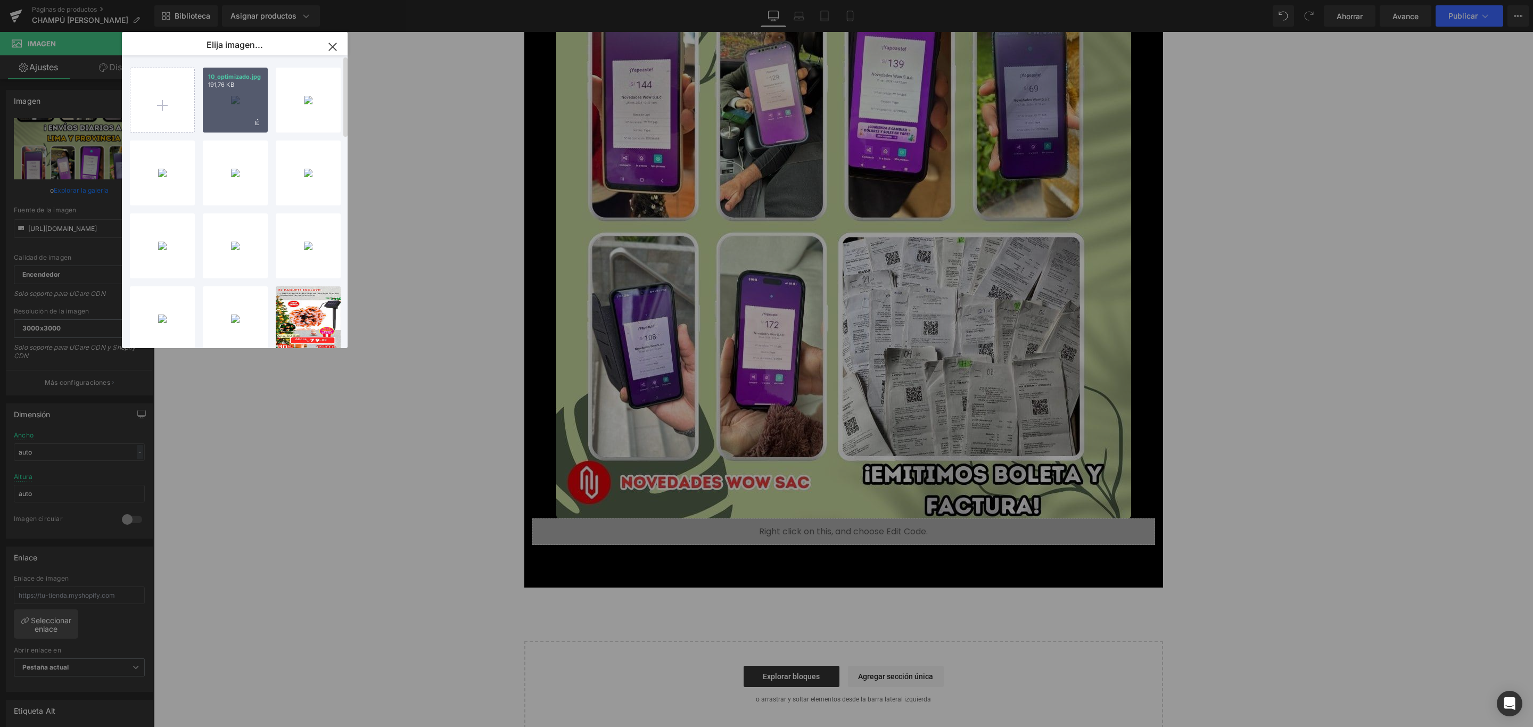
click at [240, 96] on div "10_optimizado.jpg 191,76 KB" at bounding box center [235, 100] width 65 height 65
type input "[URL][DOMAIN_NAME]"
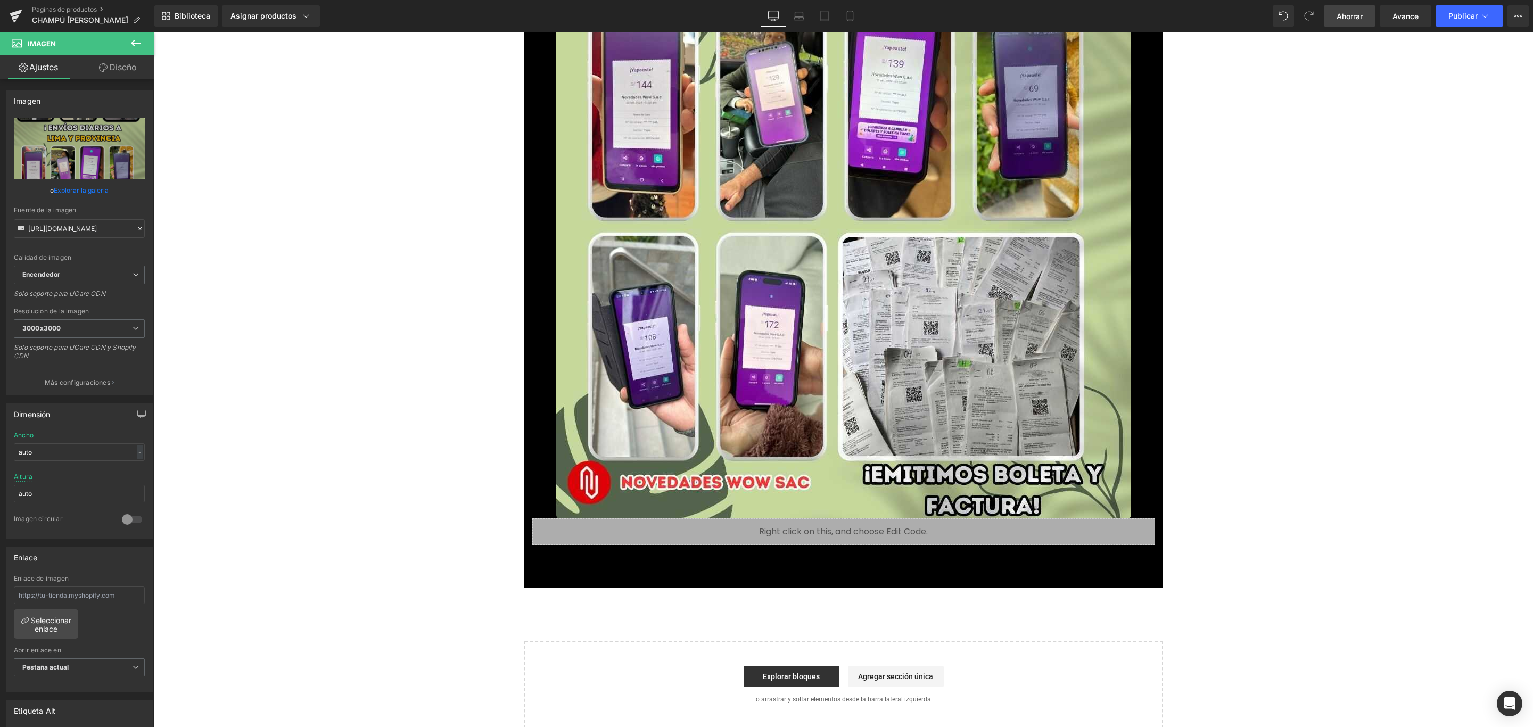
click at [1350, 21] on link "Ahorrar" at bounding box center [1350, 15] width 52 height 21
click at [1353, 8] on link "Ahorrar" at bounding box center [1350, 15] width 52 height 21
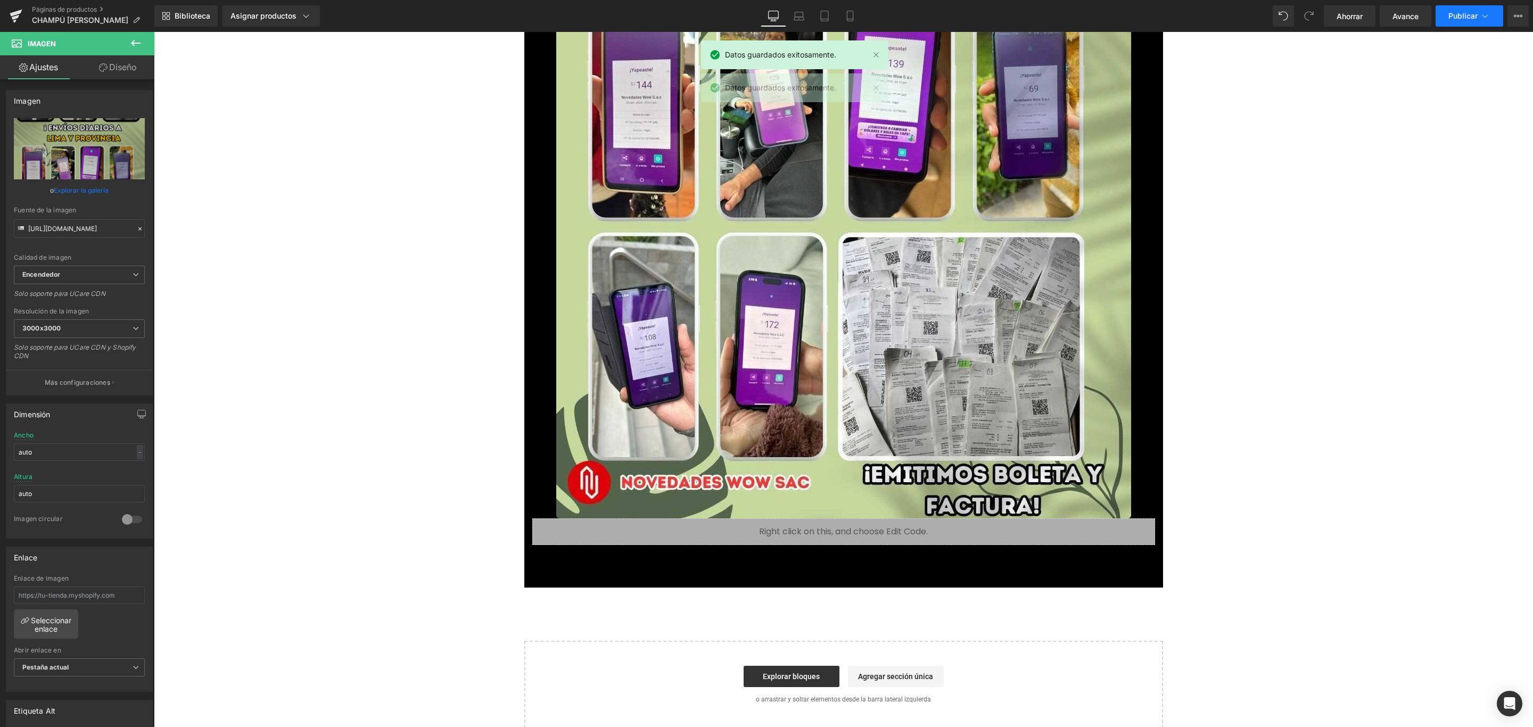
click at [1474, 13] on font "Publicar" at bounding box center [1462, 15] width 29 height 9
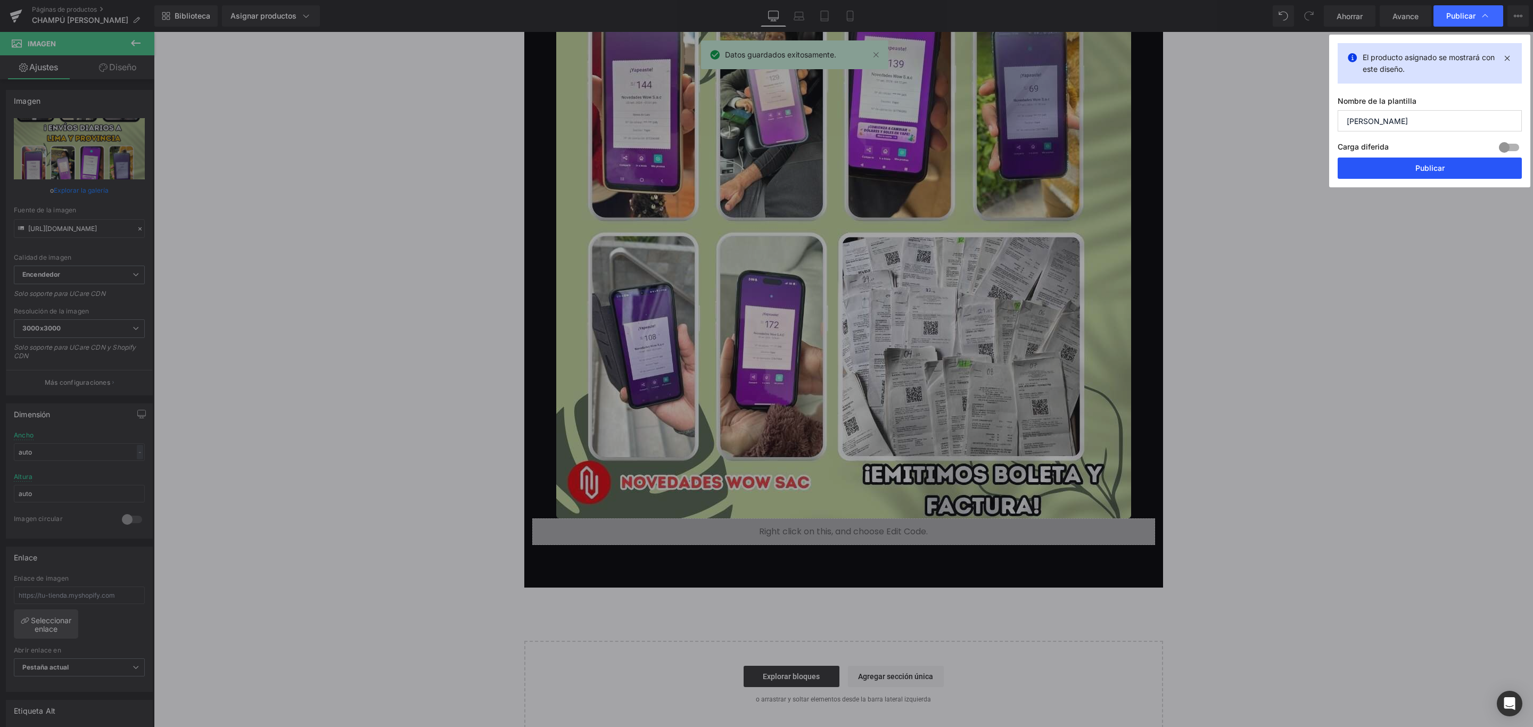
click at [1415, 166] on font "Publicar" at bounding box center [1429, 167] width 29 height 9
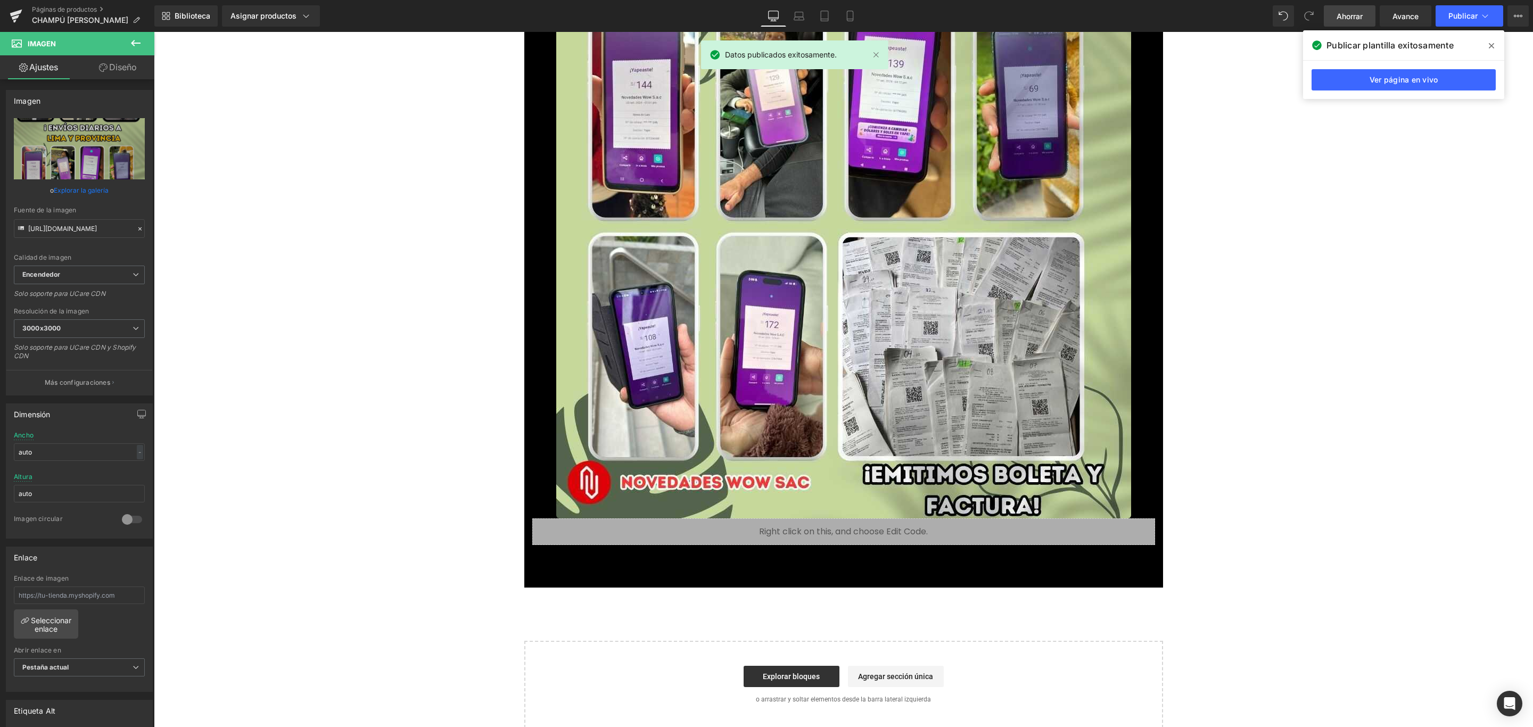
click at [1342, 12] on font "Ahorrar" at bounding box center [1350, 16] width 26 height 9
click at [1448, 23] on button "Publicar" at bounding box center [1470, 15] width 68 height 21
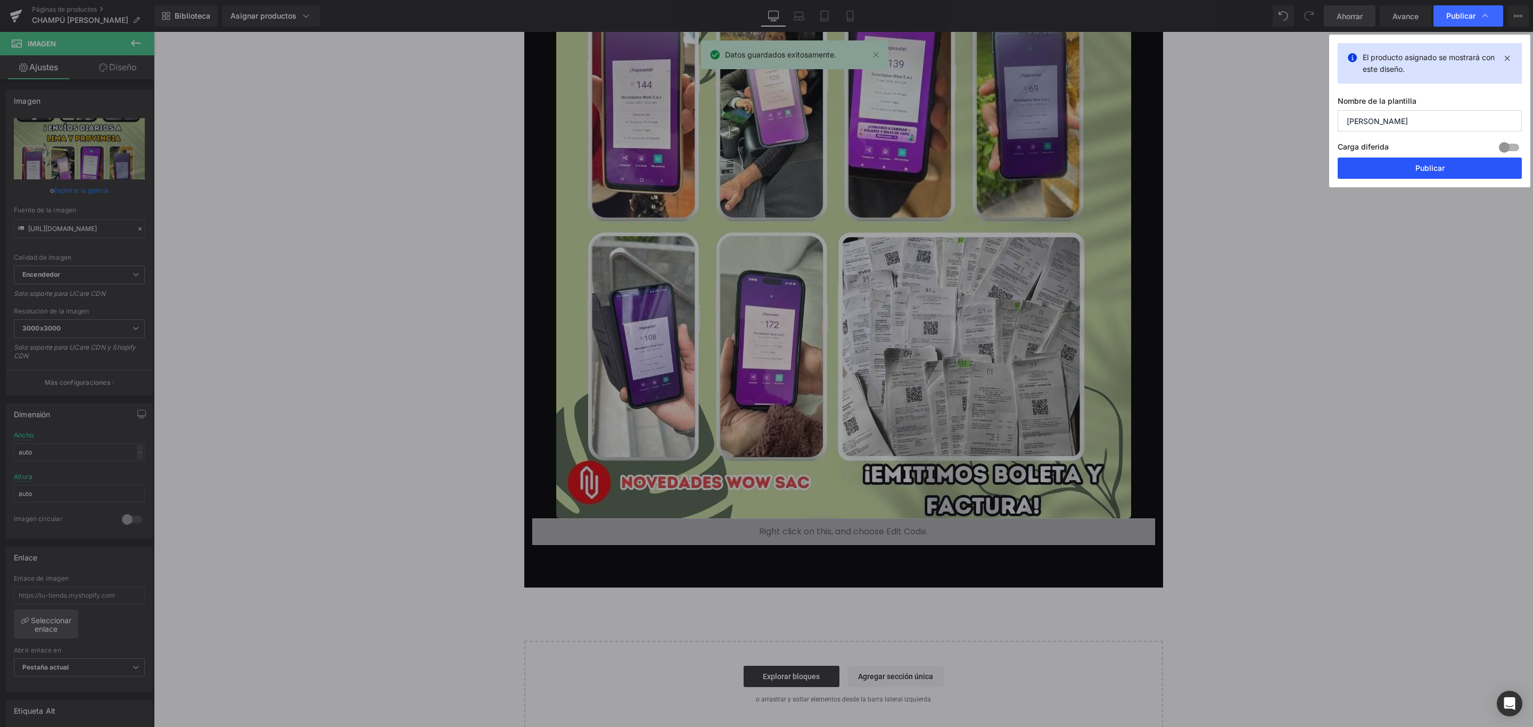
click at [1412, 163] on button "Publicar" at bounding box center [1430, 168] width 184 height 21
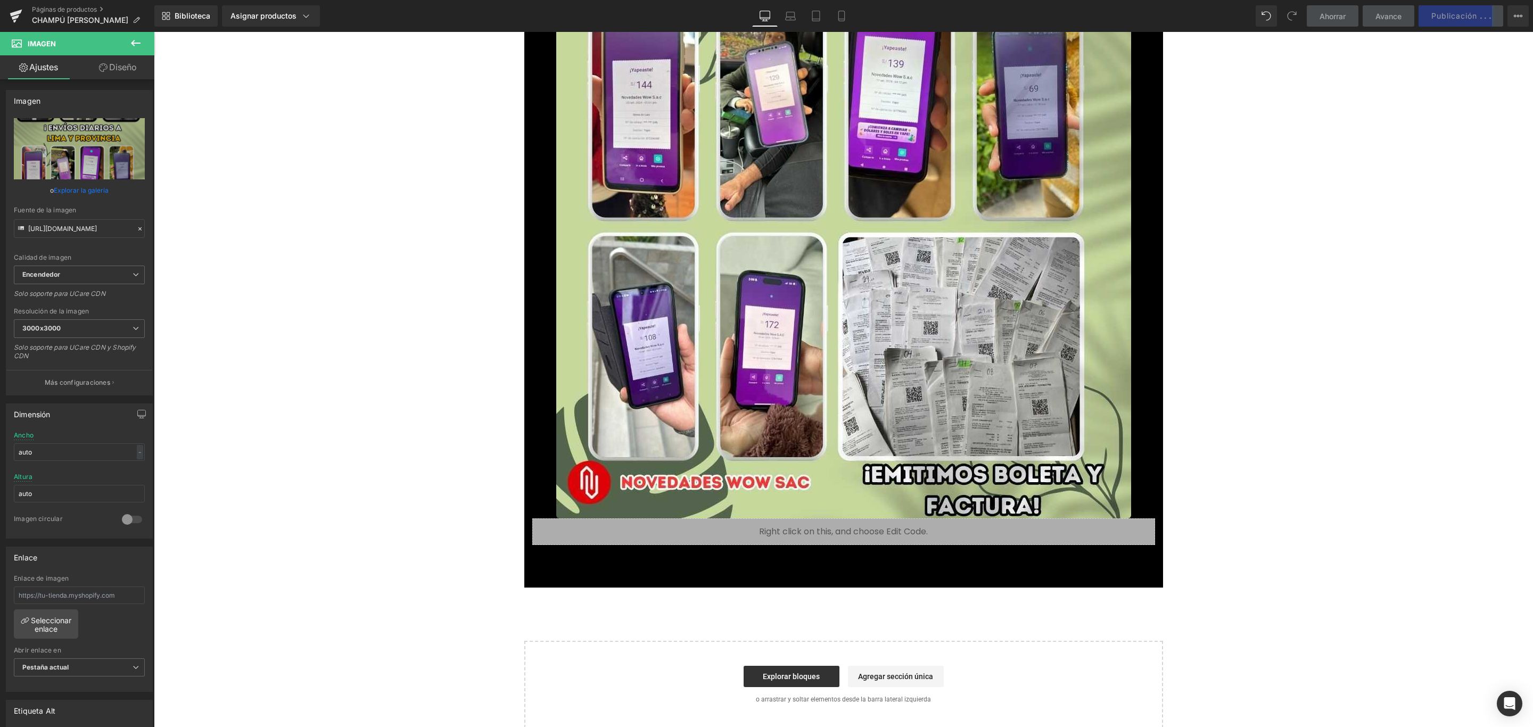
click at [888, 562] on div "Añadir a la cesta (P) Botón del carrito" at bounding box center [844, 574] width 612 height 27
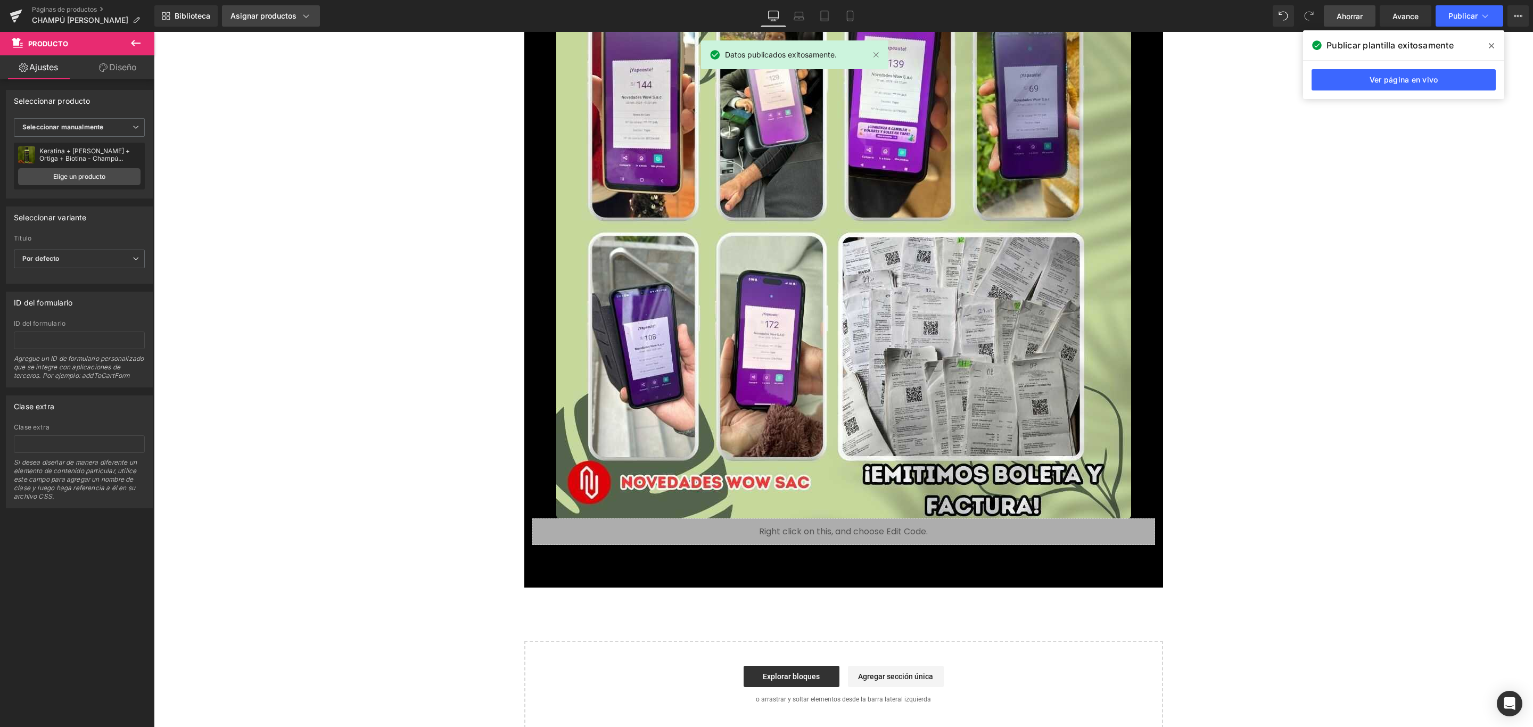
click at [277, 11] on font "Asignar productos" at bounding box center [263, 15] width 66 height 9
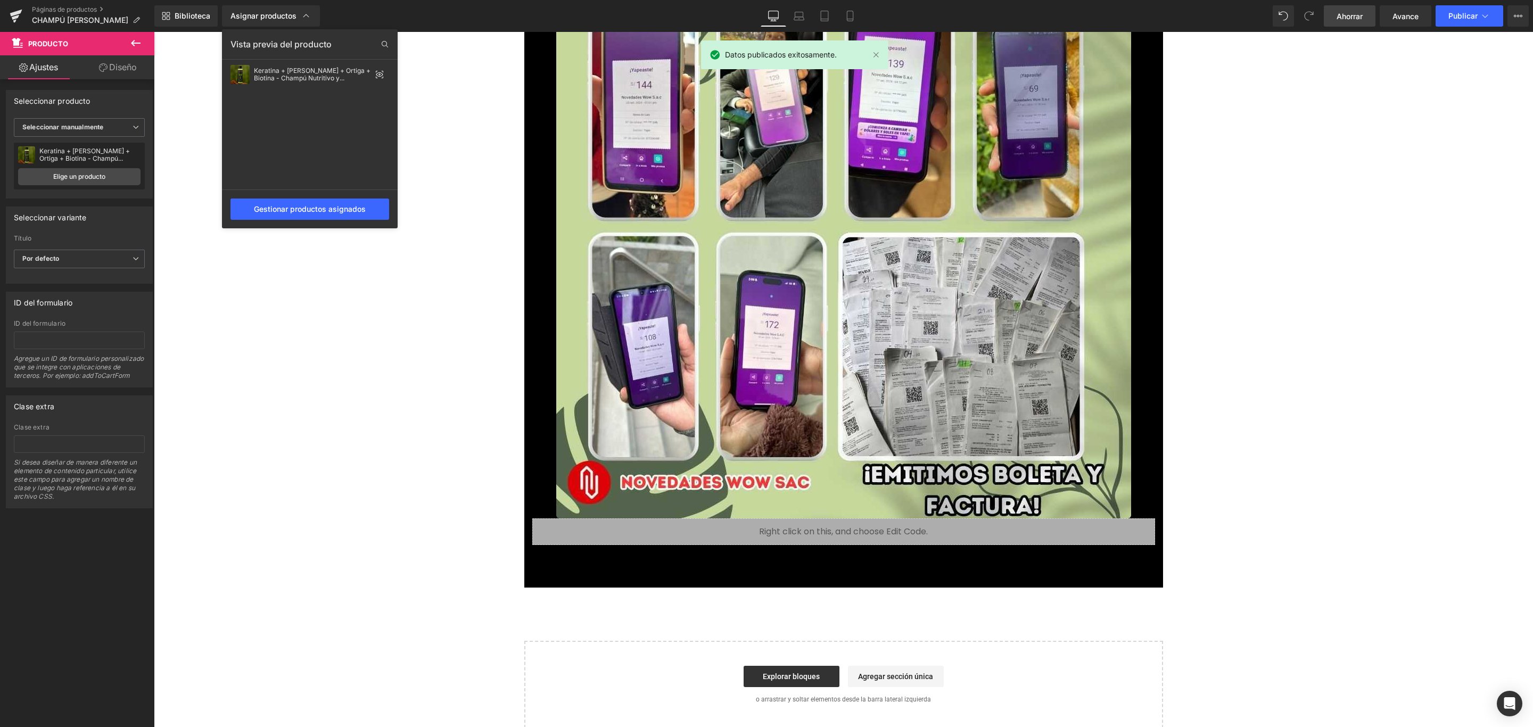
click at [1348, 16] on font "Ahorrar" at bounding box center [1350, 16] width 26 height 9
click at [1451, 13] on font "Publicar" at bounding box center [1462, 15] width 29 height 9
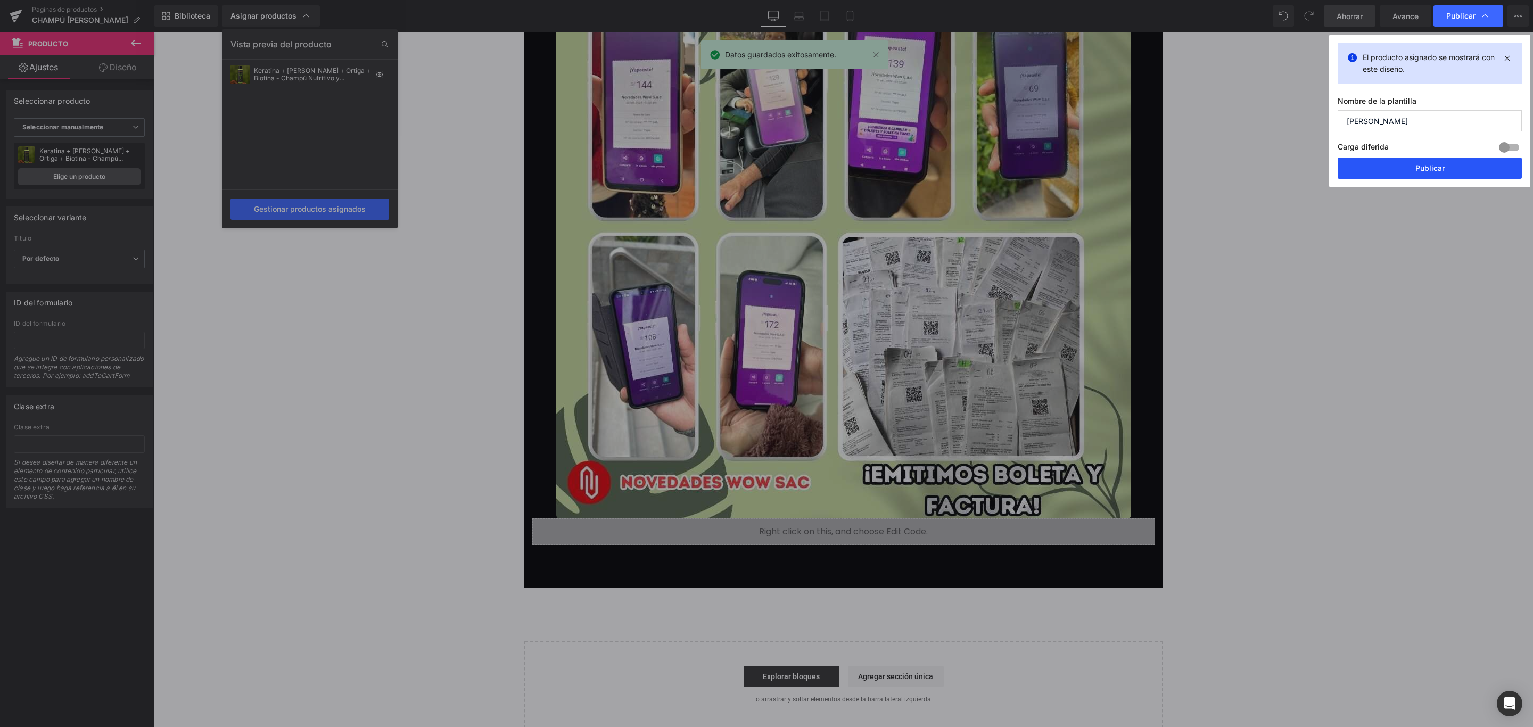
click at [1399, 179] on button "Publicar" at bounding box center [1430, 168] width 184 height 21
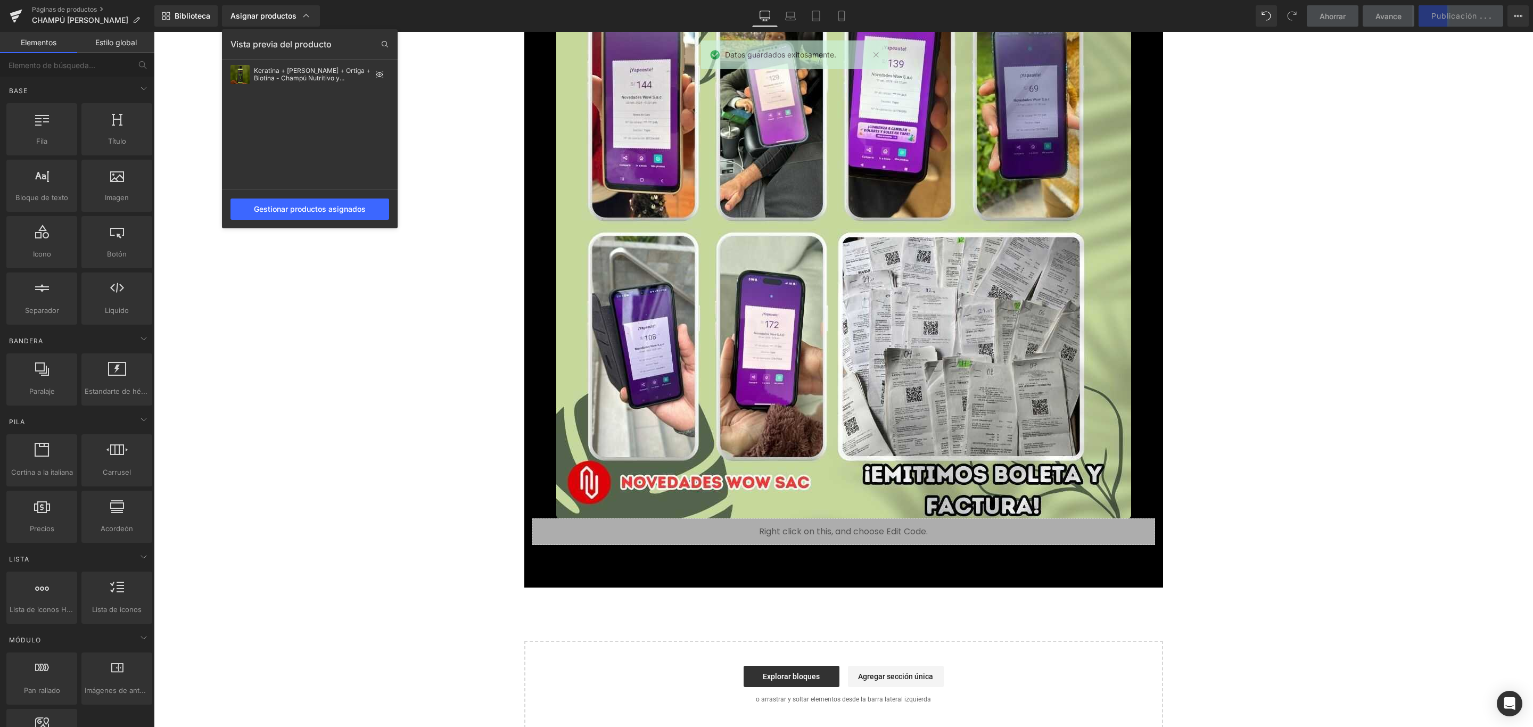
drag, startPoint x: 1526, startPoint y: 657, endPoint x: 1532, endPoint y: 480, distance: 177.4
click at [1532, 480] on div at bounding box center [843, 379] width 1379 height 695
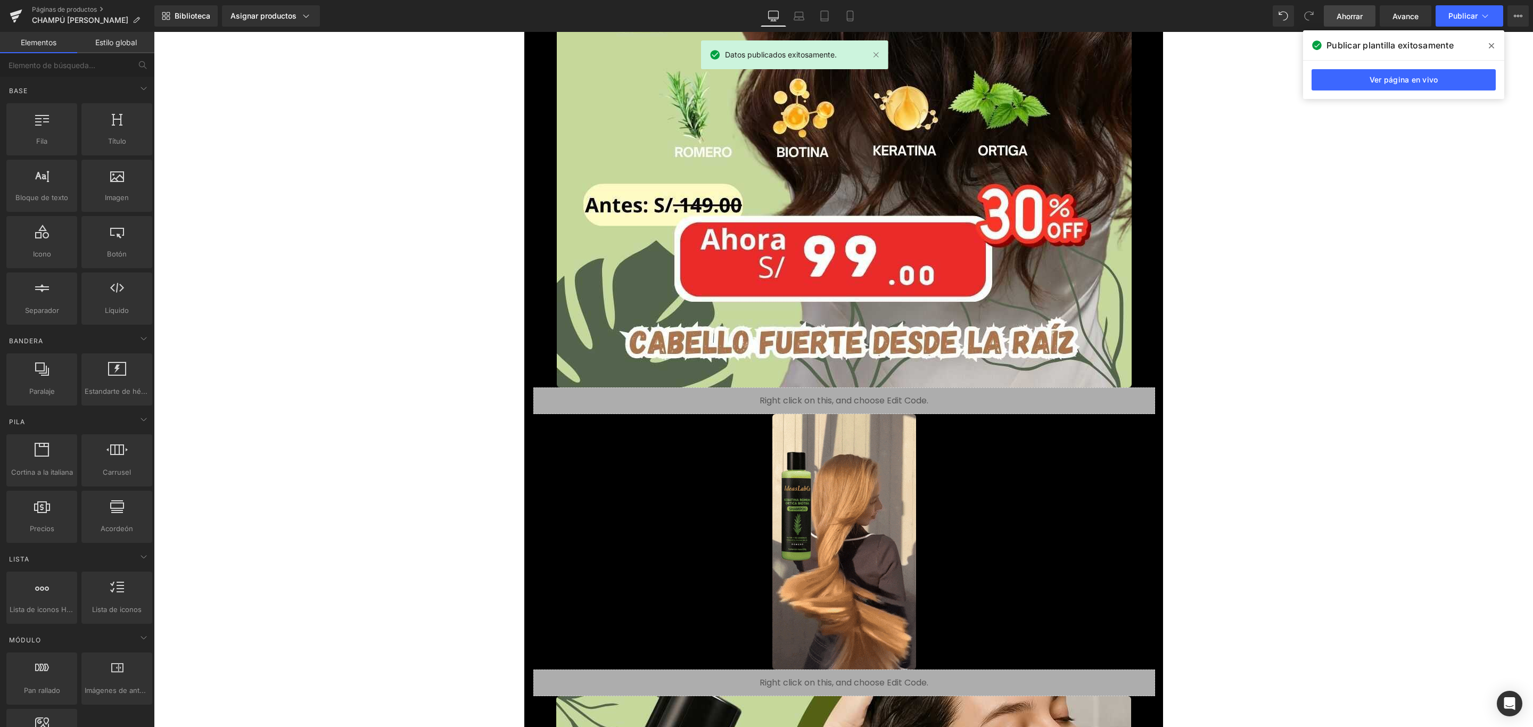
scroll to position [798, 0]
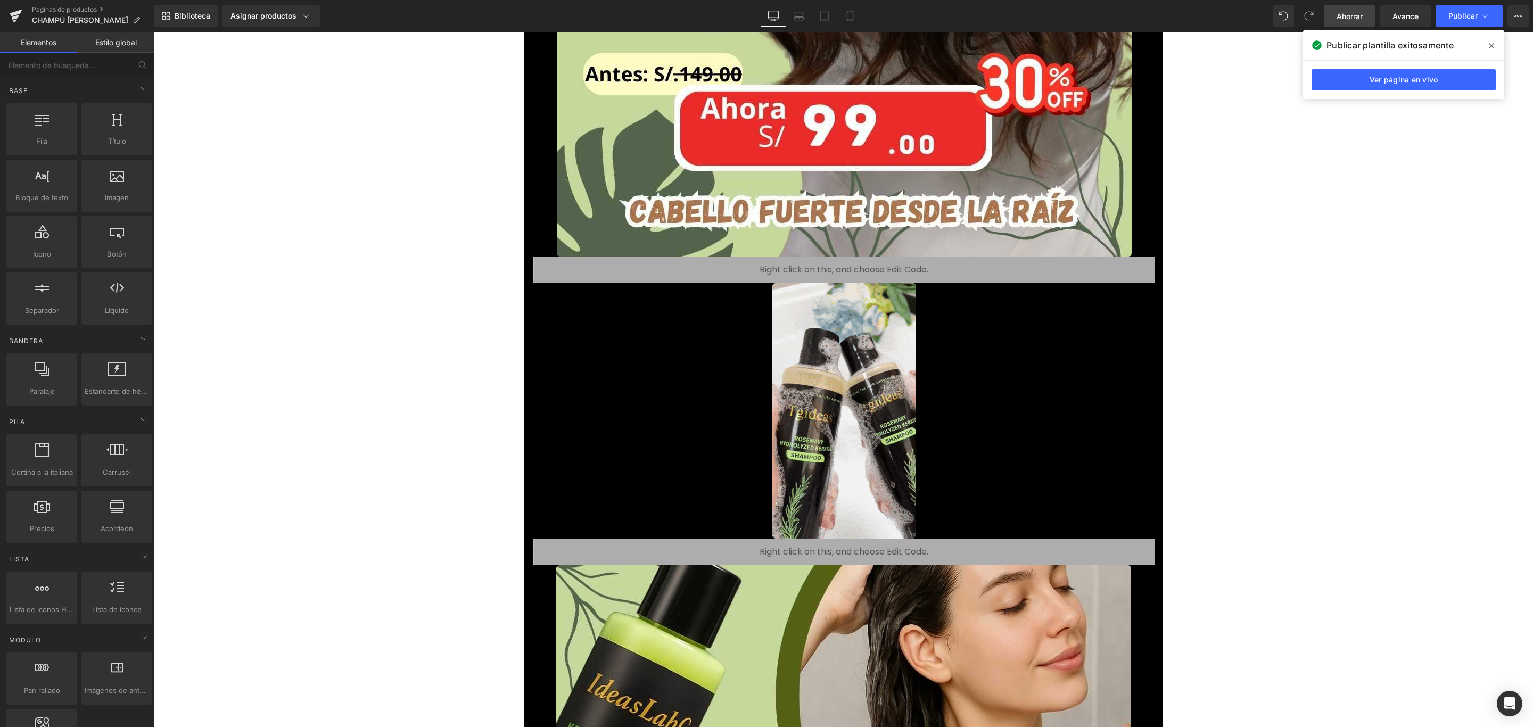
click at [1340, 16] on font "Ahorrar" at bounding box center [1350, 16] width 26 height 9
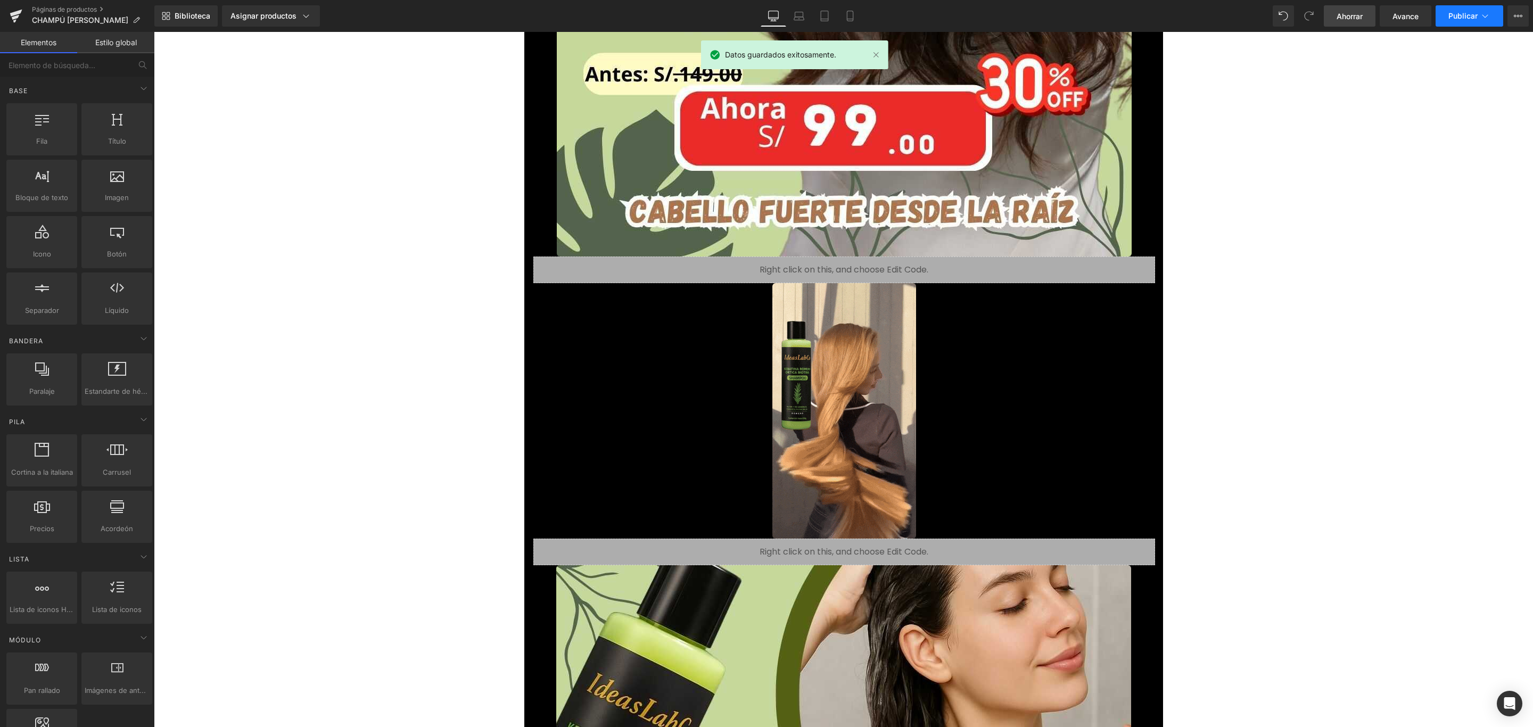
click at [1468, 19] on font "Publicar" at bounding box center [1462, 15] width 29 height 9
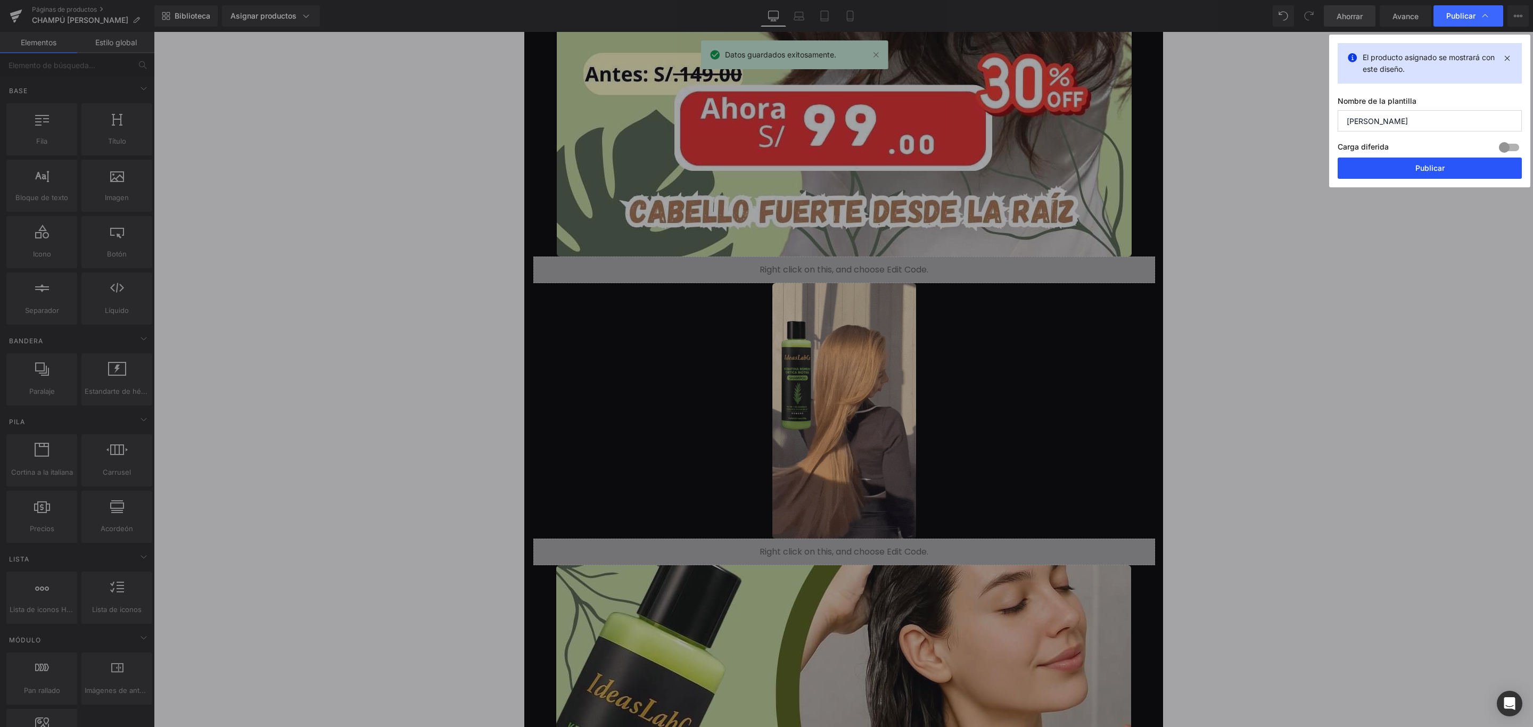
click at [1399, 172] on button "Publicar" at bounding box center [1430, 168] width 184 height 21
